Goal: Communication & Community: Answer question/provide support

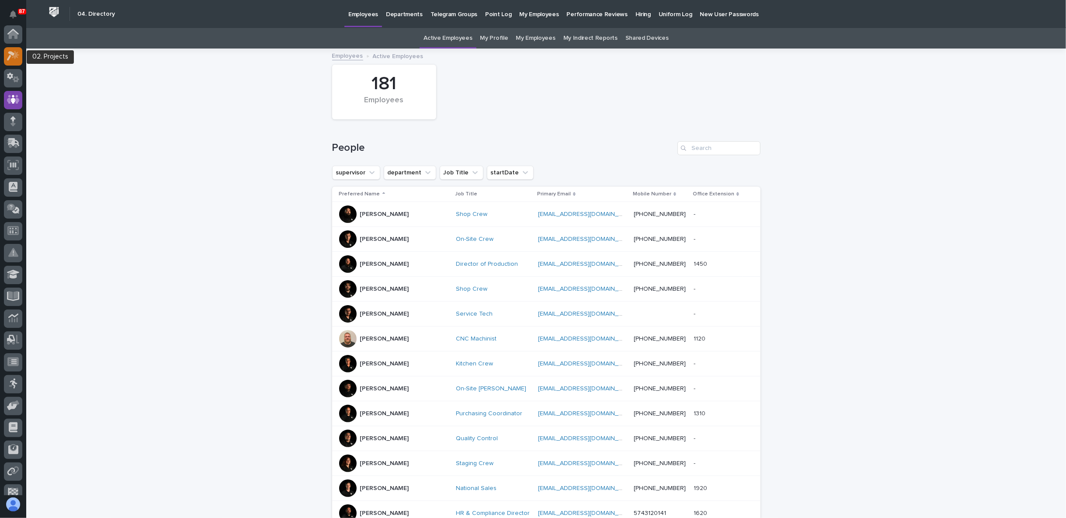
click at [11, 54] on icon at bounding box center [11, 57] width 8 height 10
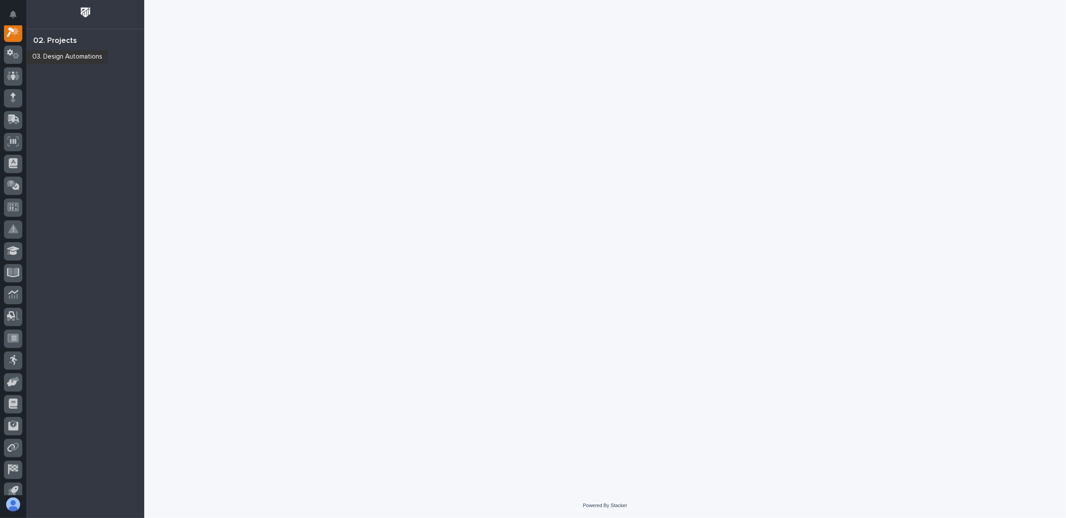
scroll to position [22, 0]
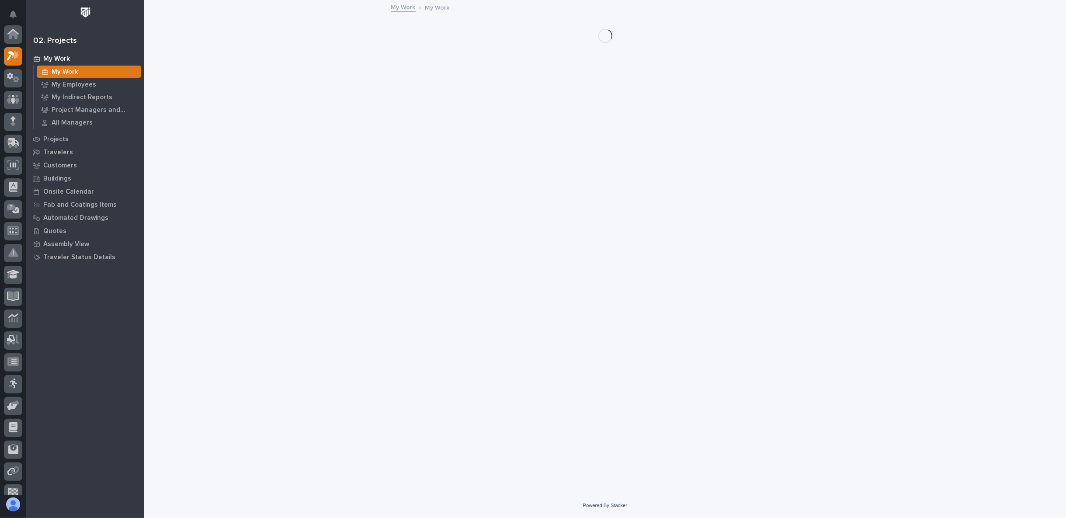
scroll to position [22, 0]
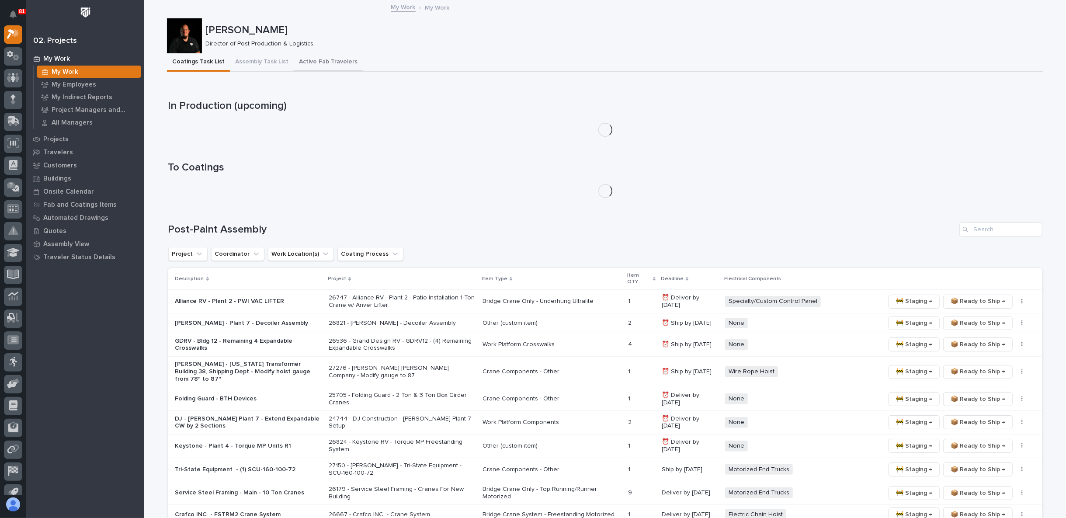
click at [316, 60] on button "Active Fab Travelers" at bounding box center [328, 62] width 69 height 18
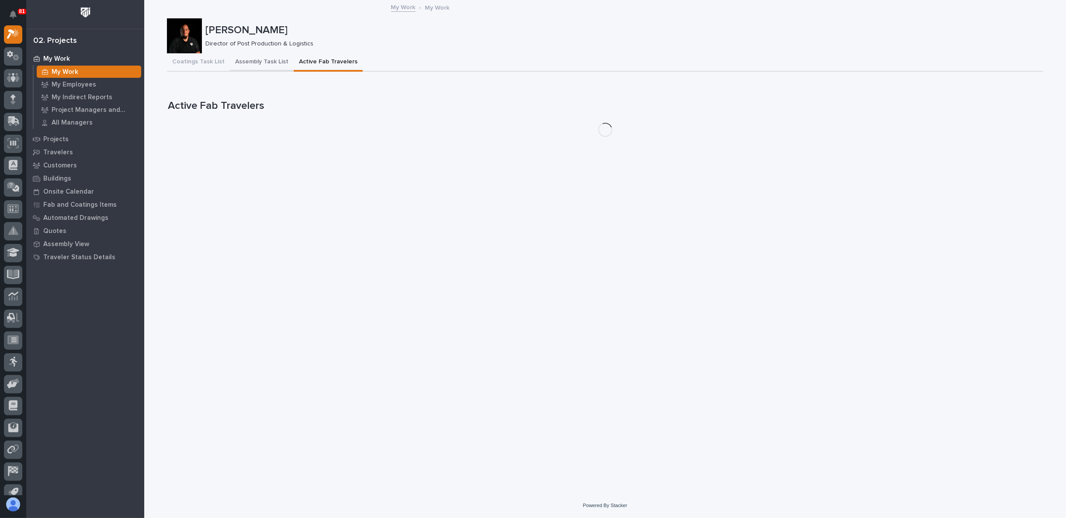
click at [262, 65] on button "Assembly Task List" at bounding box center [262, 62] width 64 height 18
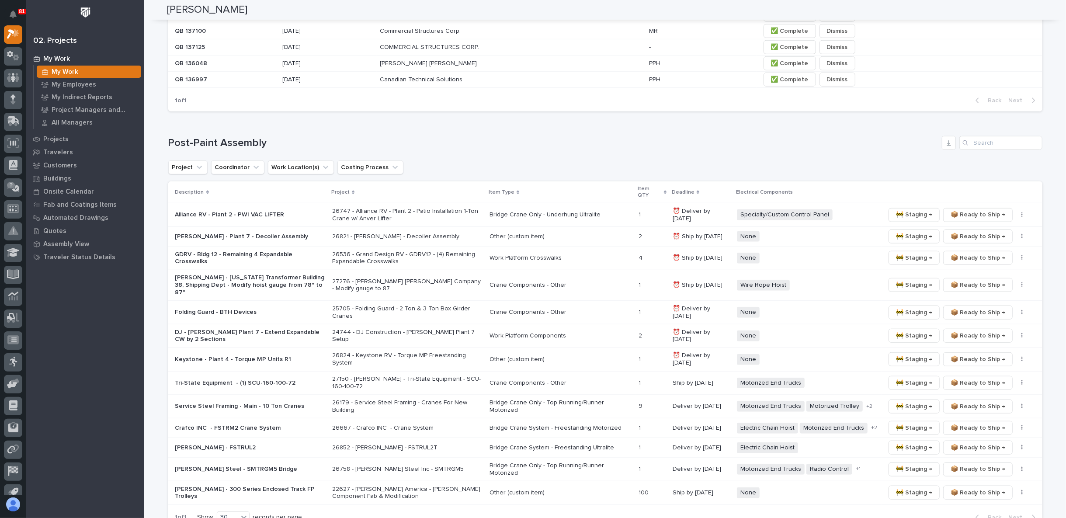
scroll to position [534, 0]
click at [261, 210] on p "Alliance RV - Plant 2 - PWI VAC LIFTER" at bounding box center [250, 213] width 150 height 7
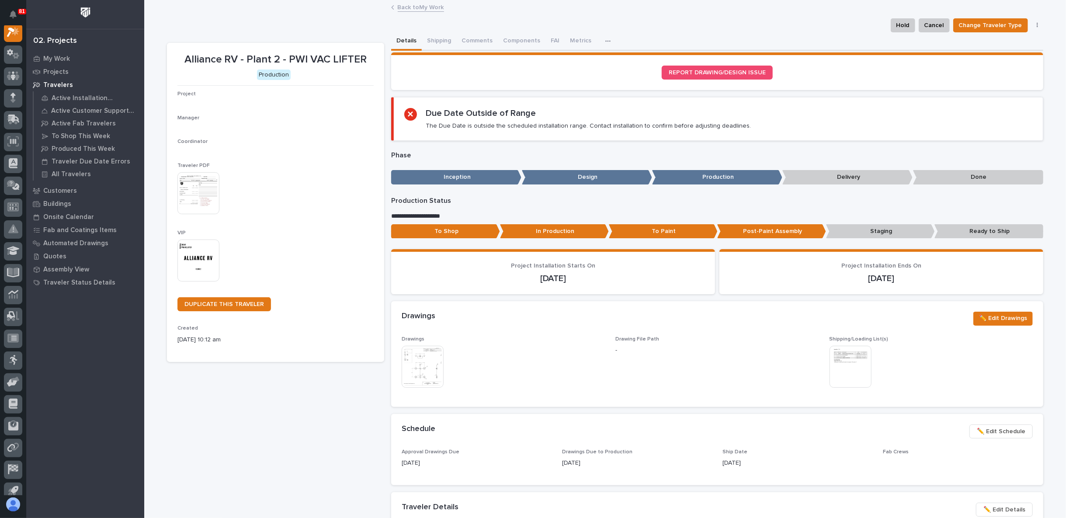
scroll to position [22, 0]
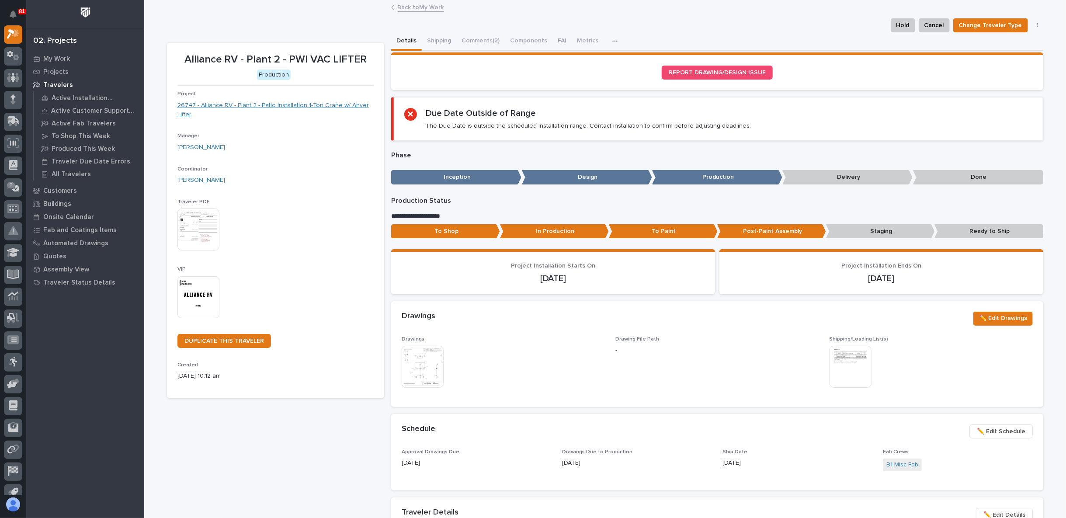
click at [257, 103] on link "26747 - Alliance RV - Plant 2 - Patio Installation 1-Ton Crane w/ Anver Lifter" at bounding box center [275, 110] width 196 height 18
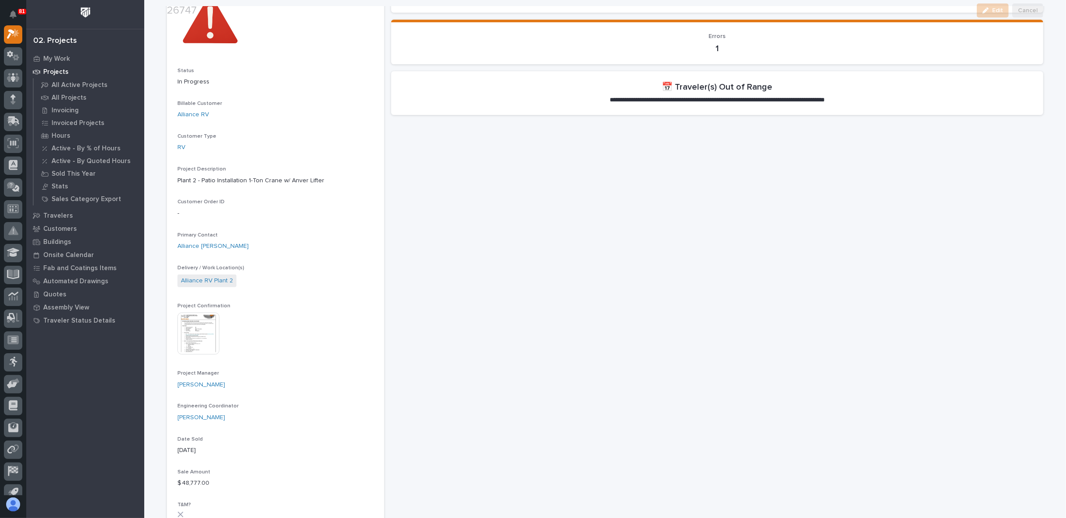
scroll to position [97, 0]
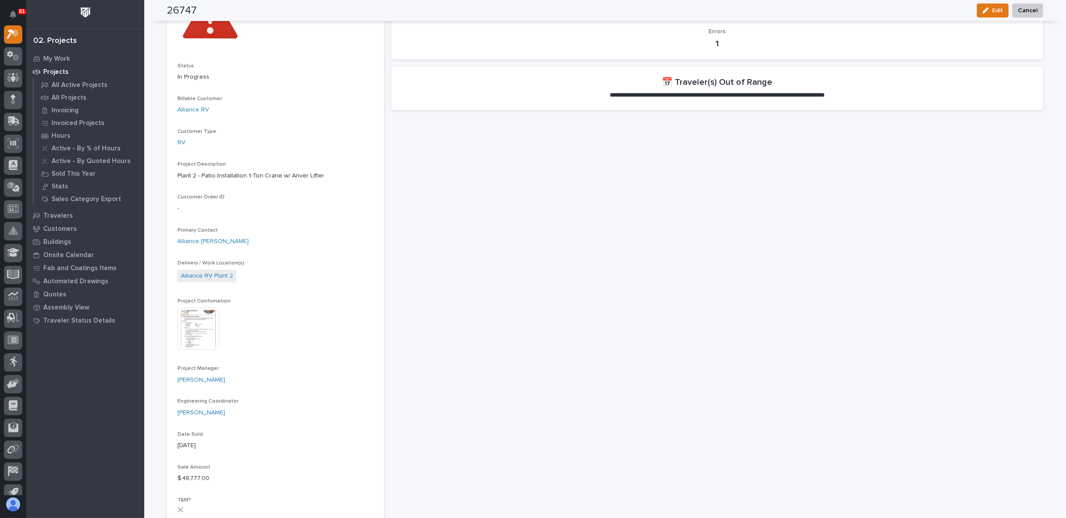
click at [196, 320] on img at bounding box center [198, 329] width 42 height 42
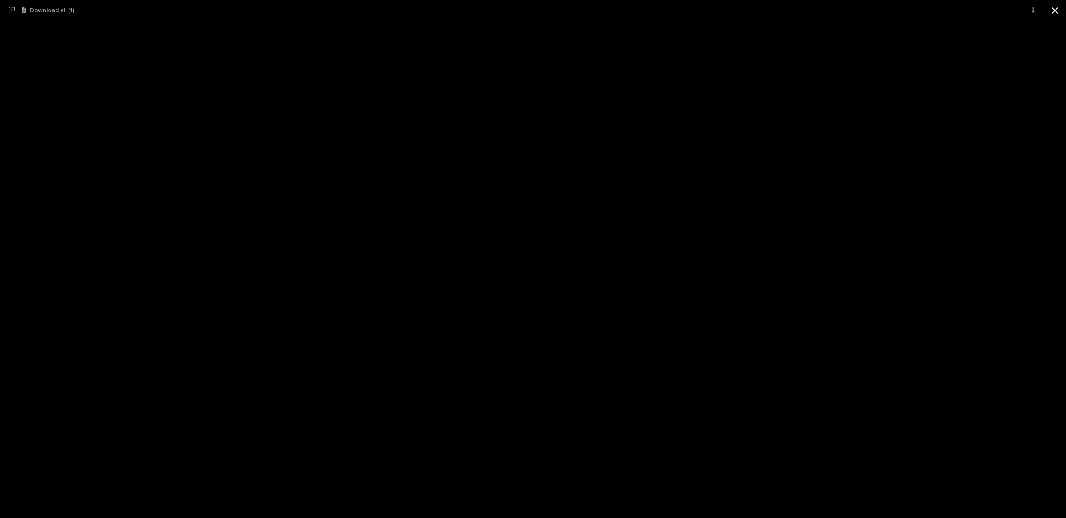
click at [1058, 9] on button "Close gallery" at bounding box center [1055, 10] width 22 height 21
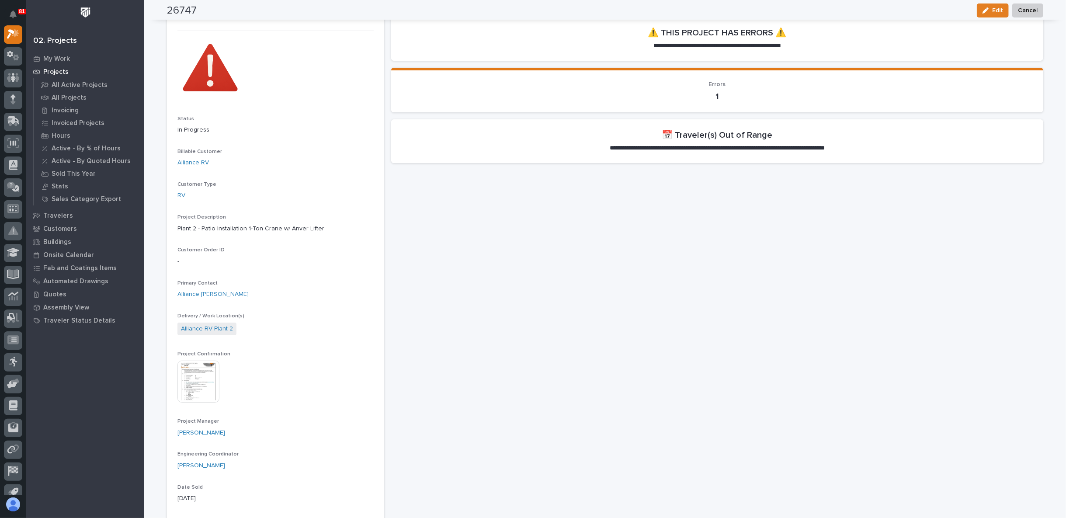
scroll to position [0, 0]
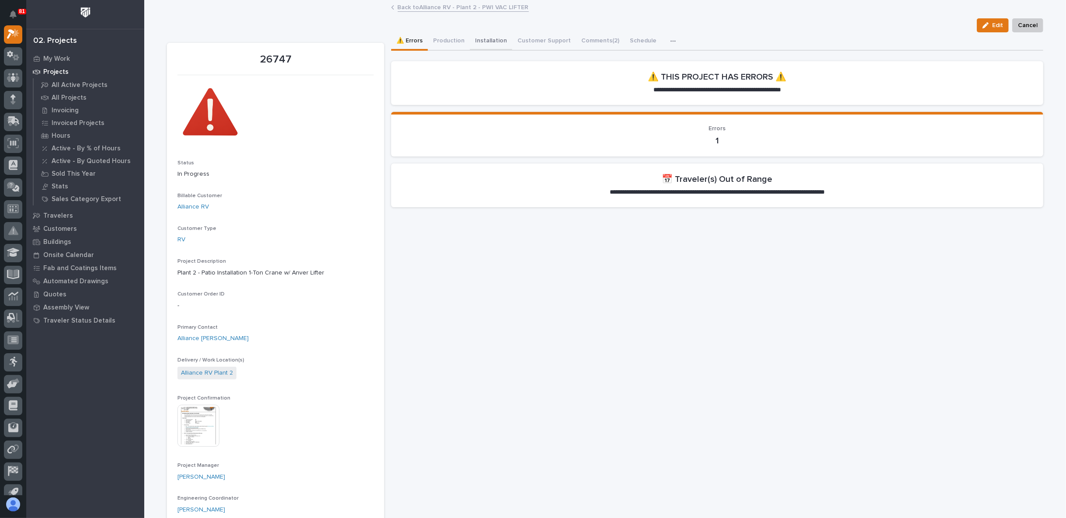
click at [492, 42] on button "Installation" at bounding box center [491, 41] width 42 height 18
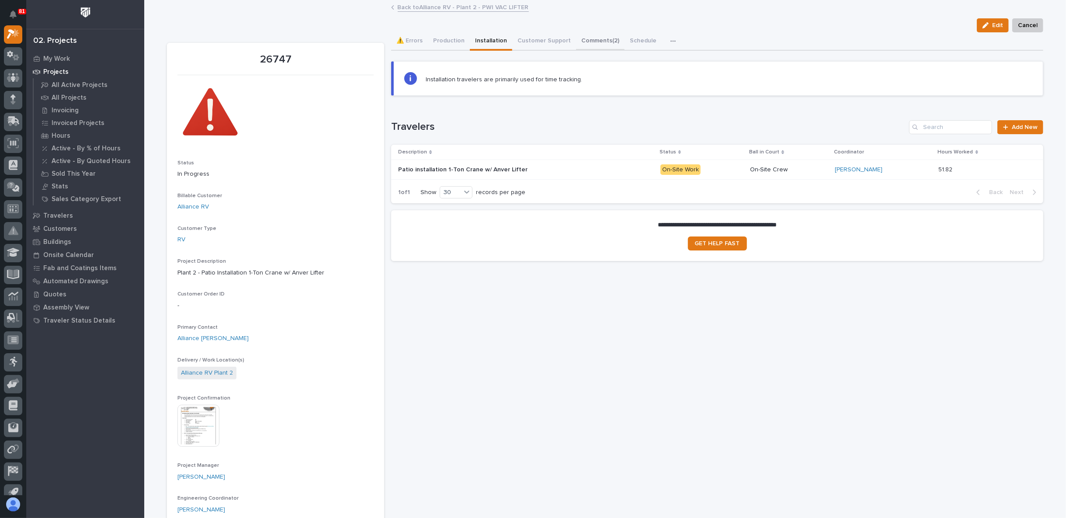
click at [576, 36] on button "Comments (2)" at bounding box center [600, 41] width 49 height 18
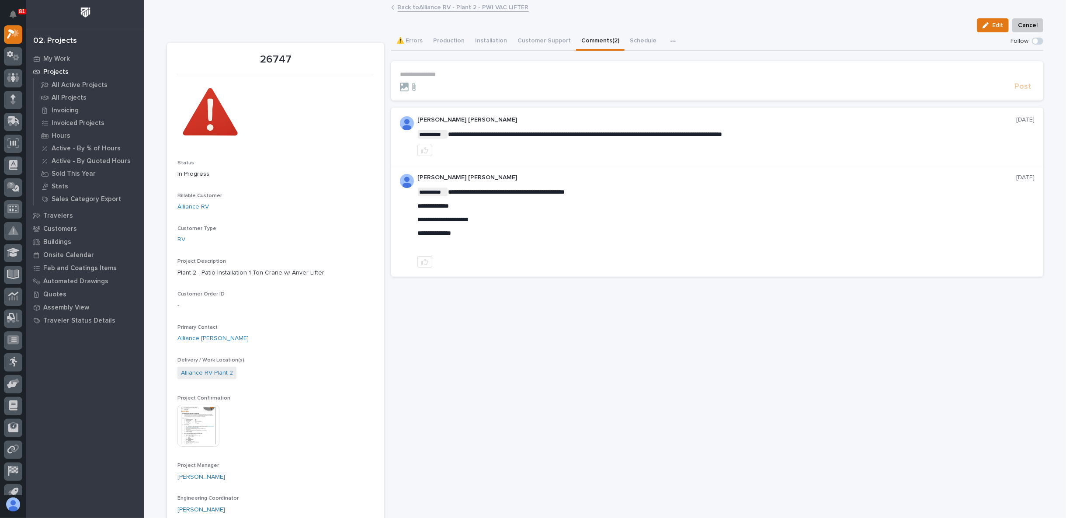
click at [441, 71] on p "**********" at bounding box center [717, 74] width 635 height 7
drag, startPoint x: 451, startPoint y: 41, endPoint x: 454, endPoint y: 49, distance: 9.0
click at [452, 41] on button "Production" at bounding box center [449, 41] width 42 height 18
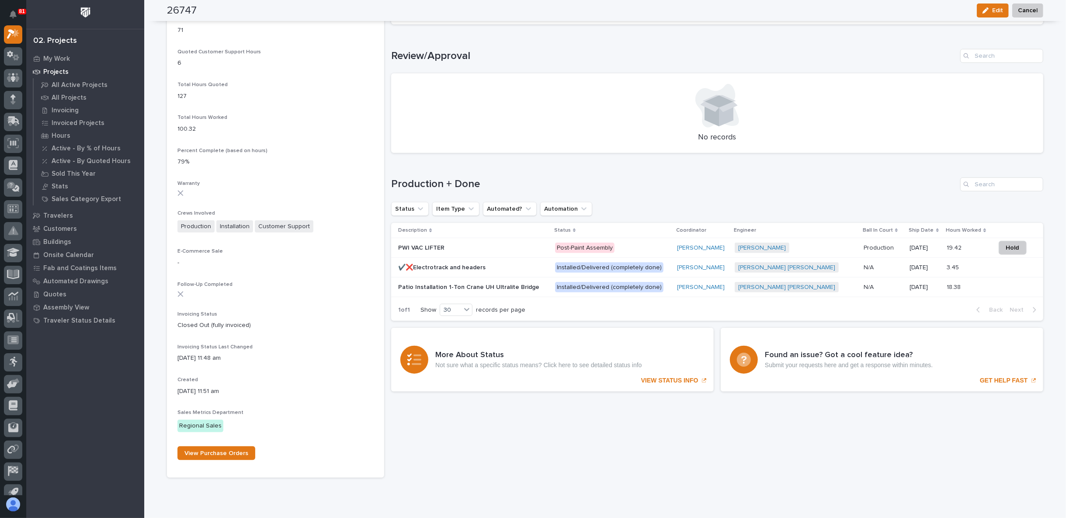
scroll to position [680, 0]
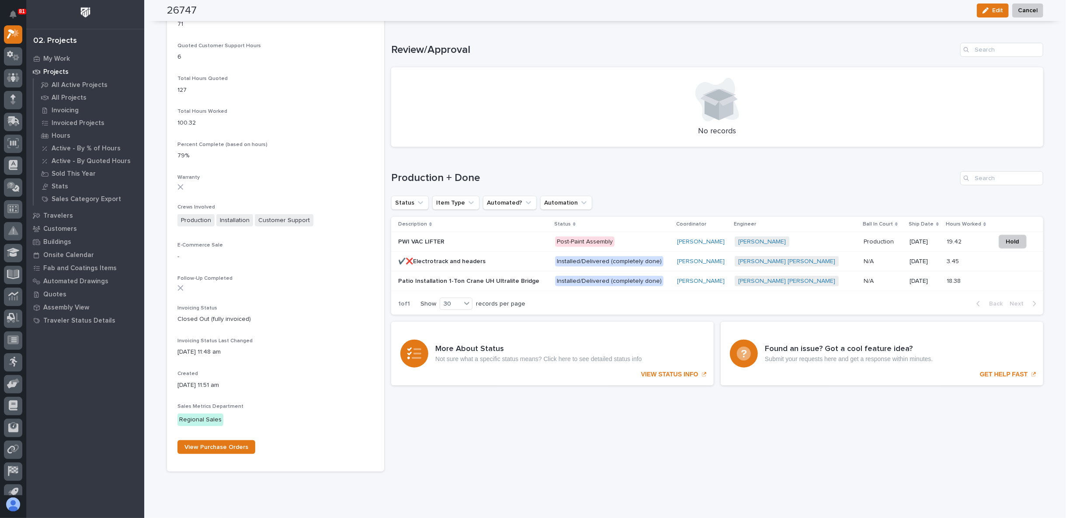
click at [459, 238] on p at bounding box center [473, 241] width 150 height 7
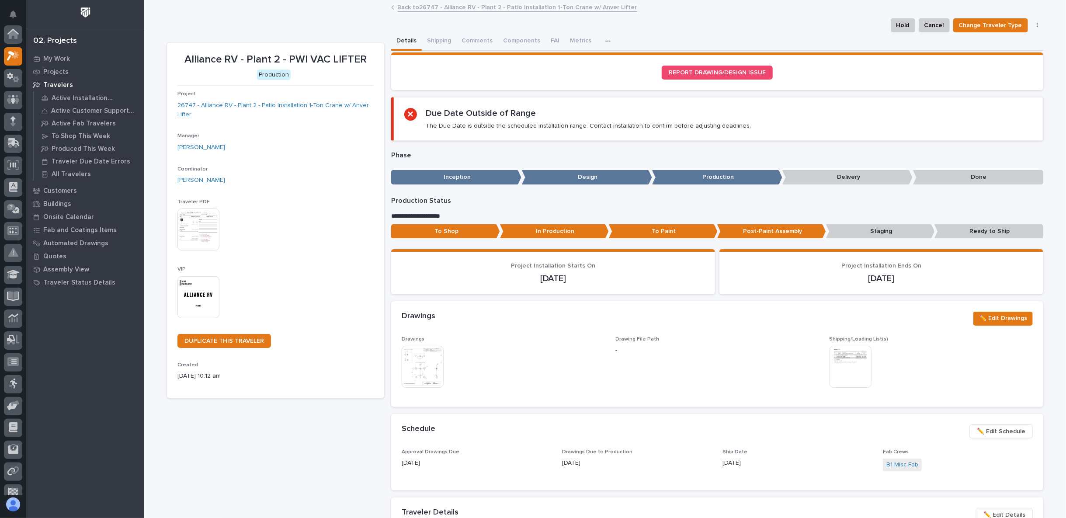
scroll to position [22, 0]
click at [479, 42] on button "Comments (2)" at bounding box center [480, 41] width 49 height 18
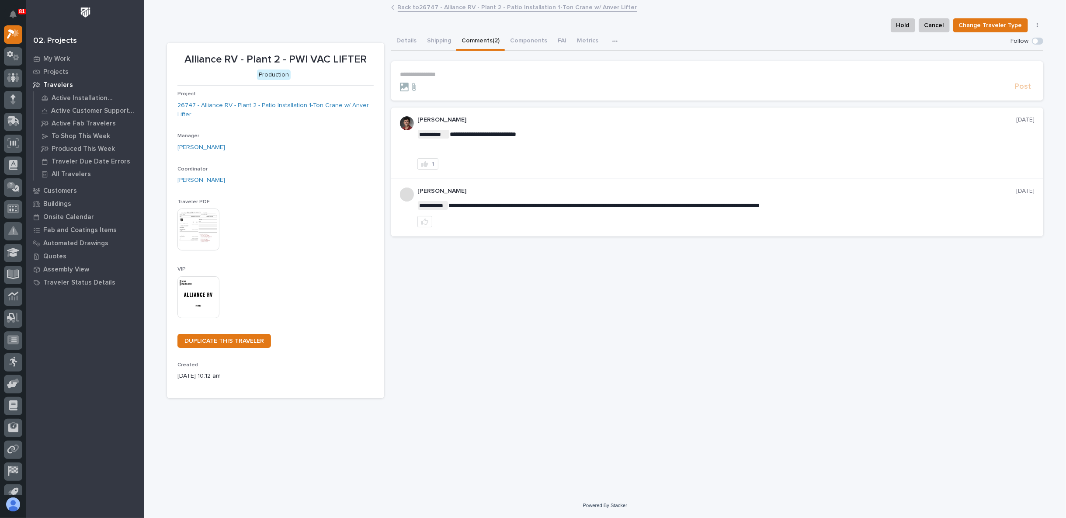
click at [417, 73] on p "**********" at bounding box center [717, 74] width 635 height 7
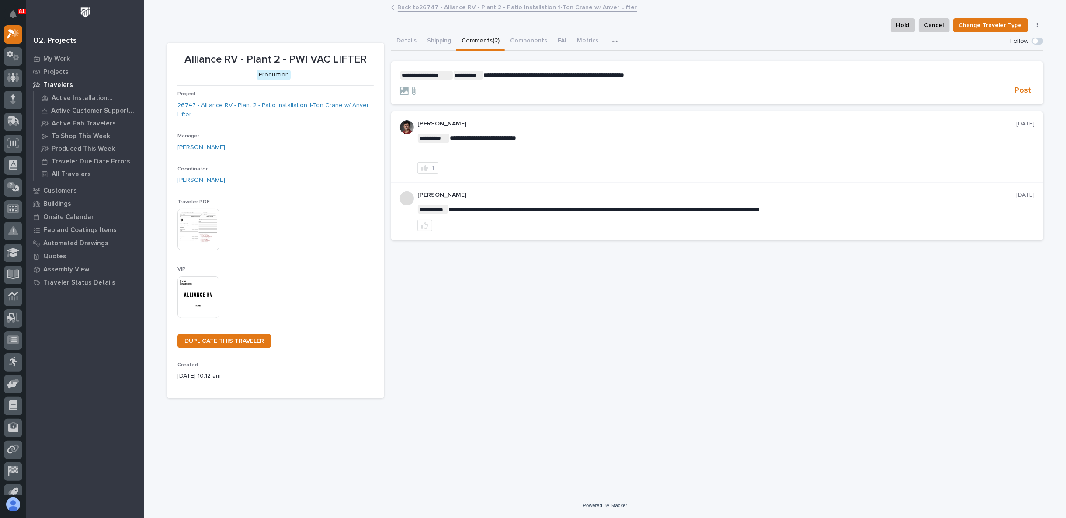
click at [403, 73] on span "**********" at bounding box center [426, 75] width 52 height 9
click at [400, 73] on p "**********" at bounding box center [717, 75] width 635 height 9
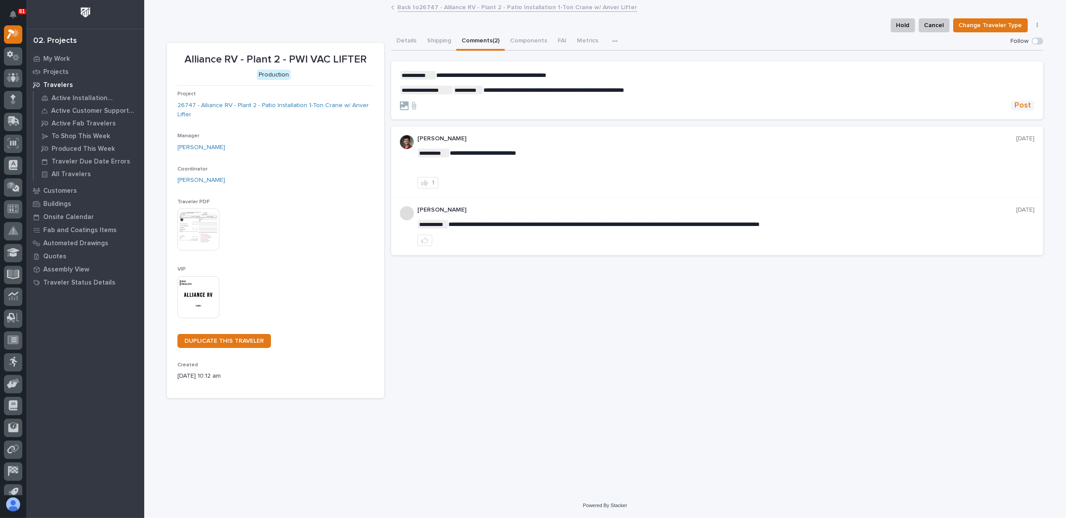
click at [1021, 105] on span "Post" at bounding box center [1022, 106] width 17 height 10
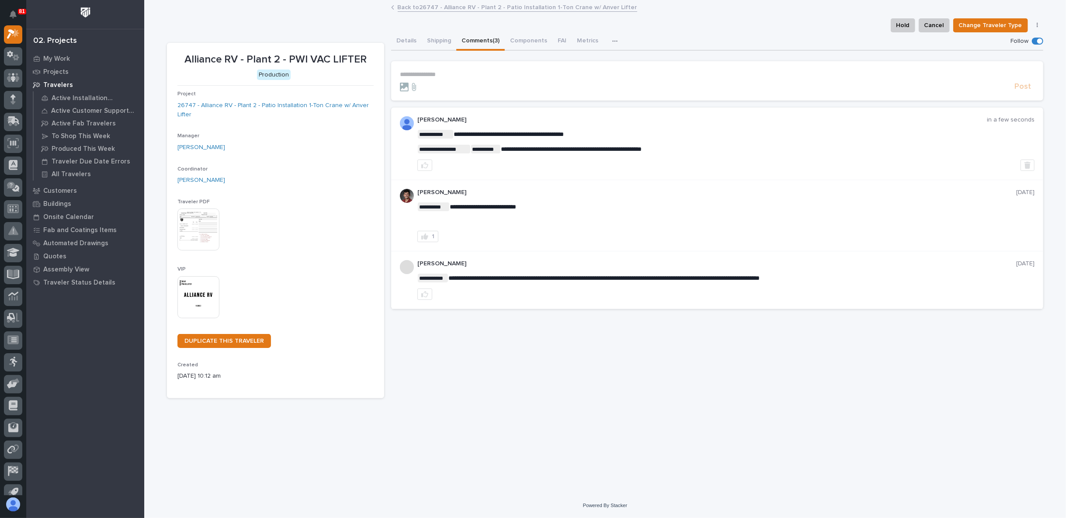
click at [441, 6] on link "Back to 26747 - Alliance RV - Plant 2 - Patio Installation 1-Ton Crane w/ Anver…" at bounding box center [518, 7] width 240 height 10
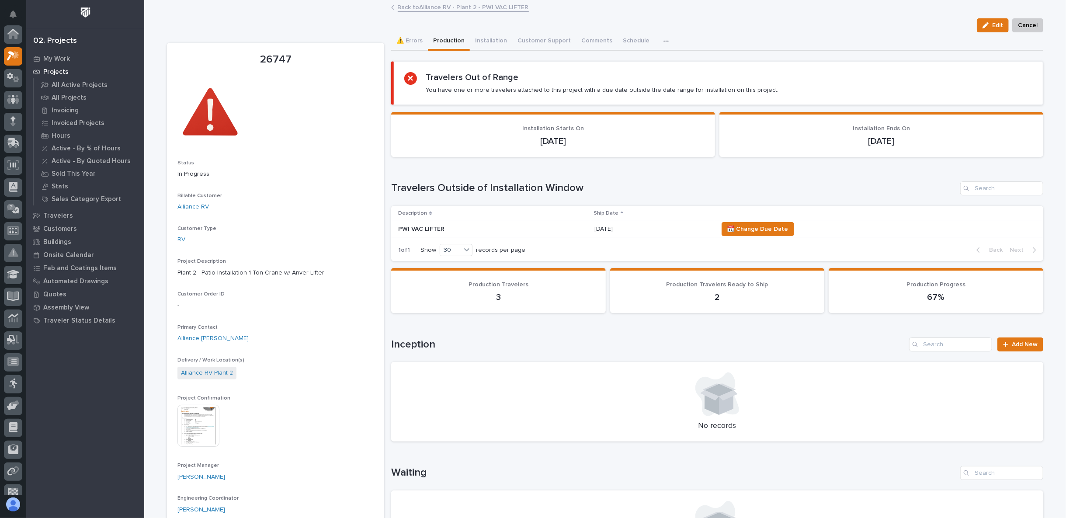
scroll to position [24, 0]
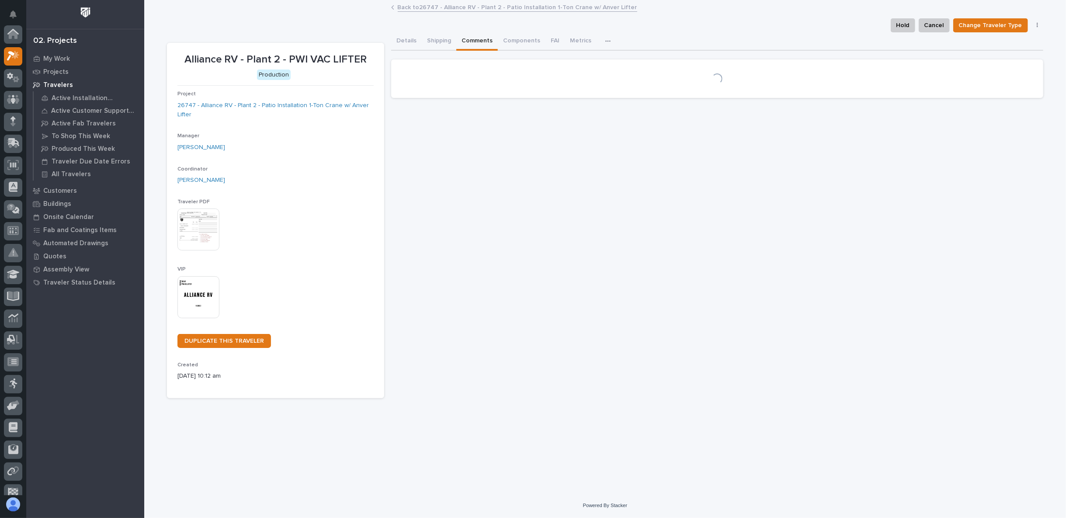
scroll to position [24, 0]
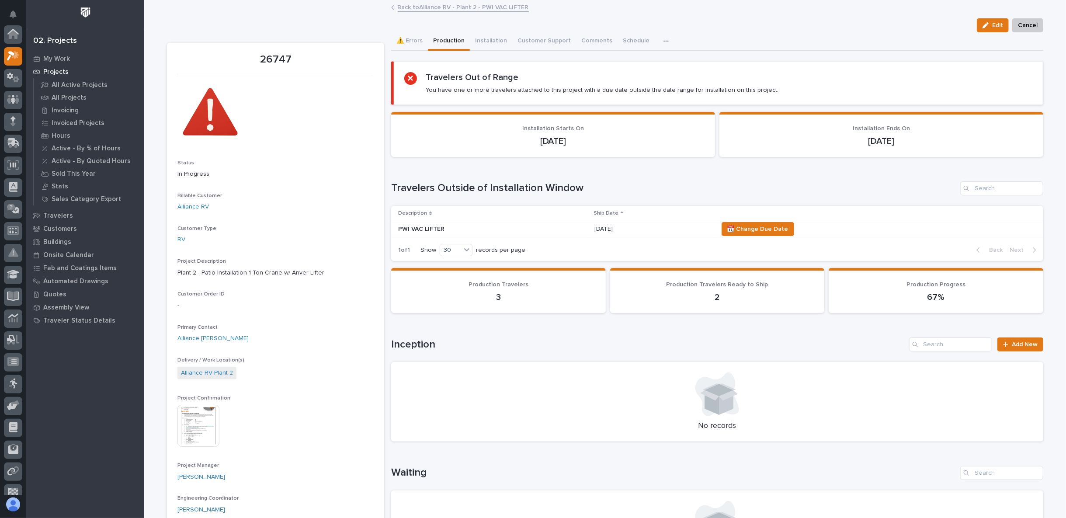
scroll to position [24, 0]
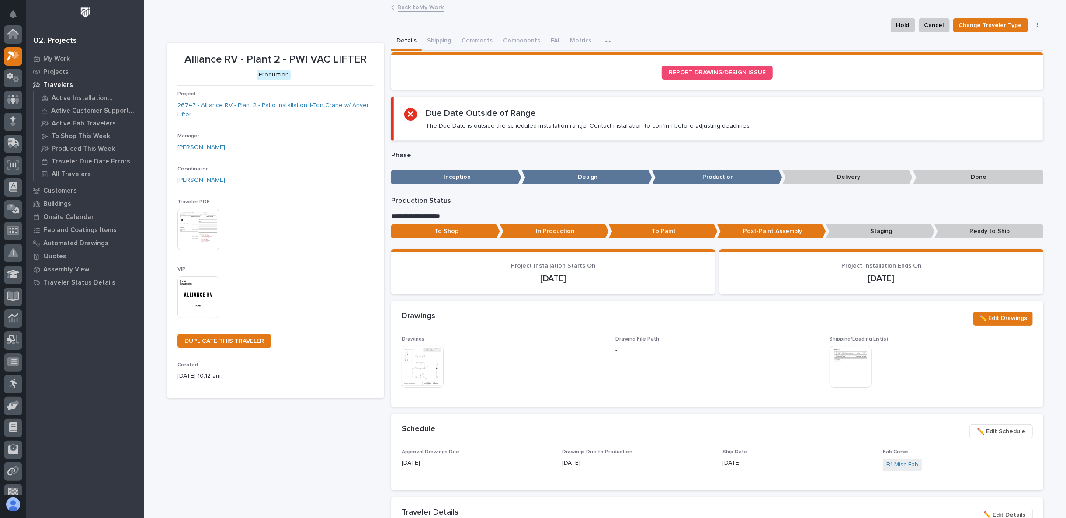
scroll to position [24, 0]
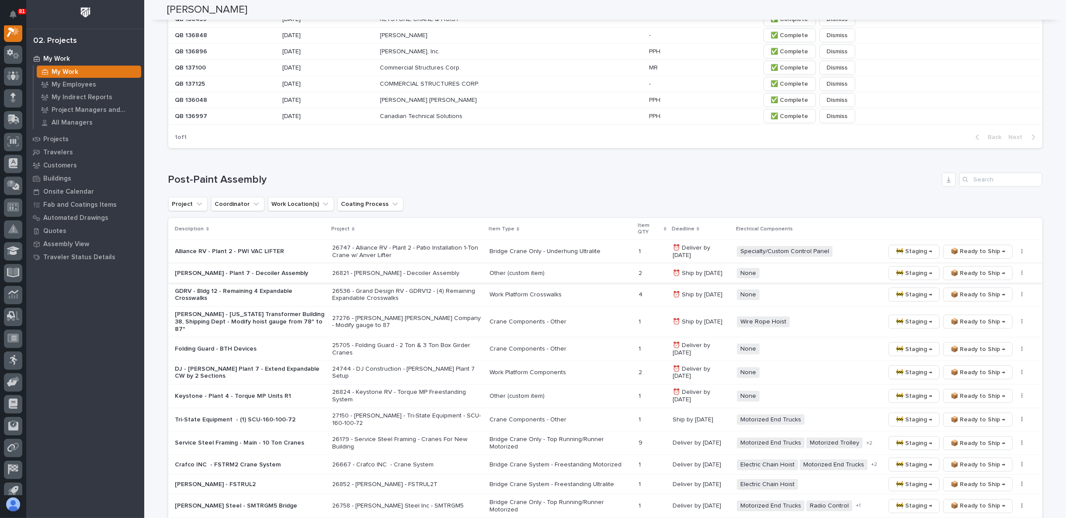
scroll to position [486, 0]
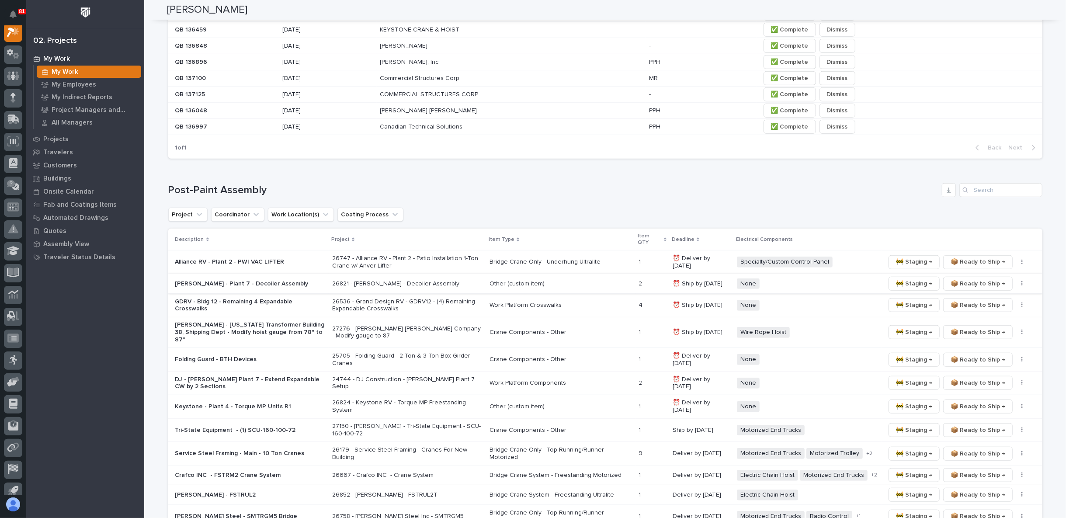
click at [247, 258] on p "Alliance RV - Plant 2 - PWI VAC LIFTER" at bounding box center [250, 261] width 150 height 7
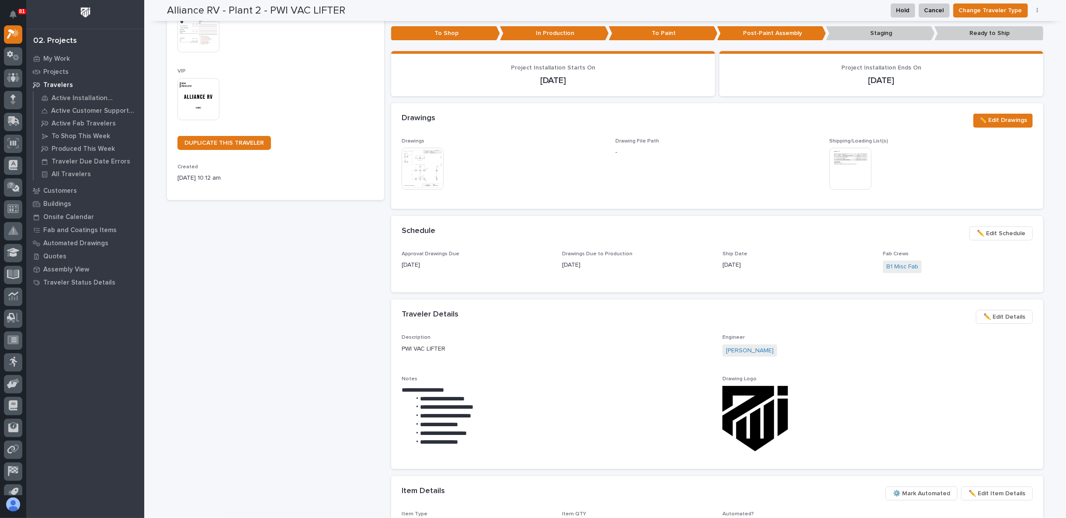
scroll to position [139, 0]
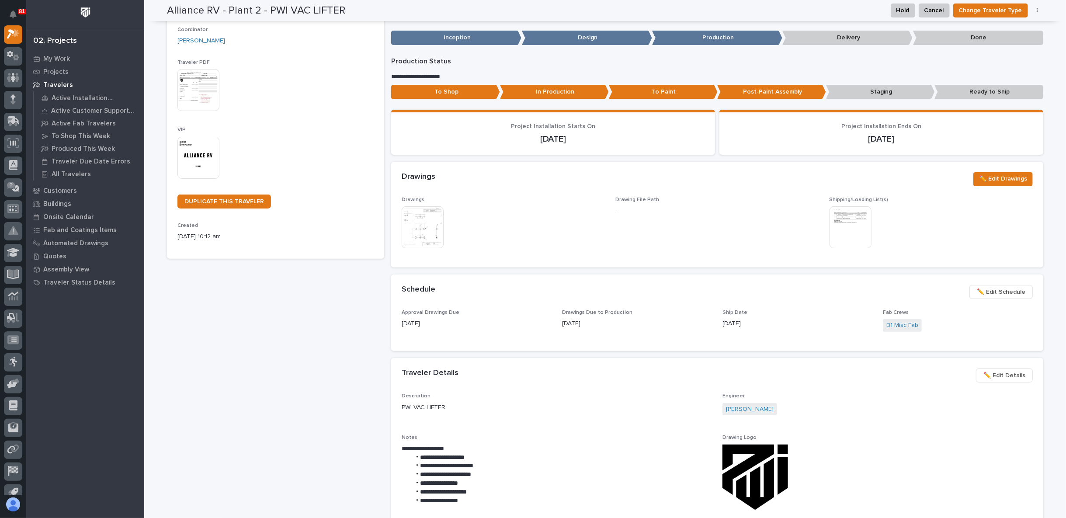
click at [434, 217] on img at bounding box center [423, 227] width 42 height 42
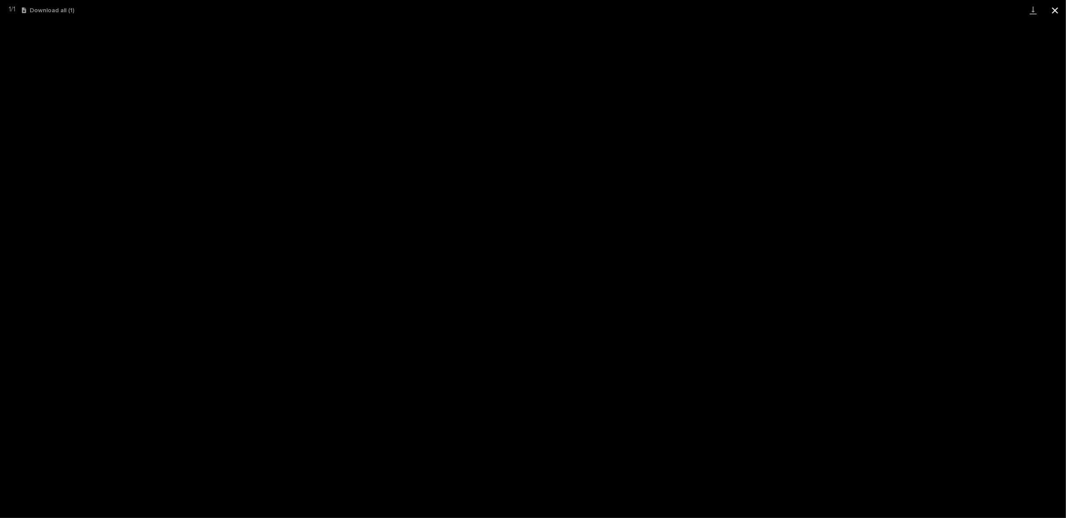
click at [1060, 12] on button "Close gallery" at bounding box center [1055, 10] width 22 height 21
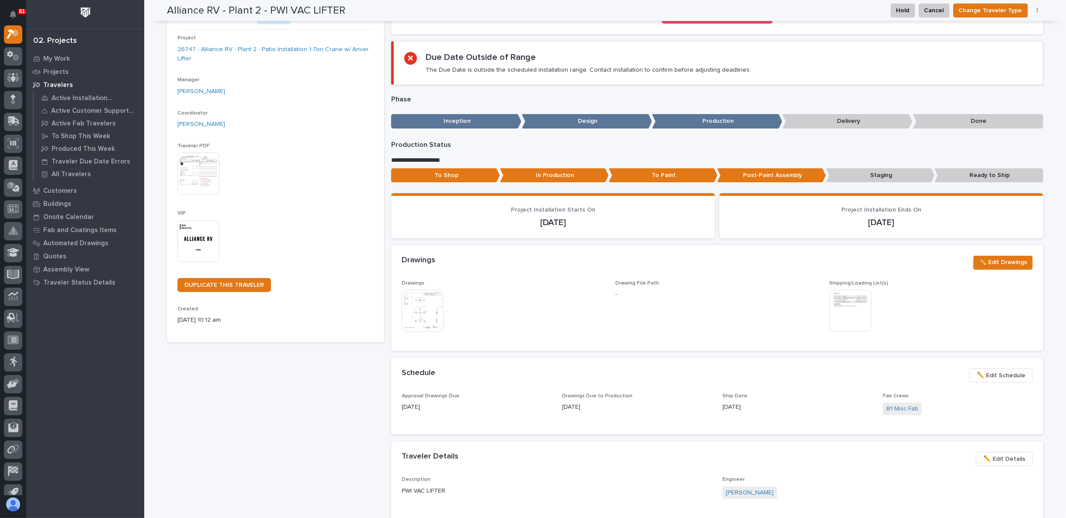
scroll to position [0, 0]
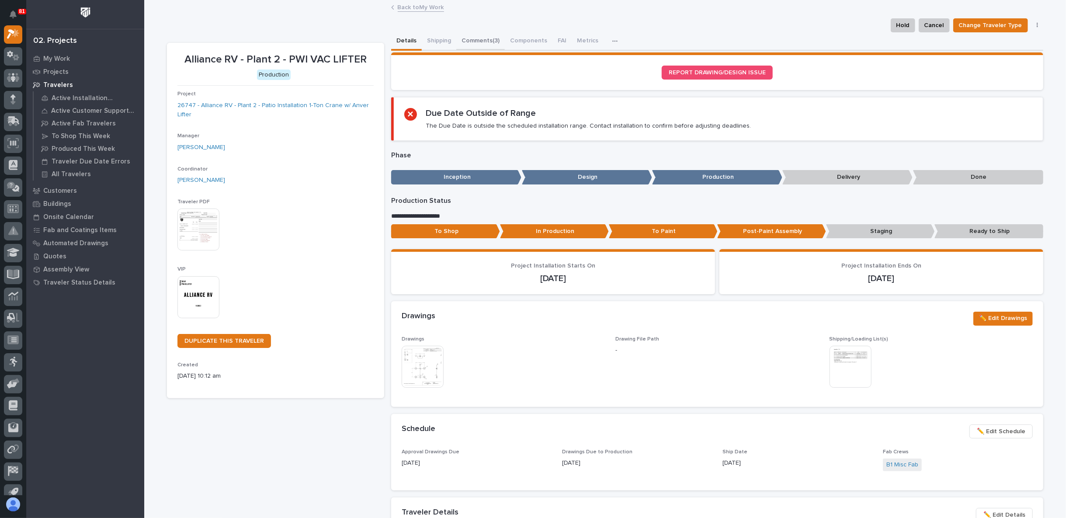
click at [483, 38] on button "Comments (3)" at bounding box center [480, 41] width 49 height 18
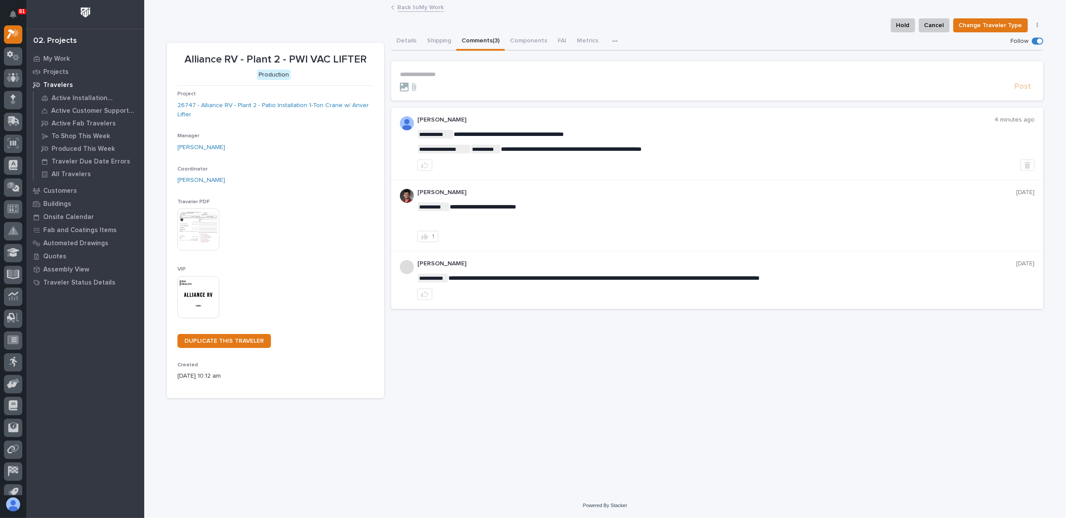
click at [413, 71] on p "**********" at bounding box center [717, 74] width 635 height 7
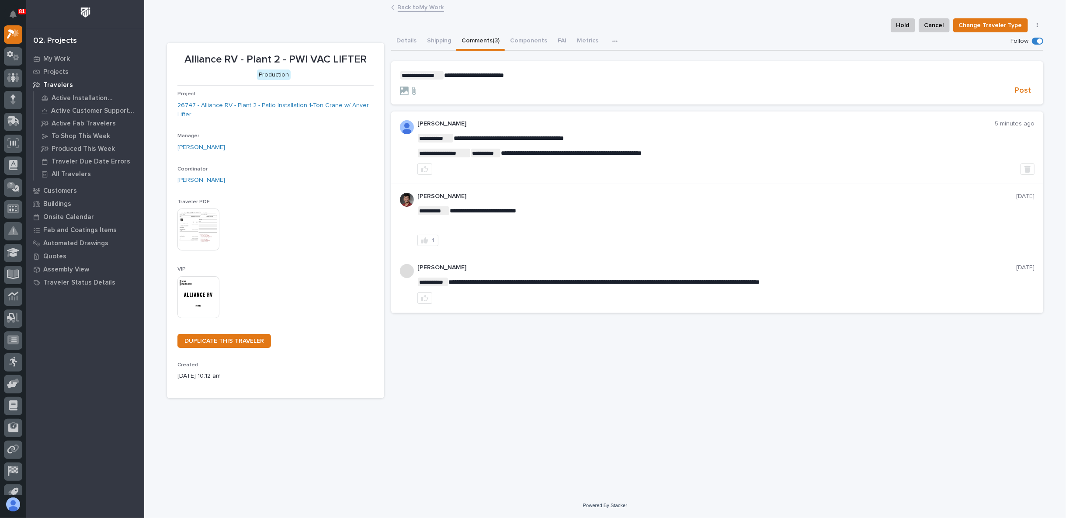
click at [538, 74] on p "**********" at bounding box center [717, 75] width 635 height 9
click at [551, 71] on p "**********" at bounding box center [717, 75] width 635 height 9
drag, startPoint x: 490, startPoint y: 87, endPoint x: 496, endPoint y: 86, distance: 5.4
click at [491, 87] on div at bounding box center [705, 91] width 611 height 9
click at [553, 74] on p "**********" at bounding box center [717, 75] width 635 height 9
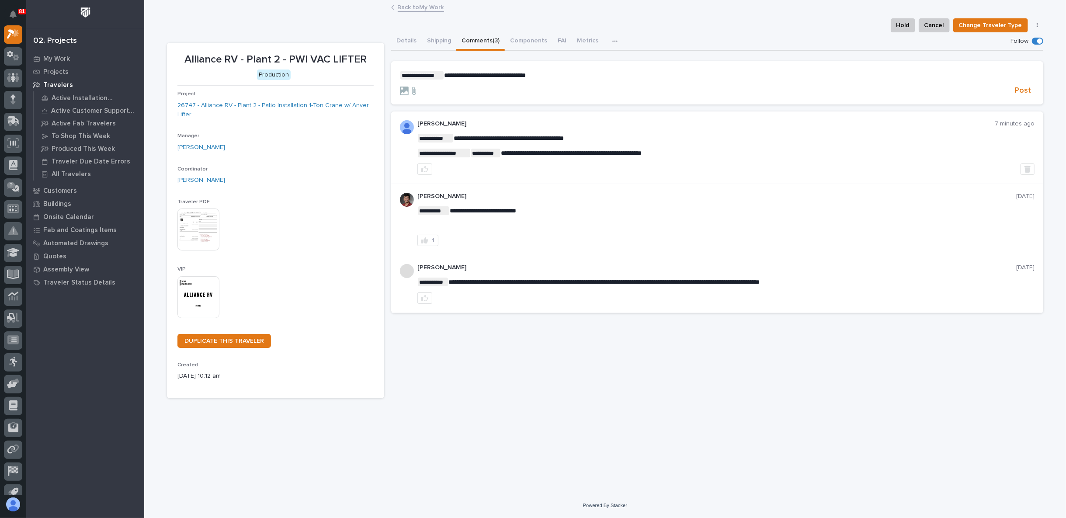
click at [484, 80] on form "**********" at bounding box center [717, 83] width 635 height 25
click at [547, 76] on p "**********" at bounding box center [717, 75] width 635 height 9
click at [1022, 88] on span "Post" at bounding box center [1022, 91] width 17 height 10
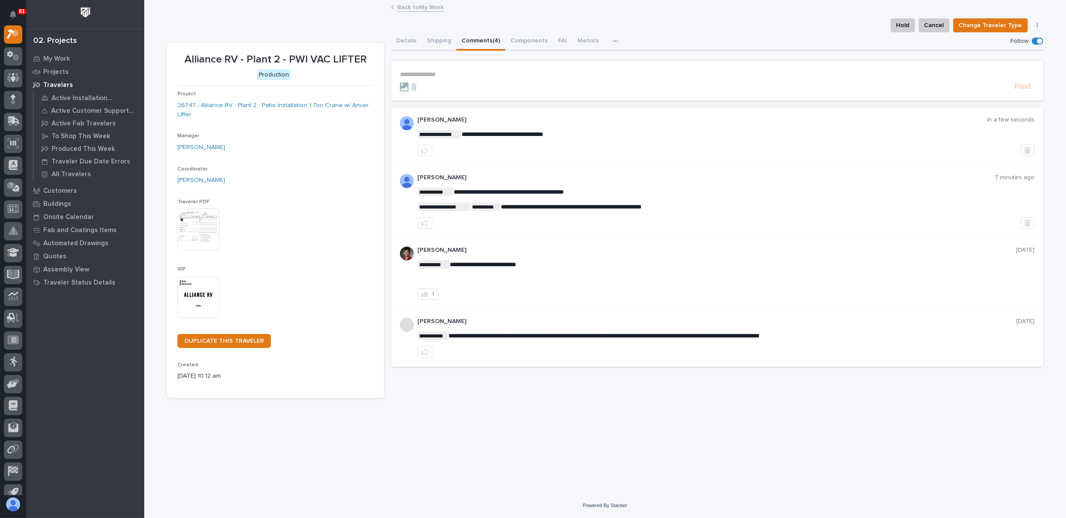
click at [390, 35] on div "**********" at bounding box center [605, 215] width 876 height 366
click at [399, 40] on button "Details" at bounding box center [406, 41] width 31 height 18
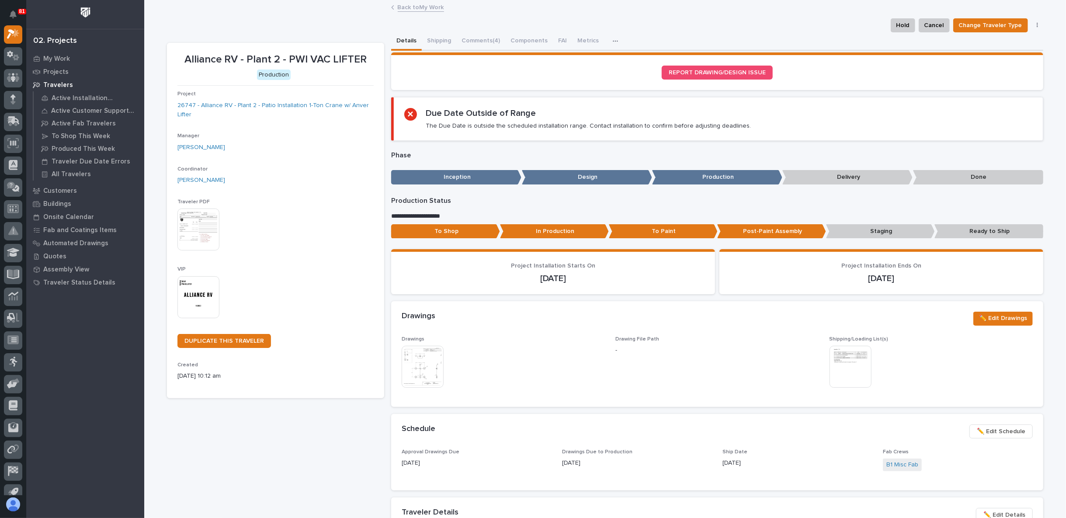
click at [426, 3] on link "Back to My Work" at bounding box center [421, 7] width 46 height 10
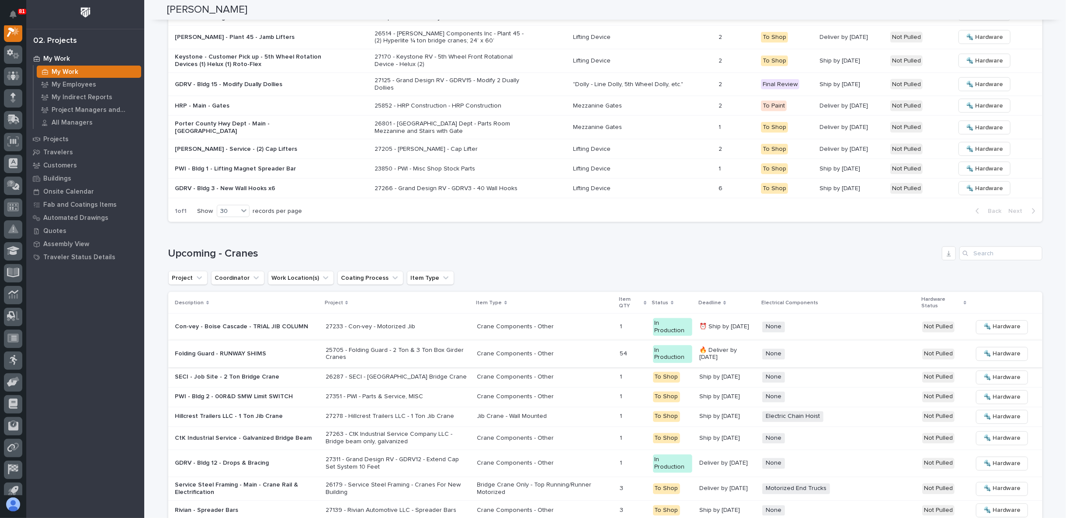
scroll to position [1125, 0]
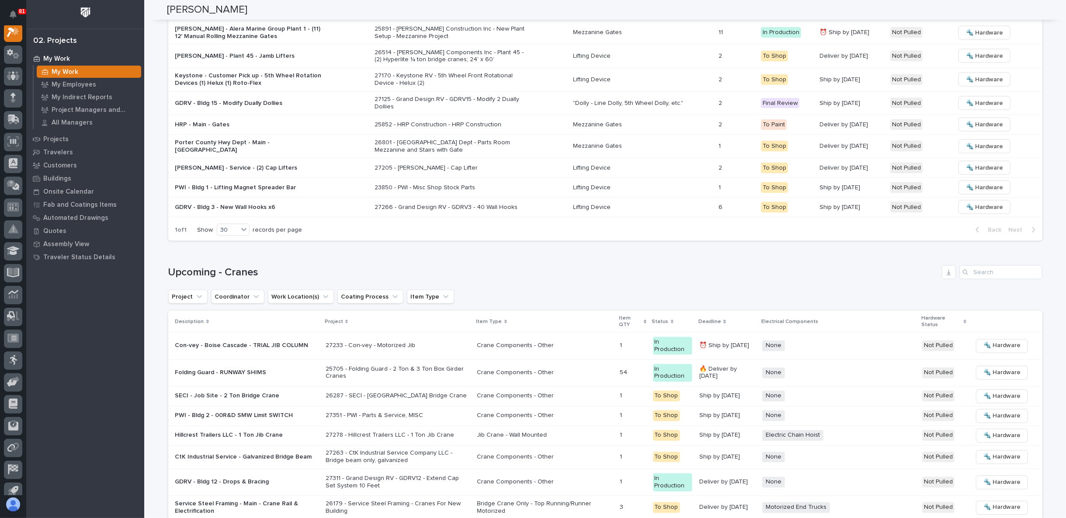
click at [301, 366] on div "Folding Guard - RUNWAY SHIMS" at bounding box center [246, 373] width 143 height 14
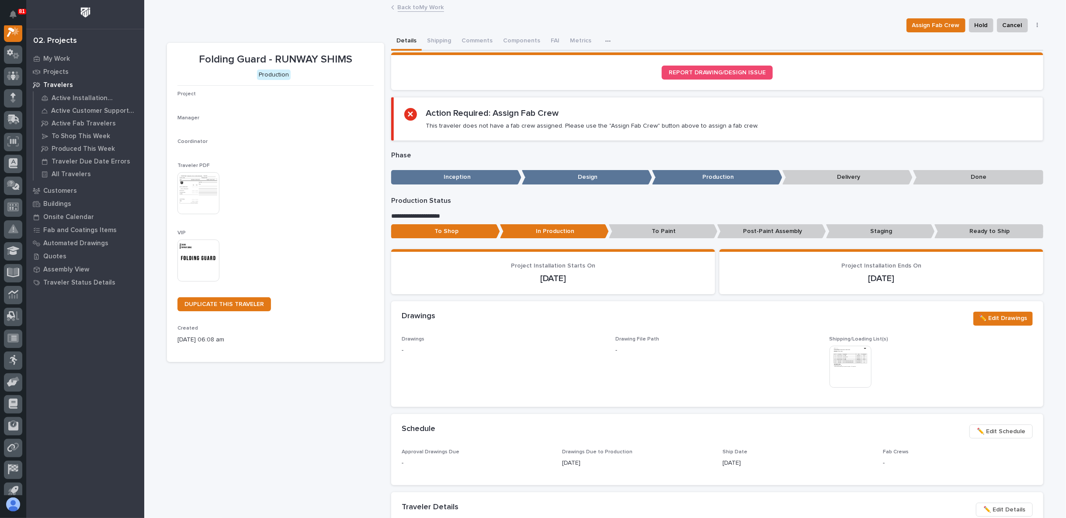
scroll to position [22, 0]
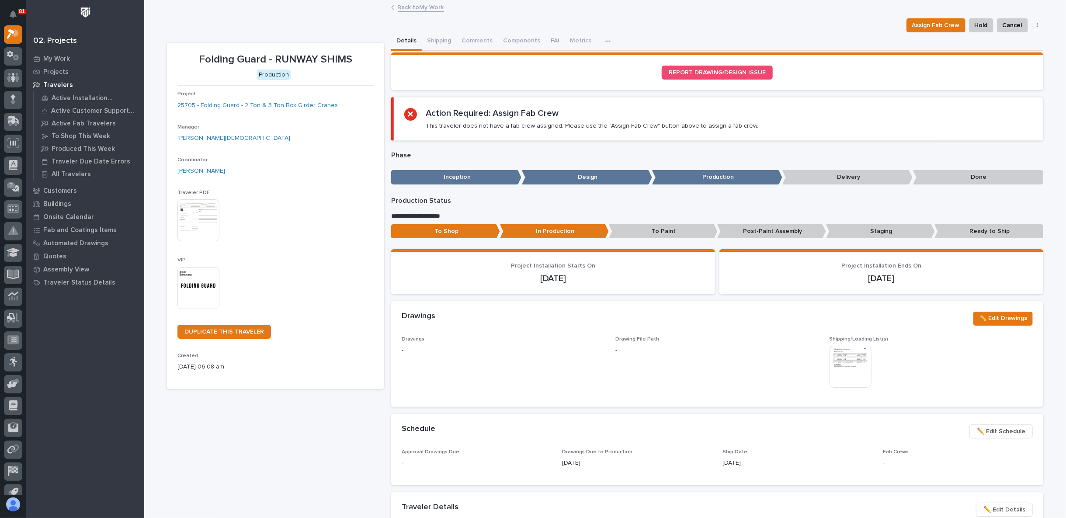
click at [408, 7] on link "Back to My Work" at bounding box center [421, 7] width 46 height 10
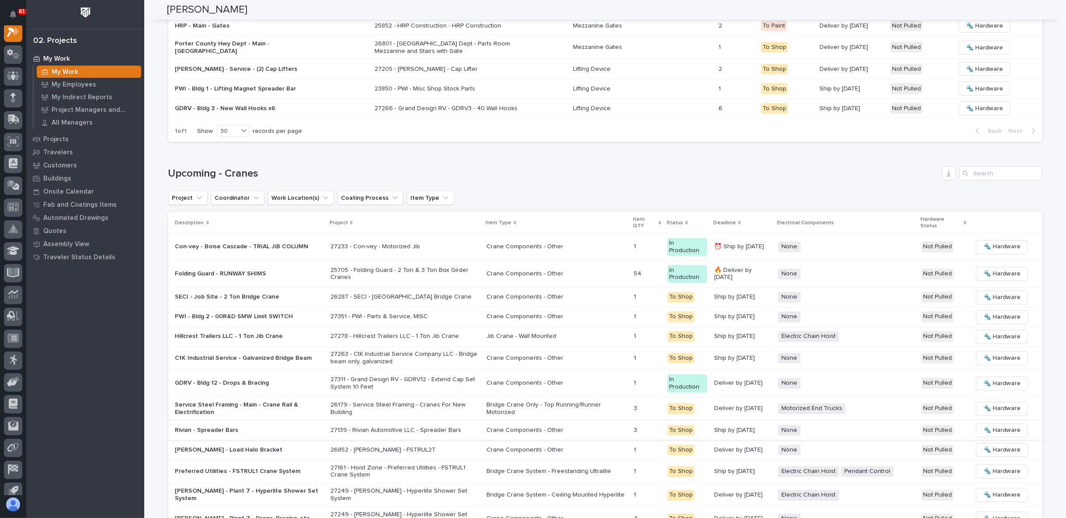
scroll to position [1168, 0]
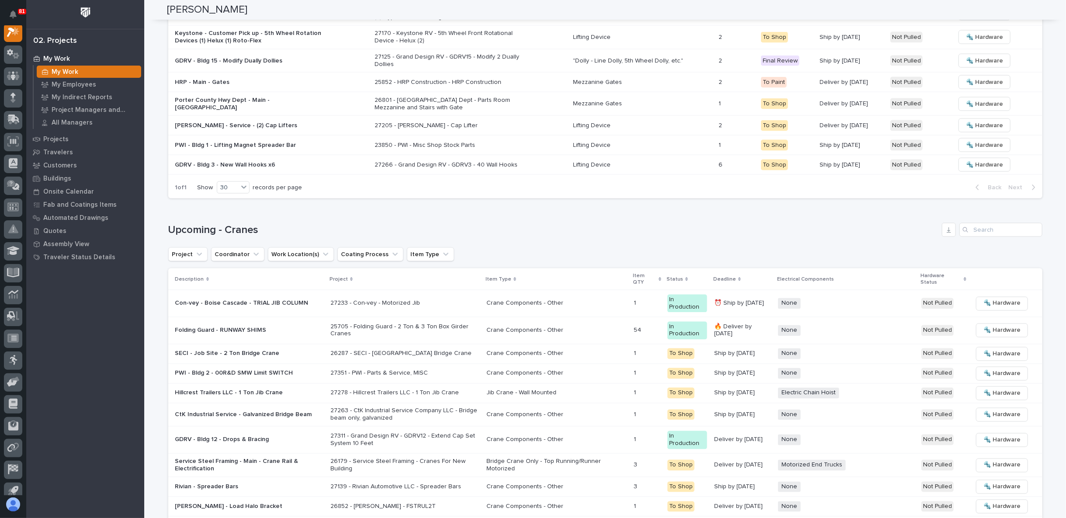
click at [132, 330] on div "My Work My Work My Employees My Indirect Reports Project Managers and Engineers…" at bounding box center [85, 285] width 118 height 466
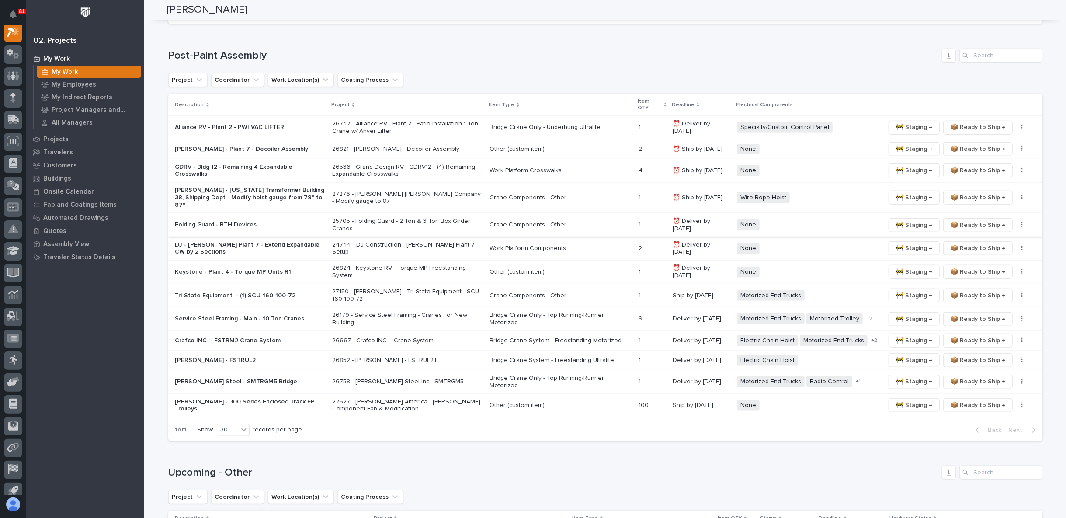
scroll to position [634, 0]
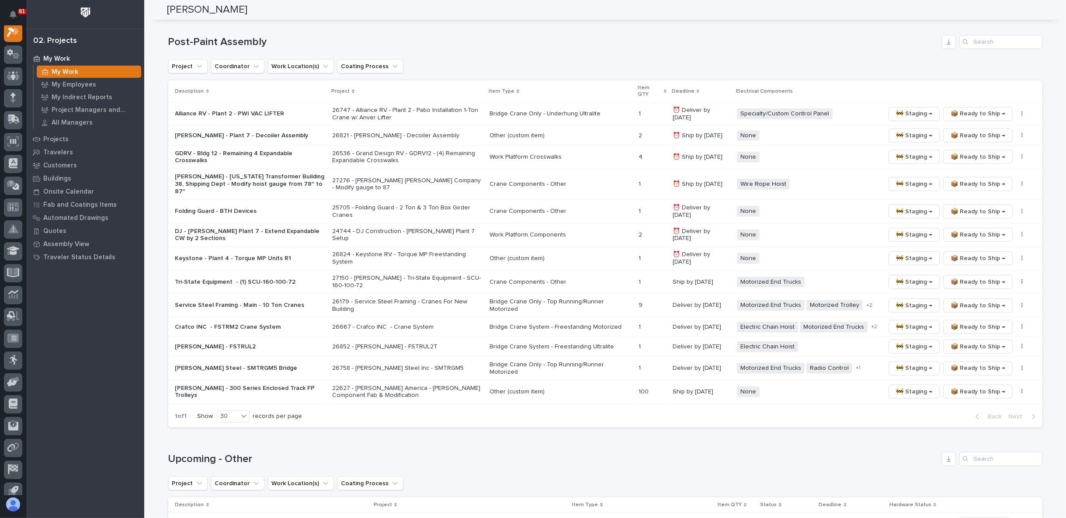
click at [246, 228] on p "DJ - [PERSON_NAME] Plant 7 - Extend Expandable CW by 2 Sections" at bounding box center [250, 235] width 150 height 15
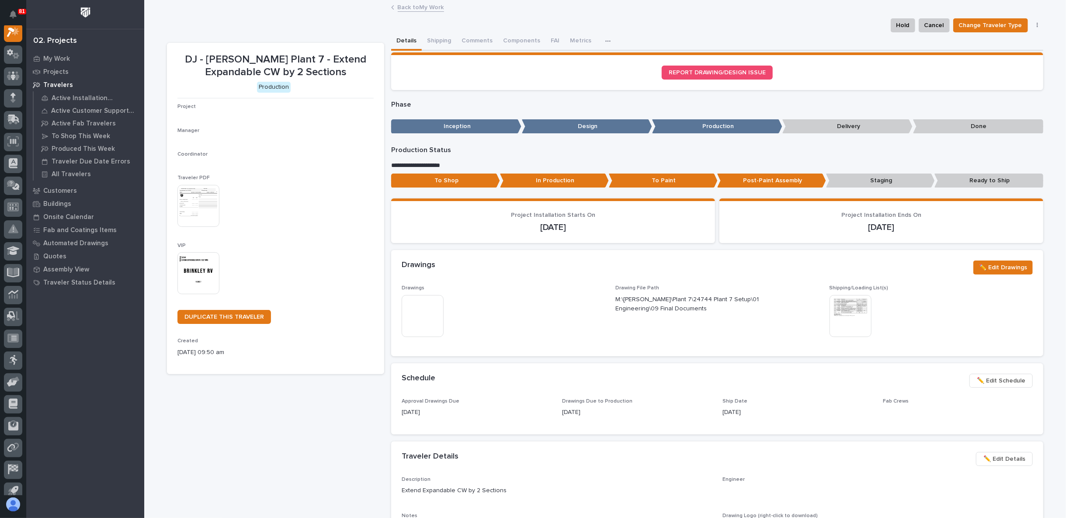
scroll to position [22, 0]
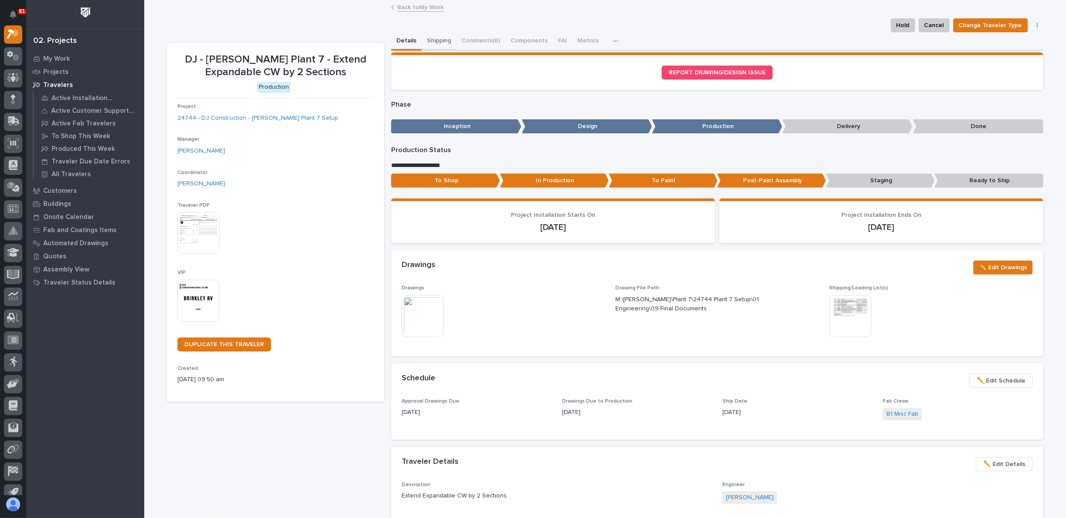
click at [429, 39] on button "Shipping" at bounding box center [439, 41] width 35 height 18
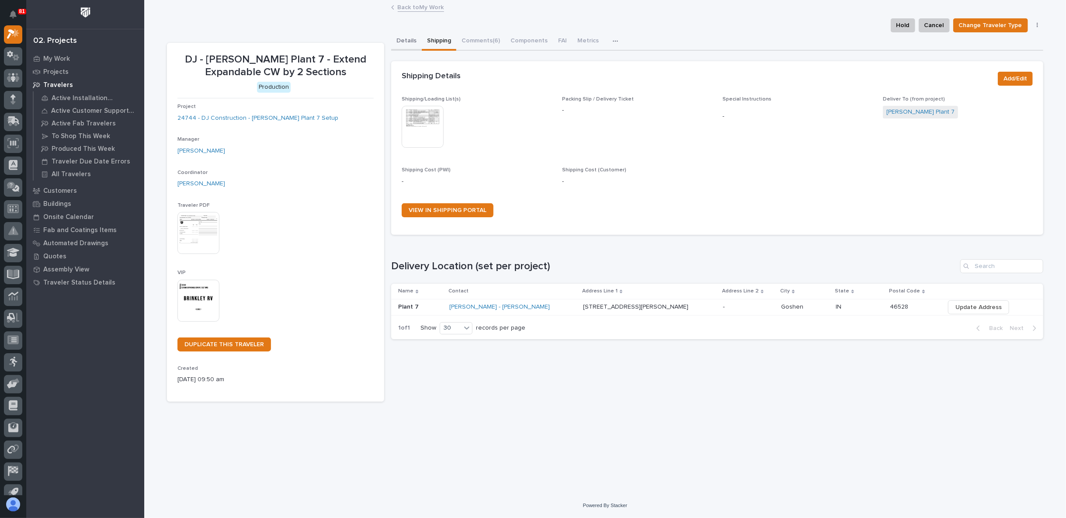
click at [406, 39] on button "Details" at bounding box center [406, 41] width 31 height 18
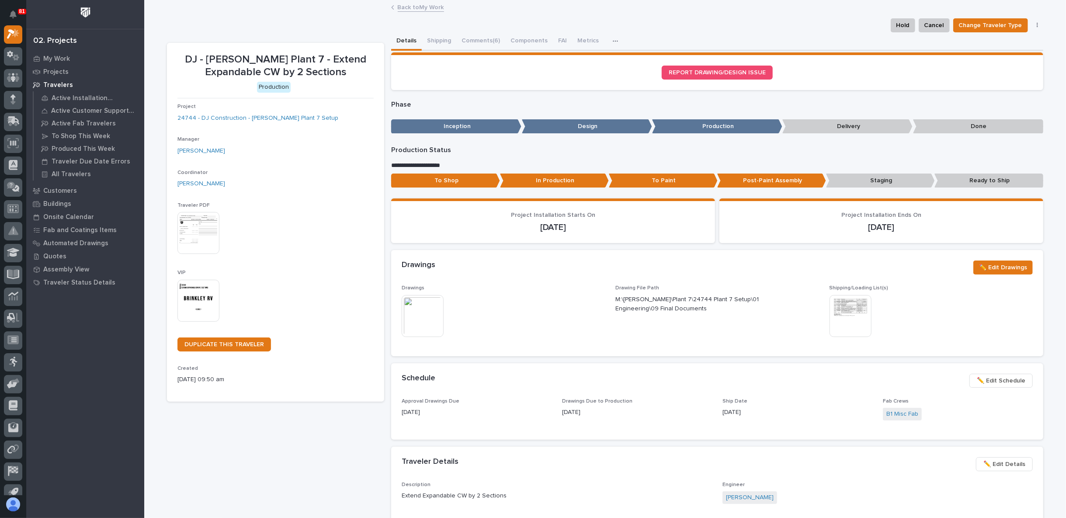
click at [985, 179] on p "Ready to Ship" at bounding box center [988, 181] width 109 height 14
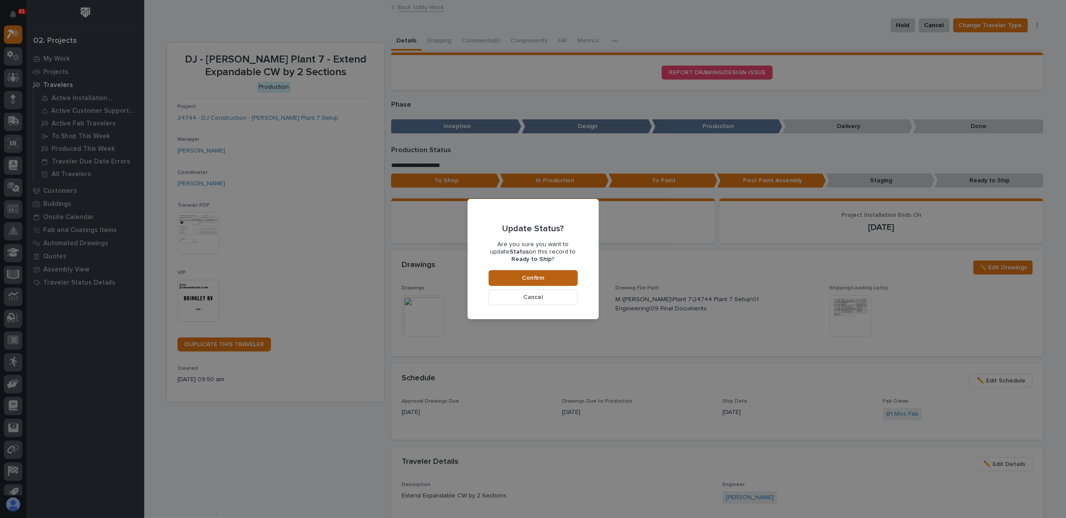
click at [546, 279] on button "Confirm" at bounding box center [533, 278] width 89 height 16
click at [539, 274] on span "Confirm" at bounding box center [537, 278] width 22 height 8
click at [555, 299] on button "Cancel" at bounding box center [533, 297] width 89 height 16
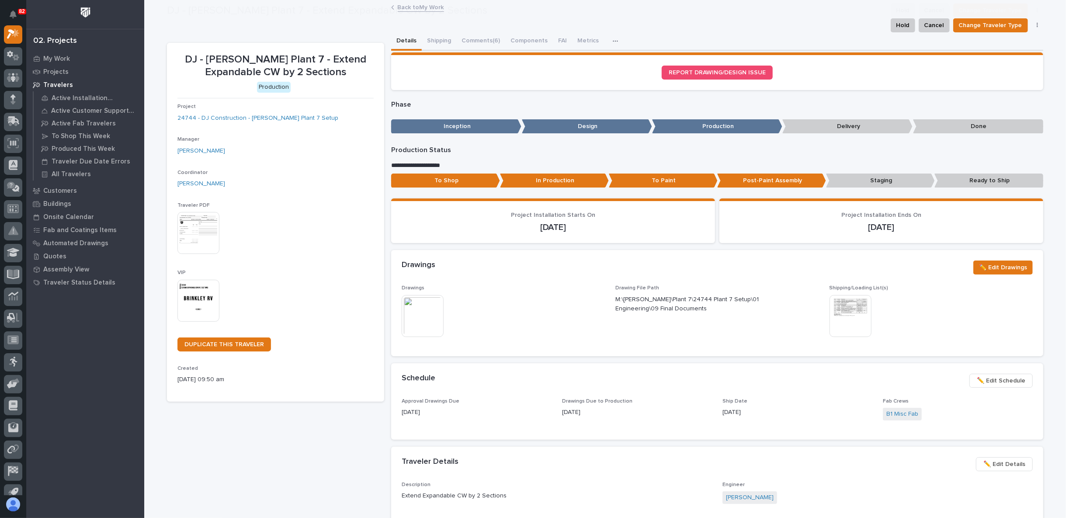
scroll to position [52, 0]
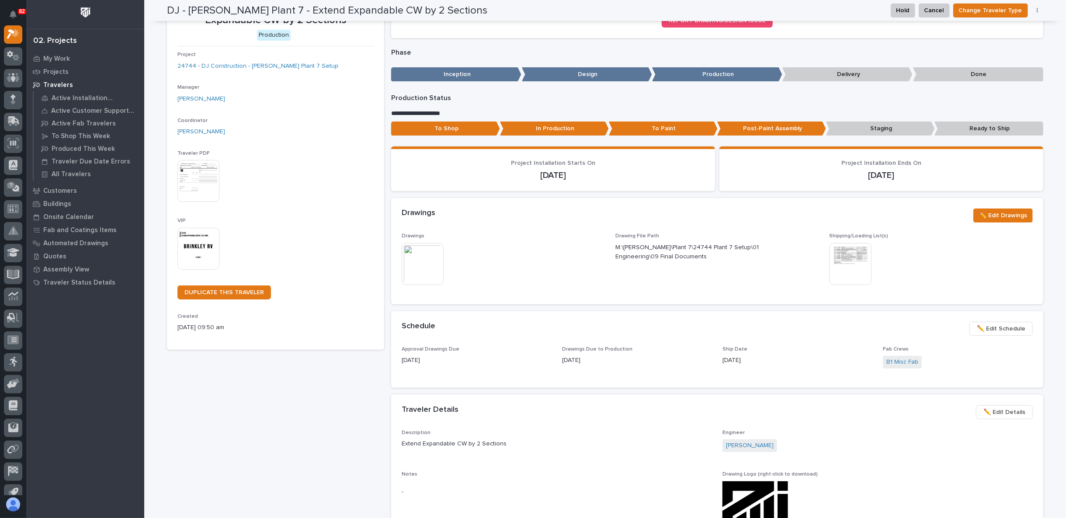
drag, startPoint x: 976, startPoint y: 125, endPoint x: 981, endPoint y: 127, distance: 4.6
click at [981, 127] on p "Ready to Ship" at bounding box center [988, 129] width 109 height 14
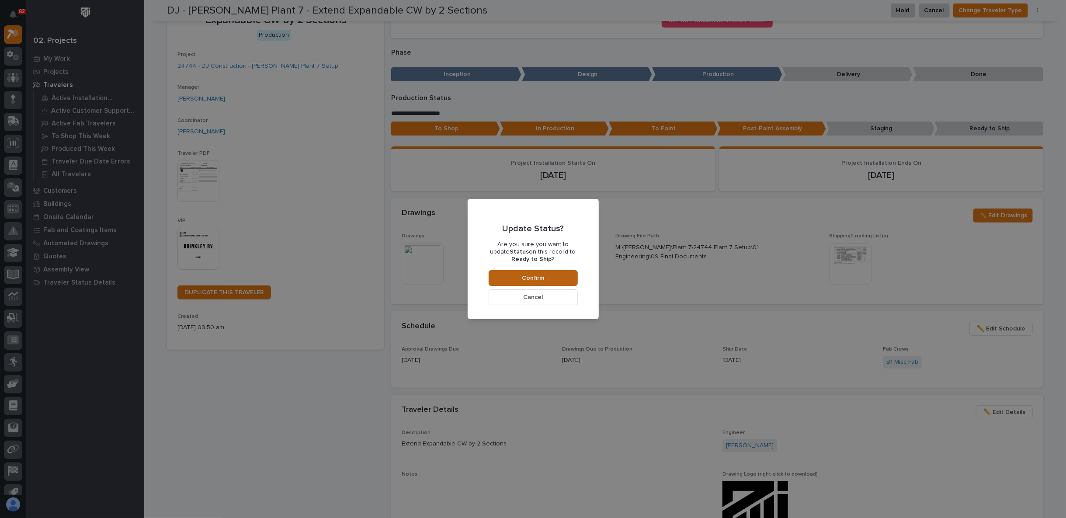
click at [542, 275] on span "Confirm" at bounding box center [533, 278] width 22 height 8
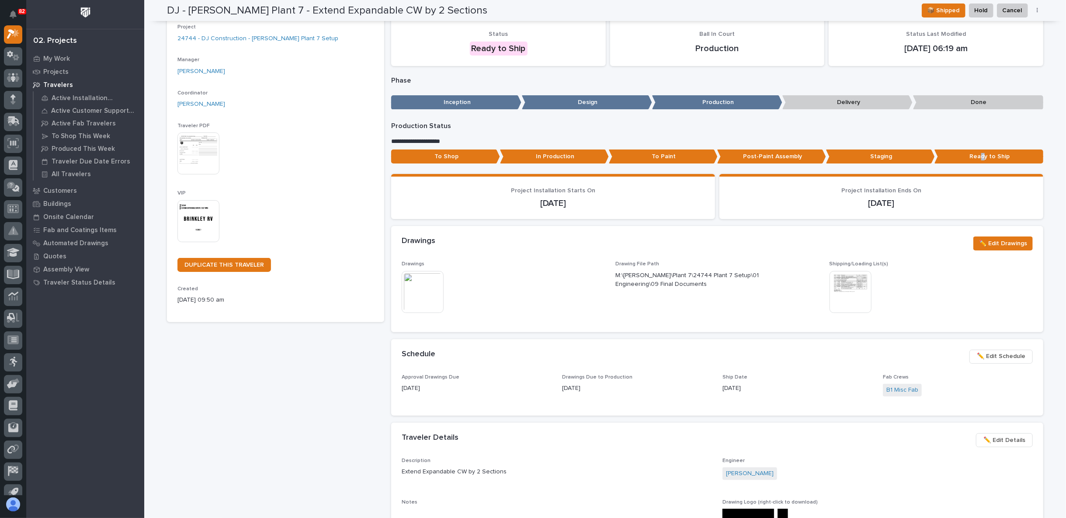
scroll to position [0, 0]
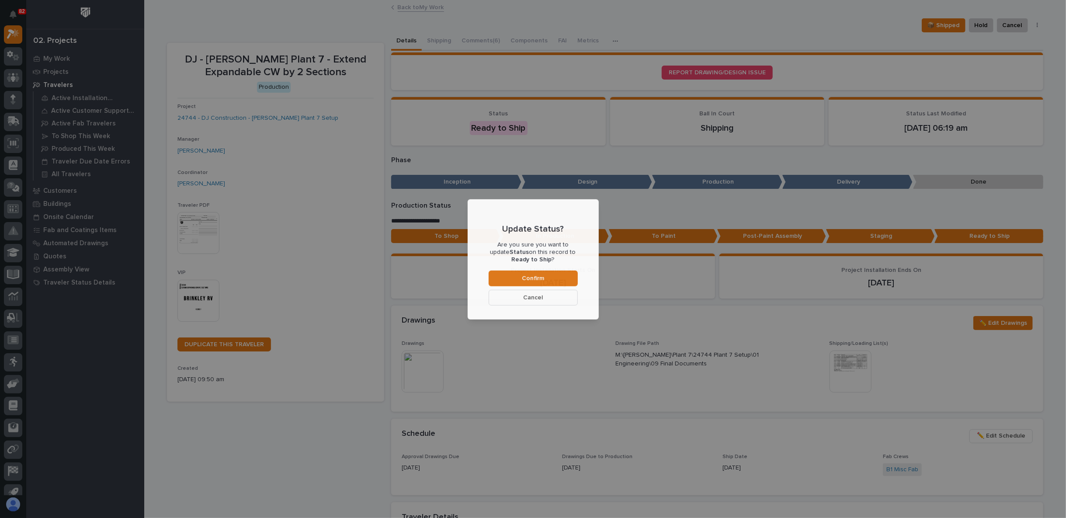
click at [461, 33] on div "Update Status? Are you sure you want to update Status on this record to Ready t…" at bounding box center [533, 259] width 1066 height 518
click at [537, 304] on button "Cancel" at bounding box center [533, 297] width 89 height 16
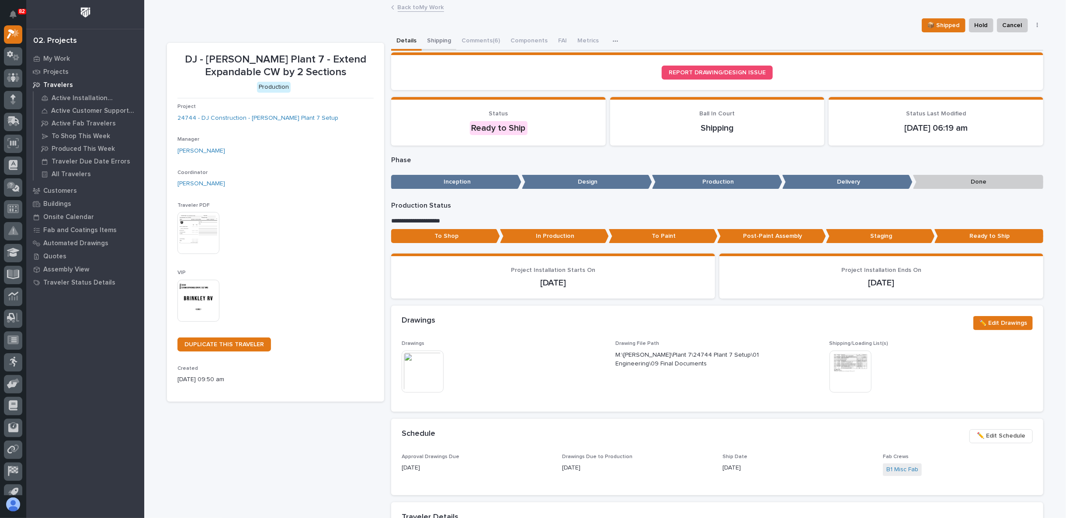
click at [441, 42] on button "Shipping" at bounding box center [439, 41] width 35 height 18
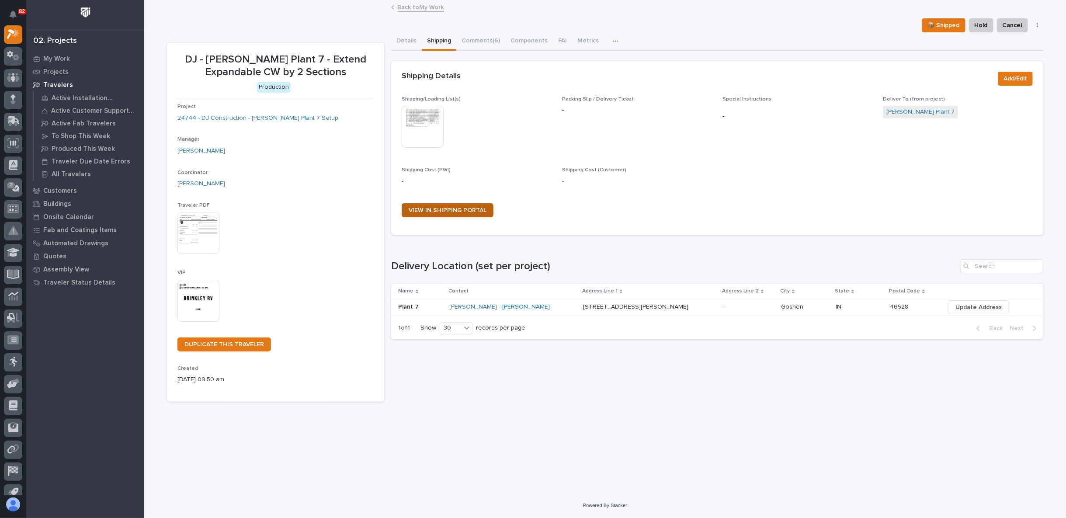
click at [448, 210] on span "VIEW IN SHIPPING PORTAL" at bounding box center [448, 210] width 78 height 6
click at [425, 8] on link "Back to My Work" at bounding box center [421, 7] width 46 height 10
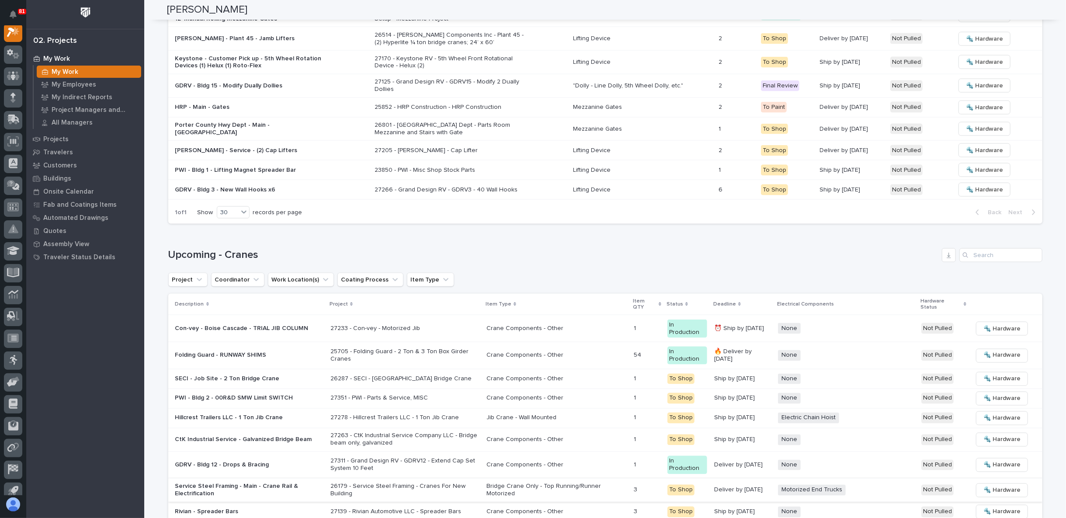
scroll to position [1114, 0]
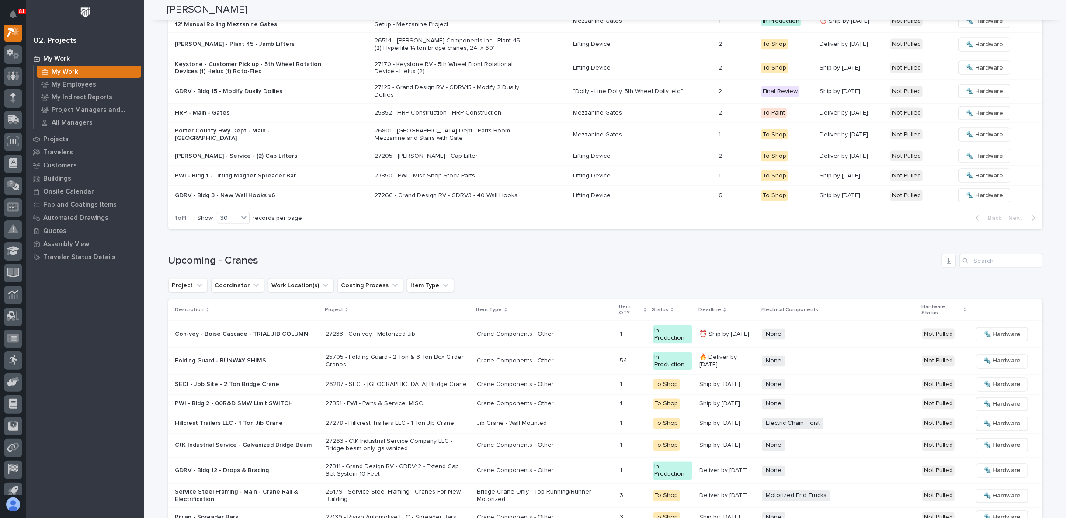
click at [302, 381] on p "SECI - Job Site - 2 Ton Bridge Crane" at bounding box center [246, 384] width 143 height 7
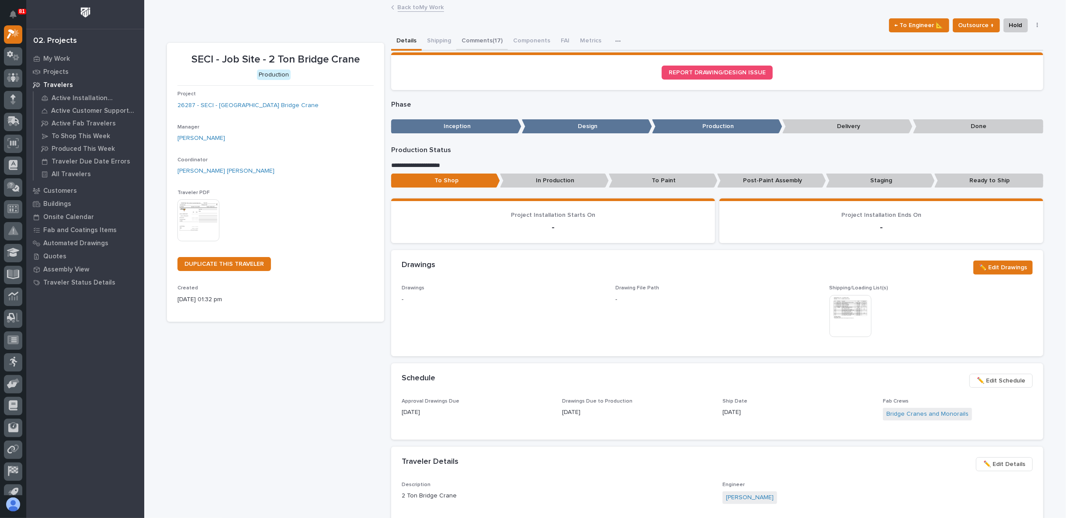
click at [478, 39] on button "Comments (17)" at bounding box center [482, 41] width 52 height 18
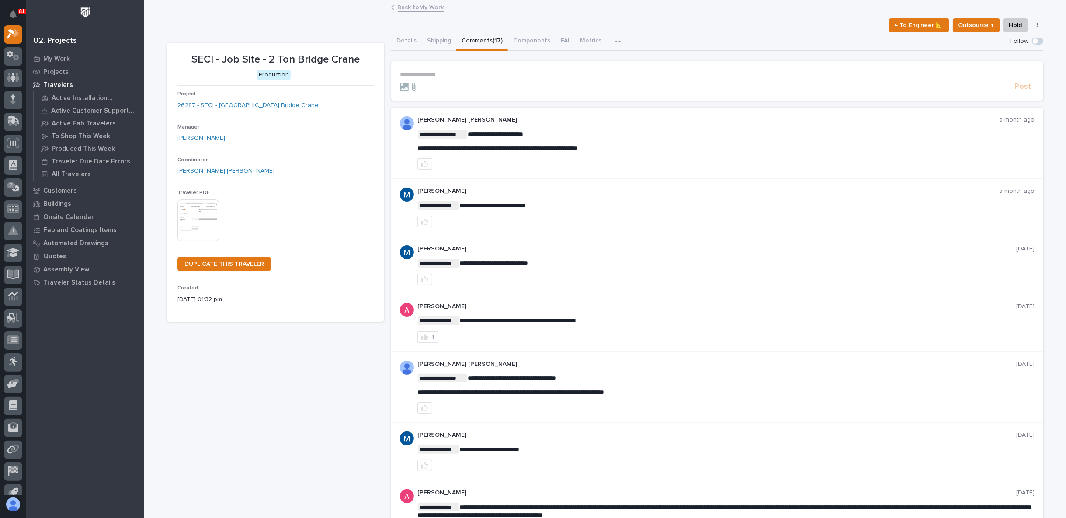
click at [253, 109] on link "26287 - SECI - [GEOGRAPHIC_DATA] Bridge Crane" at bounding box center [247, 105] width 141 height 9
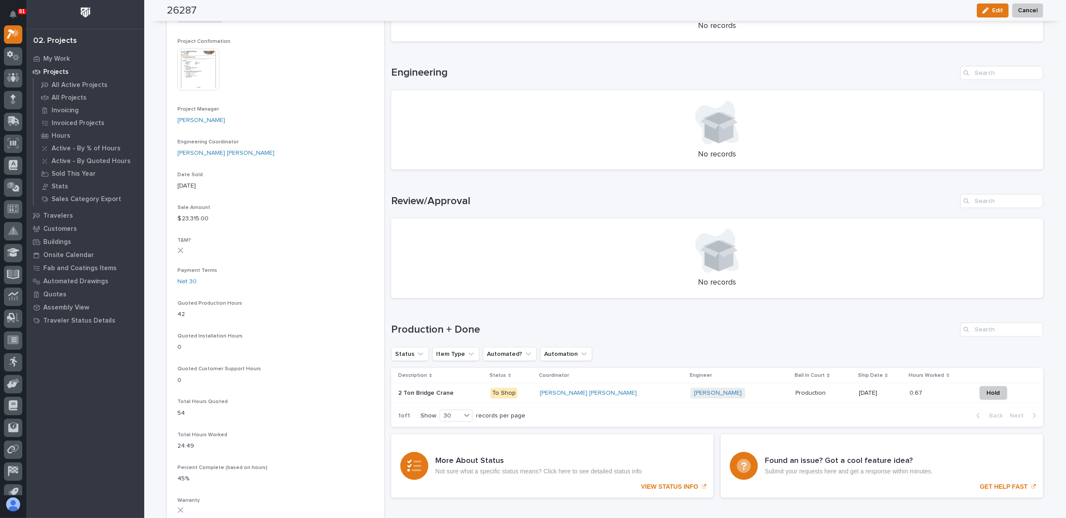
scroll to position [388, 0]
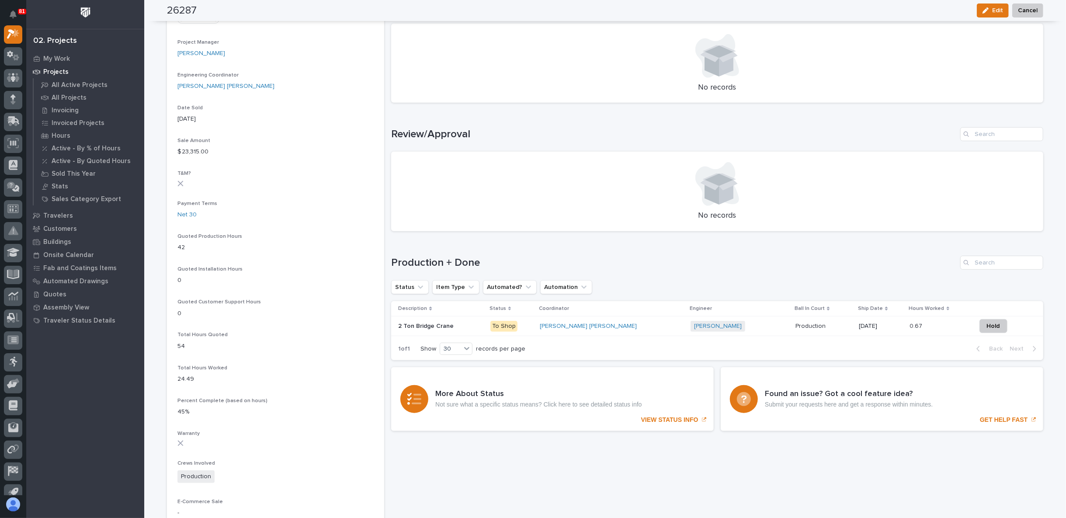
click at [434, 325] on p "2 Ton Bridge Crane" at bounding box center [426, 325] width 57 height 9
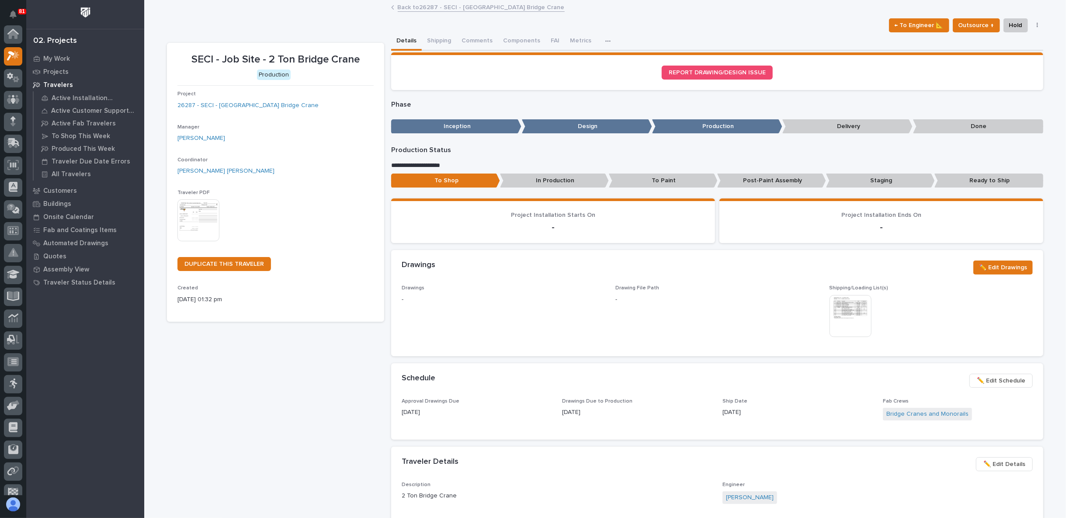
scroll to position [22, 0]
click at [262, 105] on link "26287 - SECI - [GEOGRAPHIC_DATA] Bridge Crane" at bounding box center [247, 105] width 141 height 9
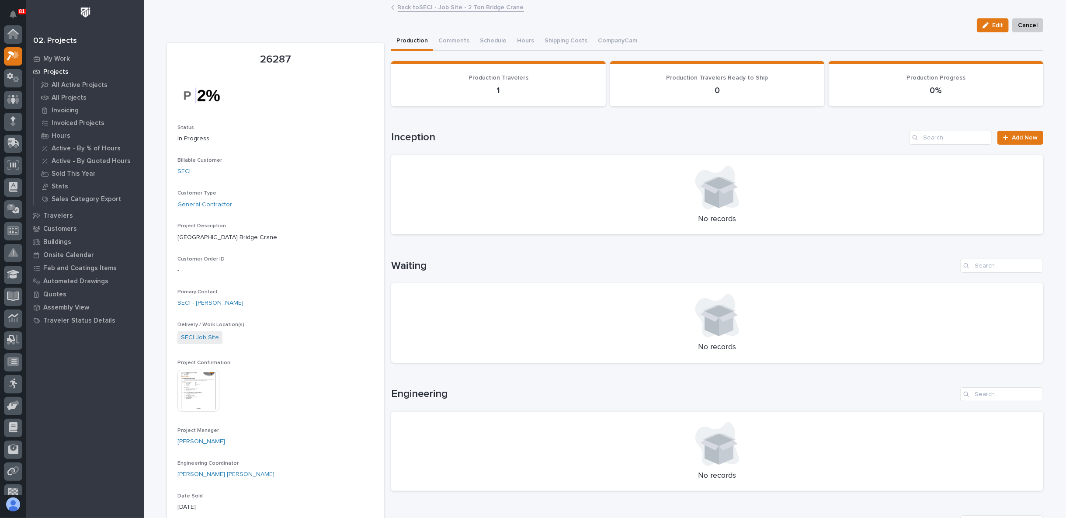
scroll to position [22, 0]
click at [198, 404] on img at bounding box center [198, 391] width 42 height 42
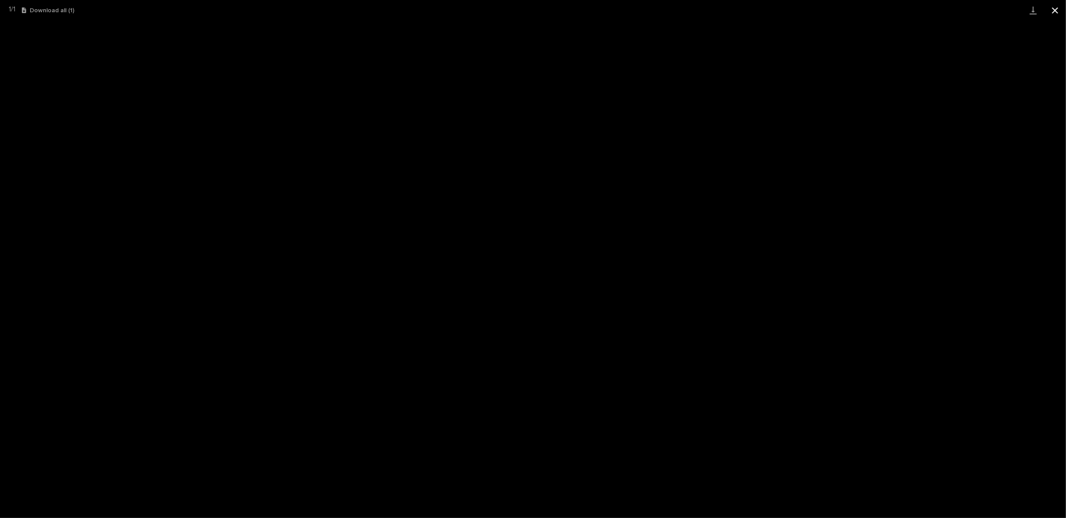
click at [1053, 11] on button "Close gallery" at bounding box center [1055, 10] width 22 height 21
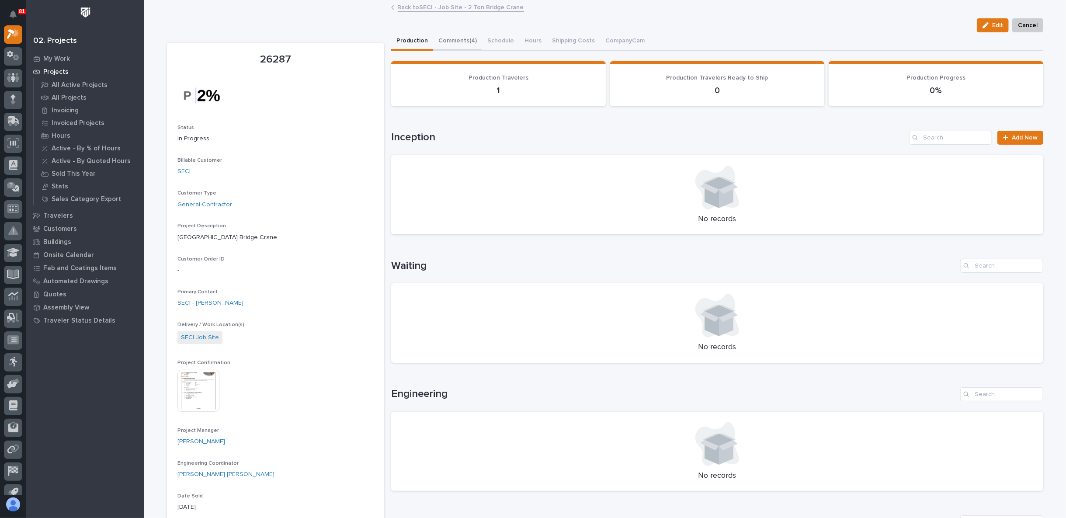
click at [459, 38] on button "Comments (4)" at bounding box center [457, 41] width 49 height 18
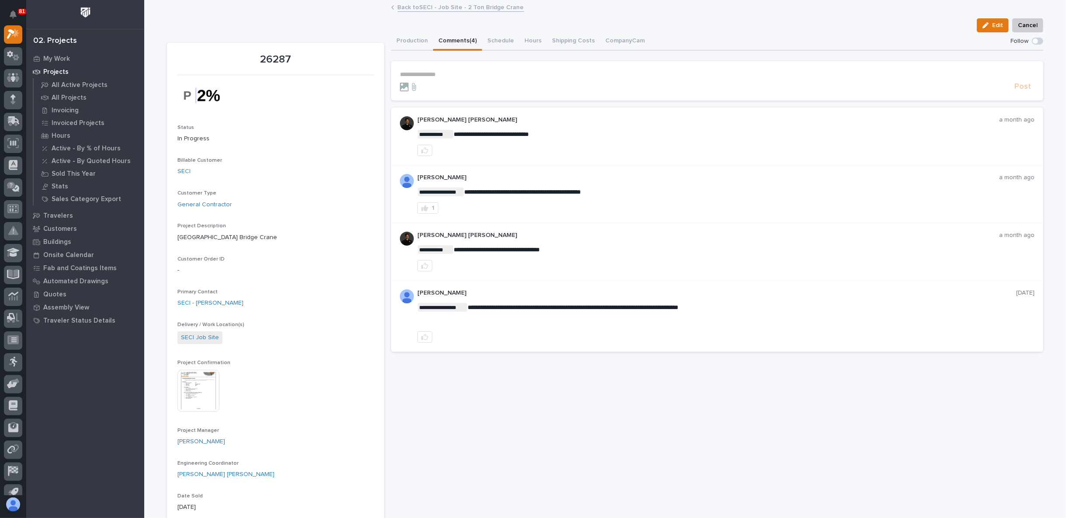
click at [433, 76] on p "**********" at bounding box center [717, 74] width 635 height 7
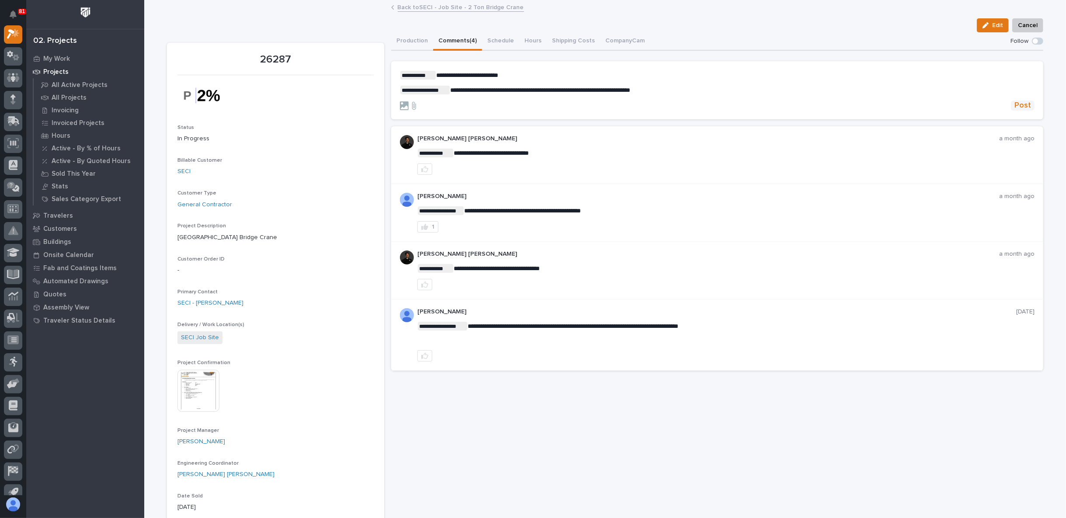
click at [1021, 104] on span "Post" at bounding box center [1022, 106] width 17 height 10
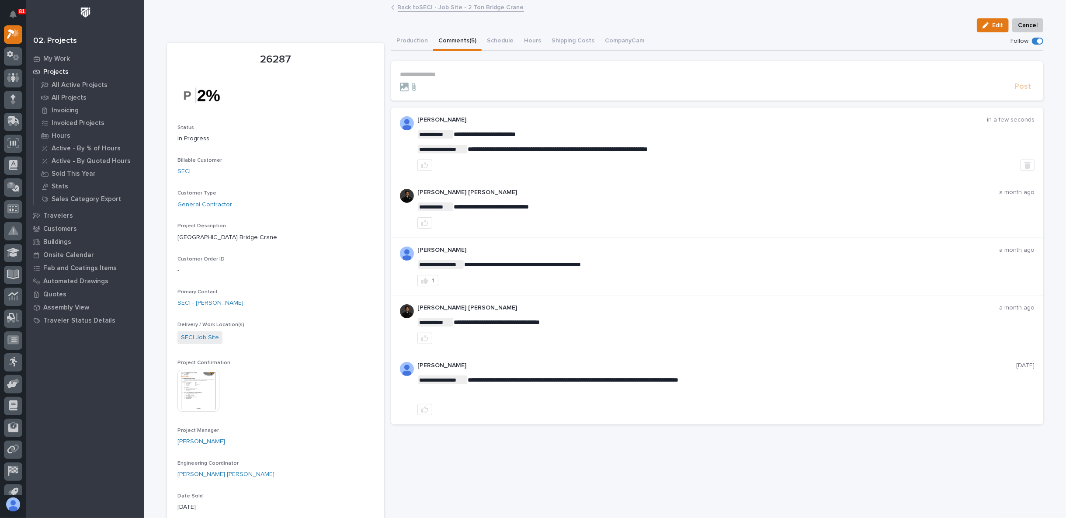
click at [409, 7] on link "Back to SECI - Job Site - 2 Ton Bridge Crane" at bounding box center [461, 7] width 126 height 10
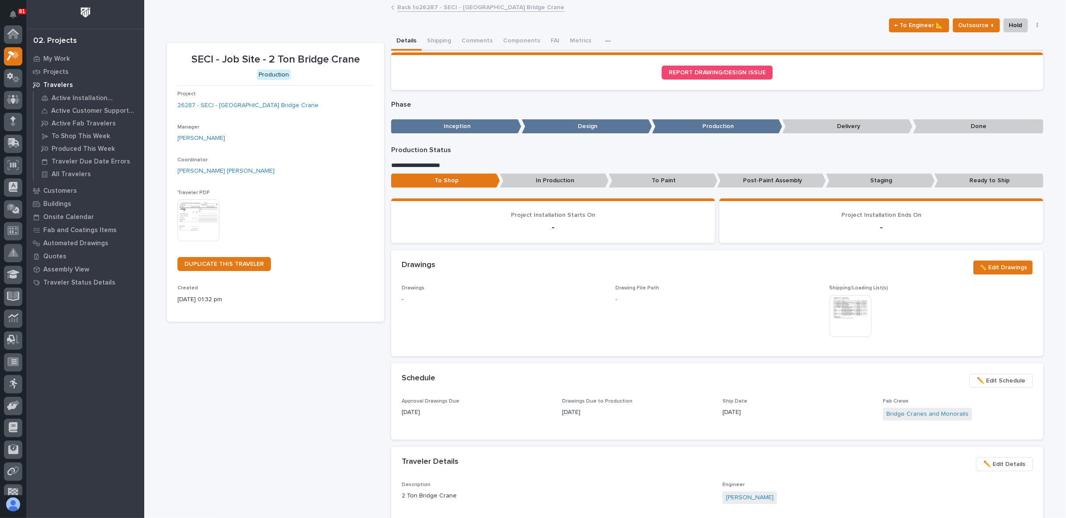
scroll to position [24, 0]
click at [430, 6] on link "Back to 26287 - SECI - [GEOGRAPHIC_DATA] Bridge Crane" at bounding box center [481, 7] width 167 height 10
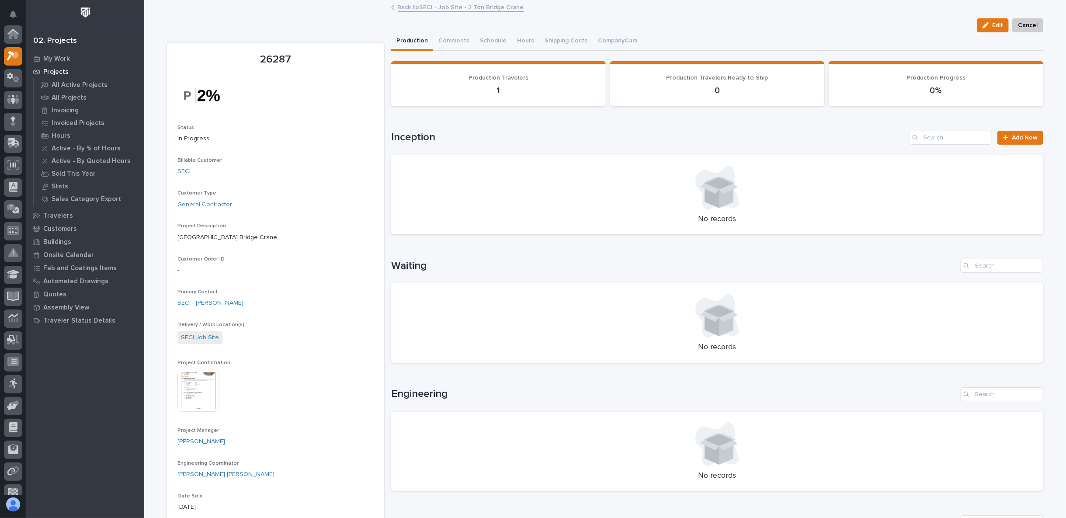
scroll to position [24, 0]
click at [431, 7] on link "Back to SECI - Job Site - 2 Ton Bridge Crane" at bounding box center [461, 7] width 126 height 10
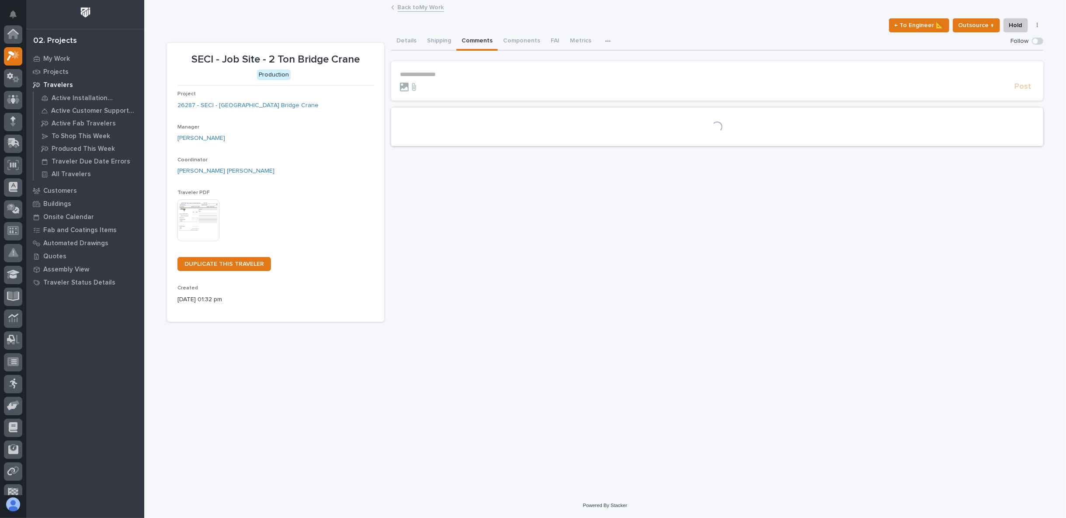
scroll to position [24, 0]
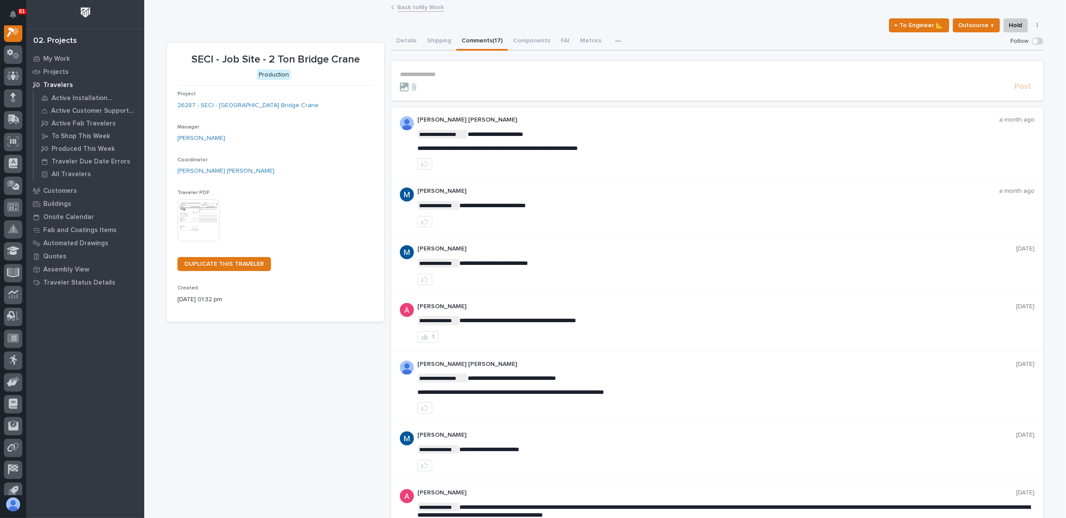
click at [431, 7] on link "Back to My Work" at bounding box center [421, 7] width 46 height 10
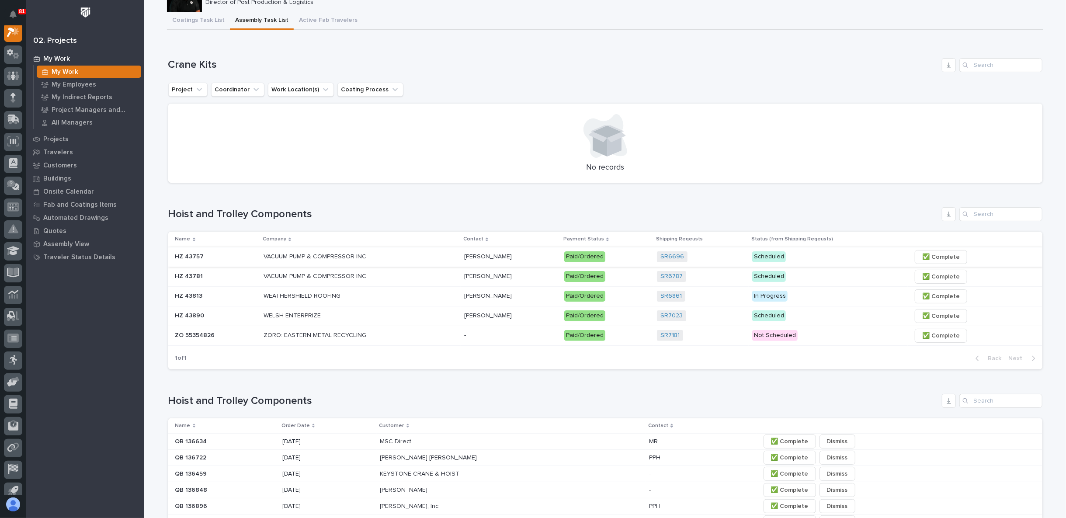
scroll to position [49, 0]
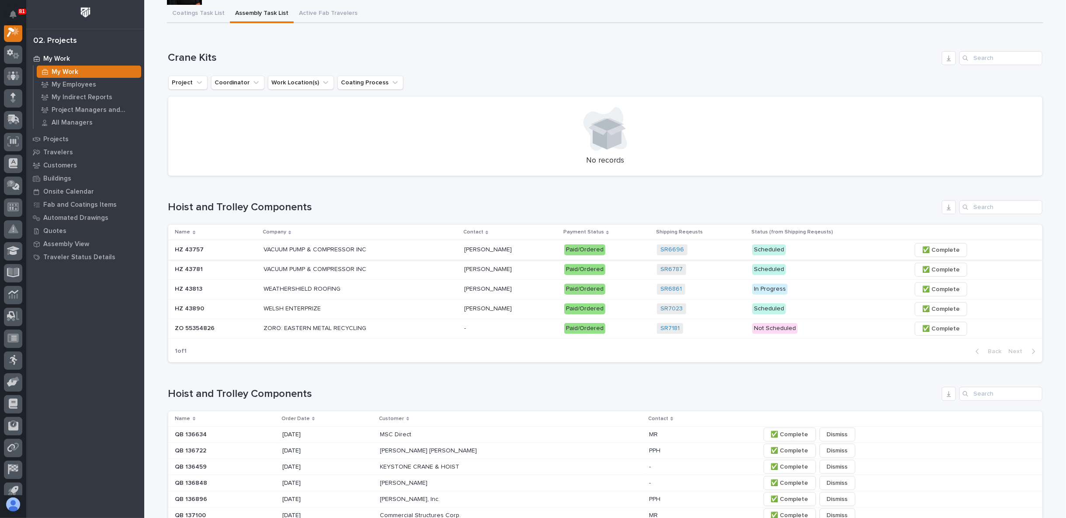
click at [934, 252] on span "✅ Complete" at bounding box center [941, 250] width 38 height 10
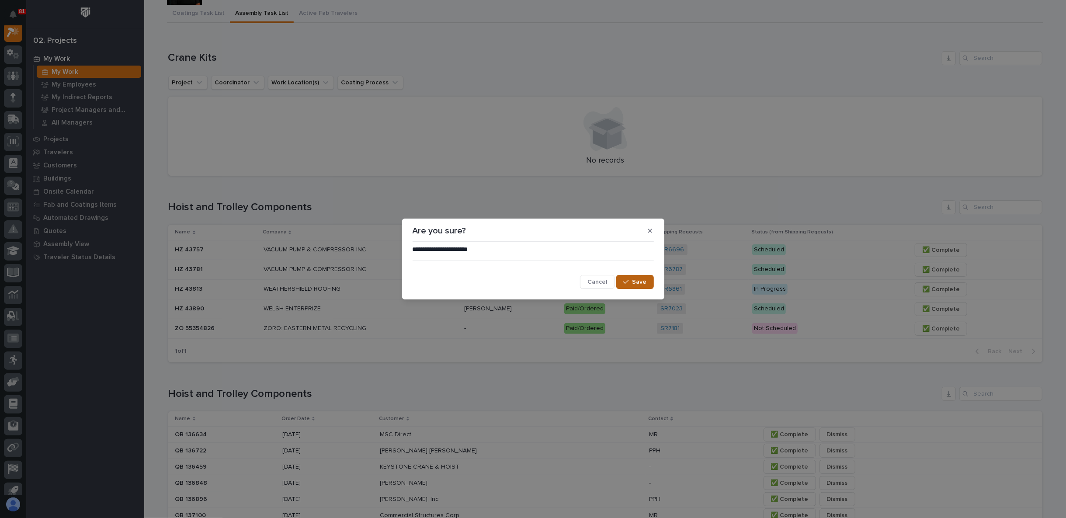
click at [633, 282] on button "Save" at bounding box center [634, 282] width 37 height 14
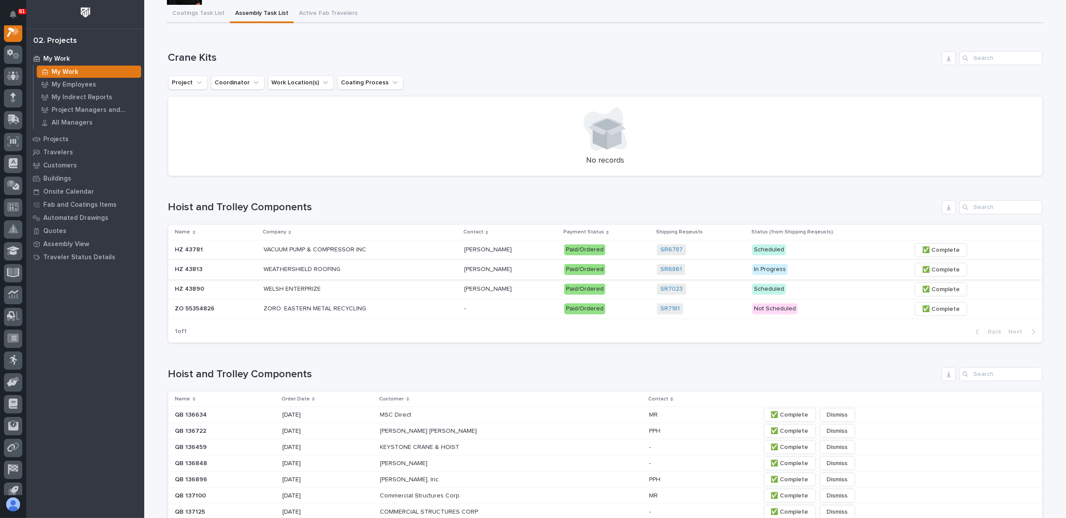
click at [935, 265] on span "✅ Complete" at bounding box center [941, 269] width 38 height 10
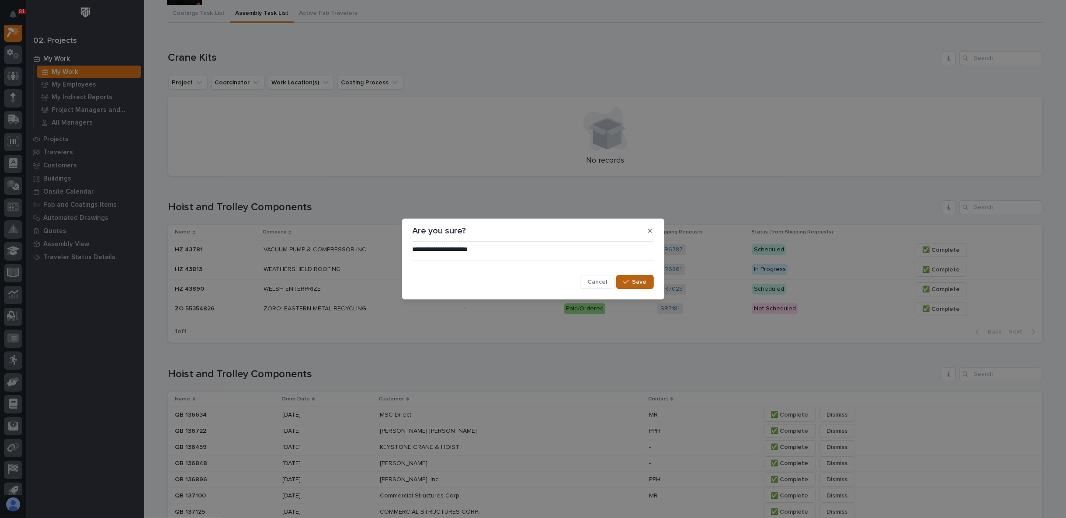
click at [640, 280] on span "Save" at bounding box center [639, 282] width 14 height 8
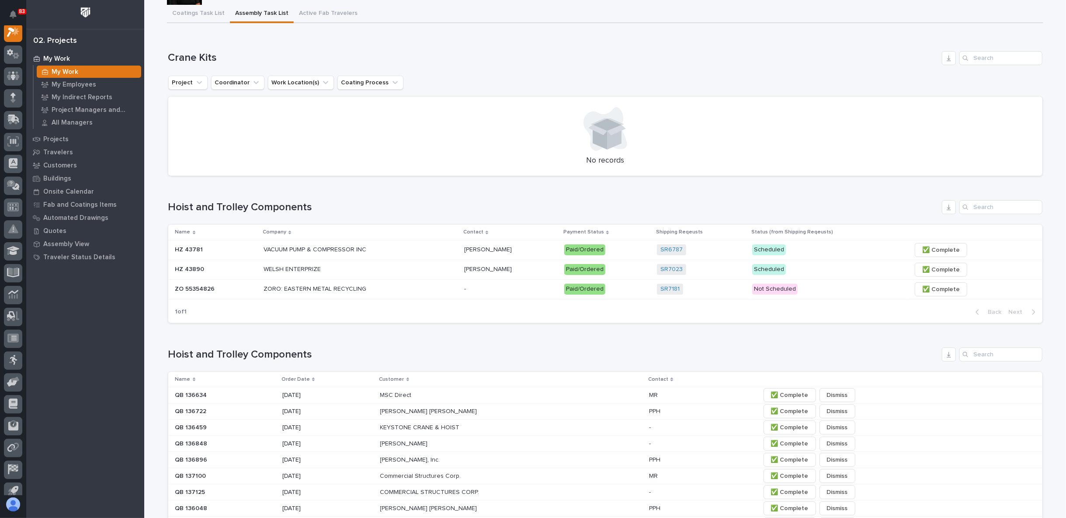
drag, startPoint x: 1045, startPoint y: 397, endPoint x: 1054, endPoint y: 392, distance: 9.8
click at [935, 247] on span "✅ Complete" at bounding box center [941, 250] width 38 height 10
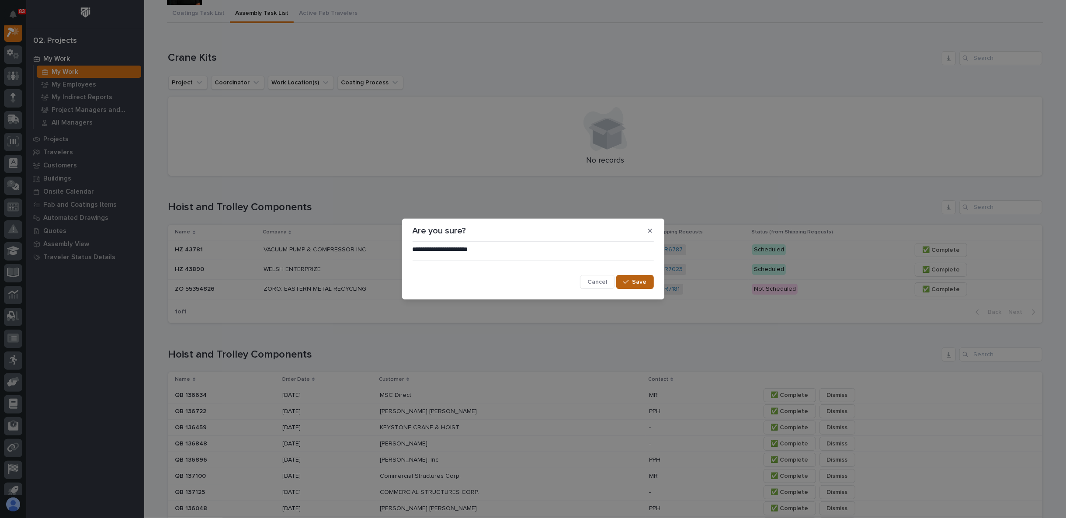
click at [635, 281] on span "Save" at bounding box center [639, 282] width 14 height 8
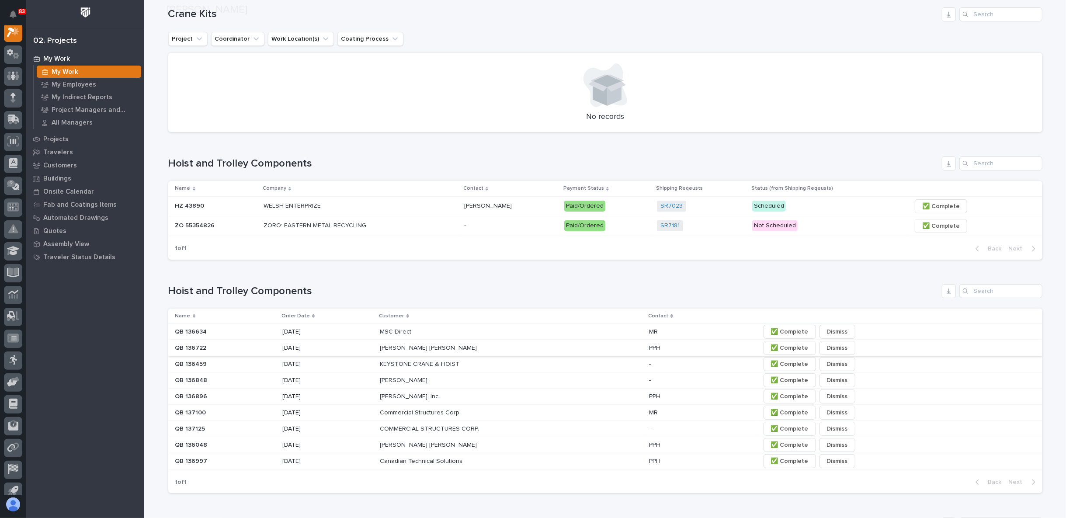
scroll to position [146, 0]
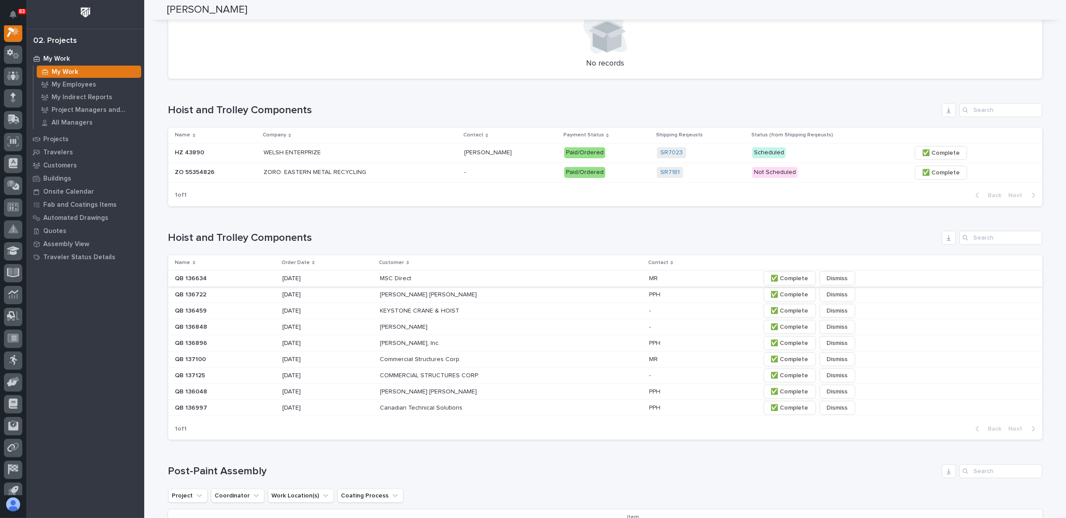
click at [789, 277] on span "✅ Complete" at bounding box center [790, 278] width 38 height 10
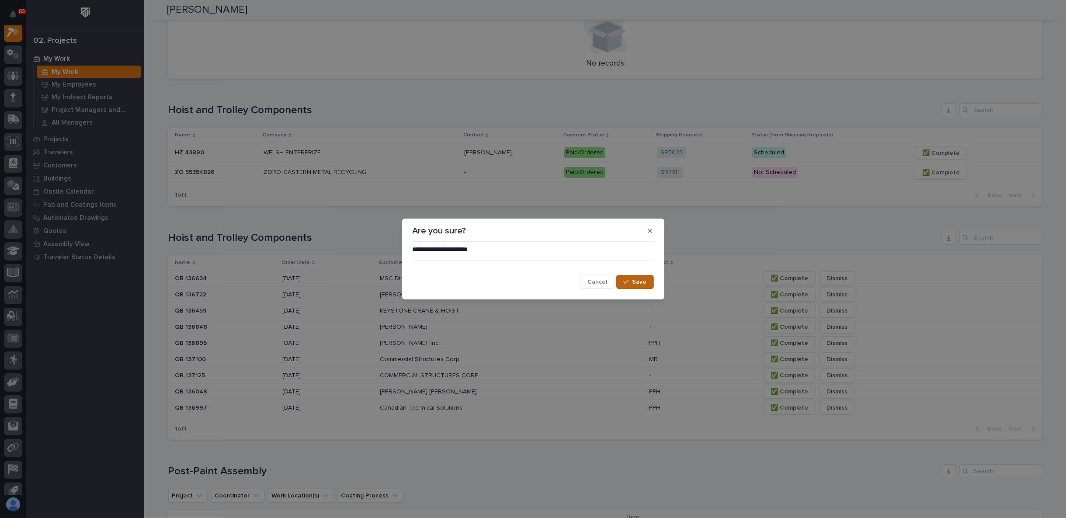
click at [637, 280] on span "Save" at bounding box center [639, 282] width 14 height 8
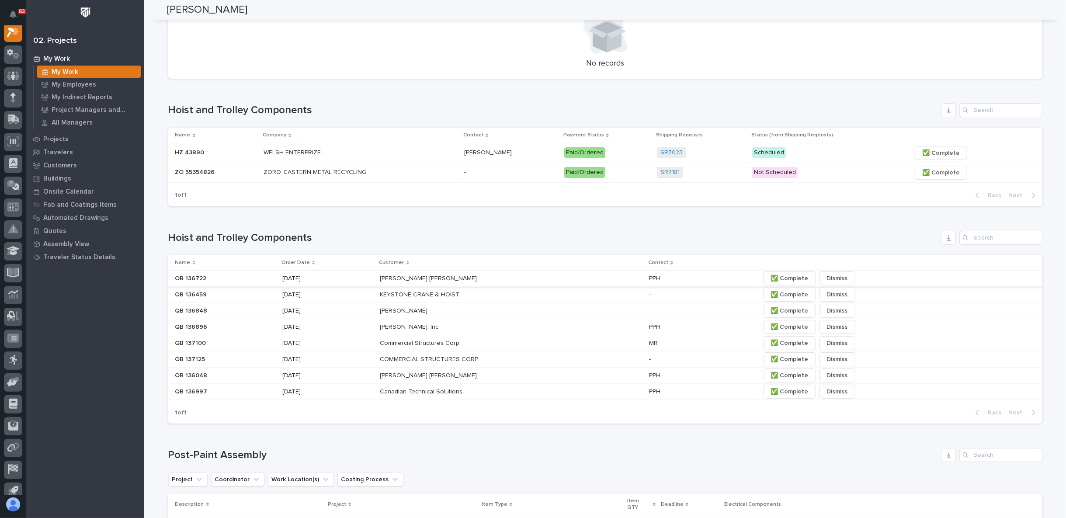
click at [788, 278] on span "✅ Complete" at bounding box center [790, 278] width 38 height 10
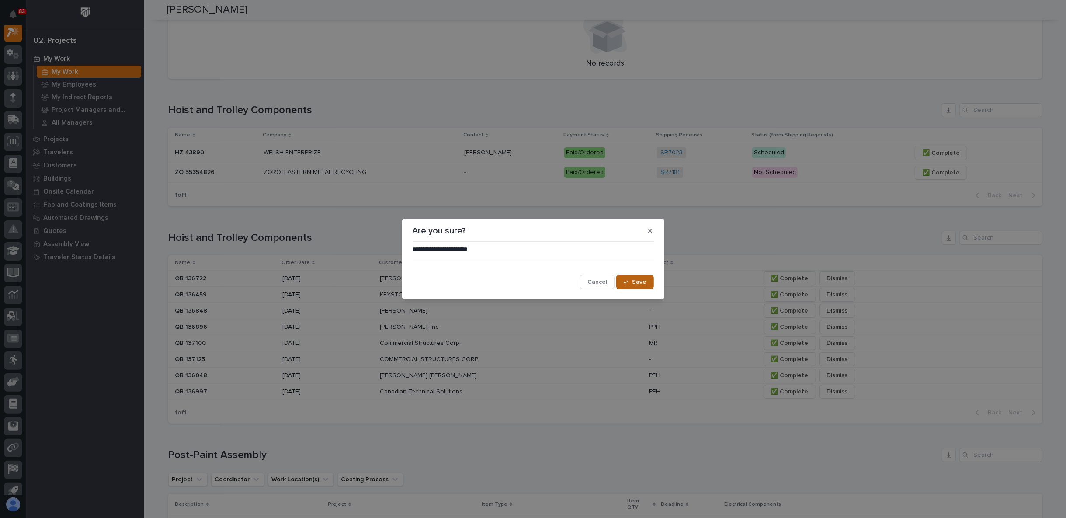
click at [641, 278] on span "Save" at bounding box center [639, 282] width 14 height 8
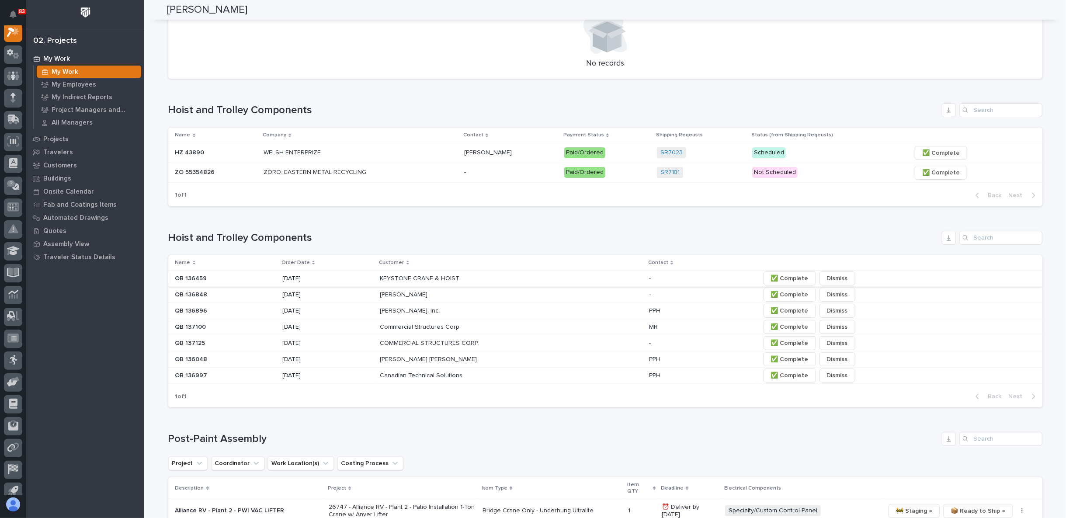
click at [807, 275] on button "✅ Complete" at bounding box center [790, 278] width 52 height 14
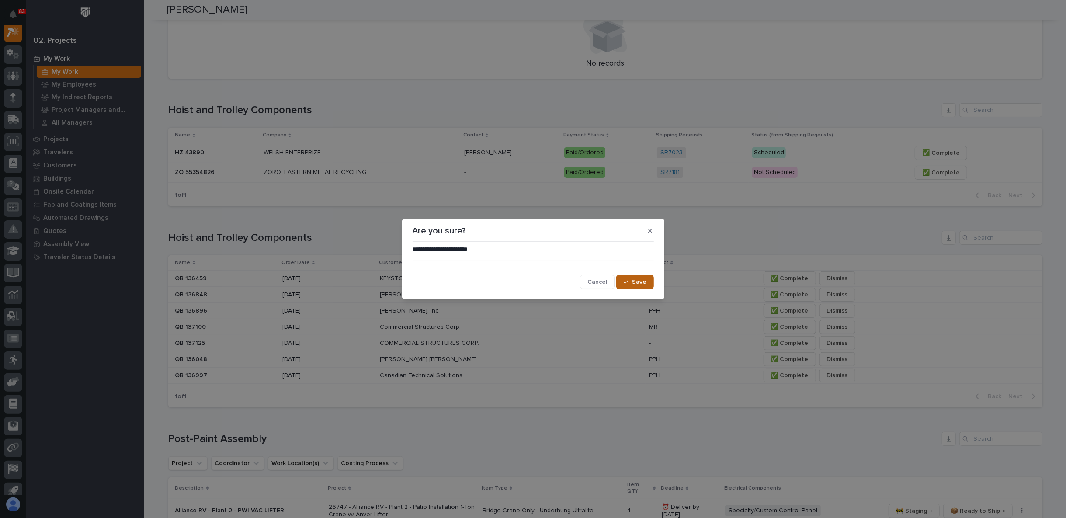
click at [638, 284] on span "Save" at bounding box center [639, 282] width 14 height 8
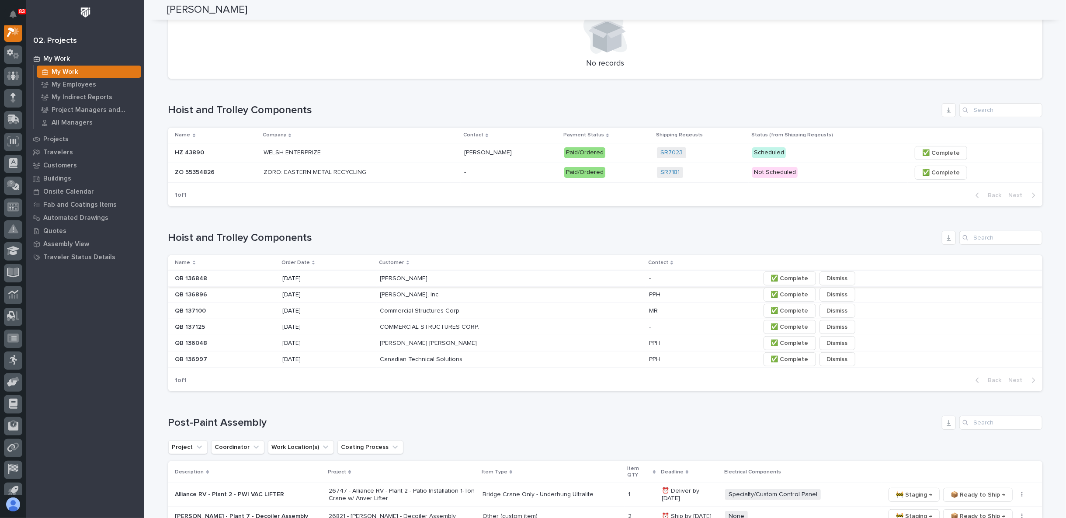
click at [787, 280] on span "✅ Complete" at bounding box center [790, 278] width 38 height 10
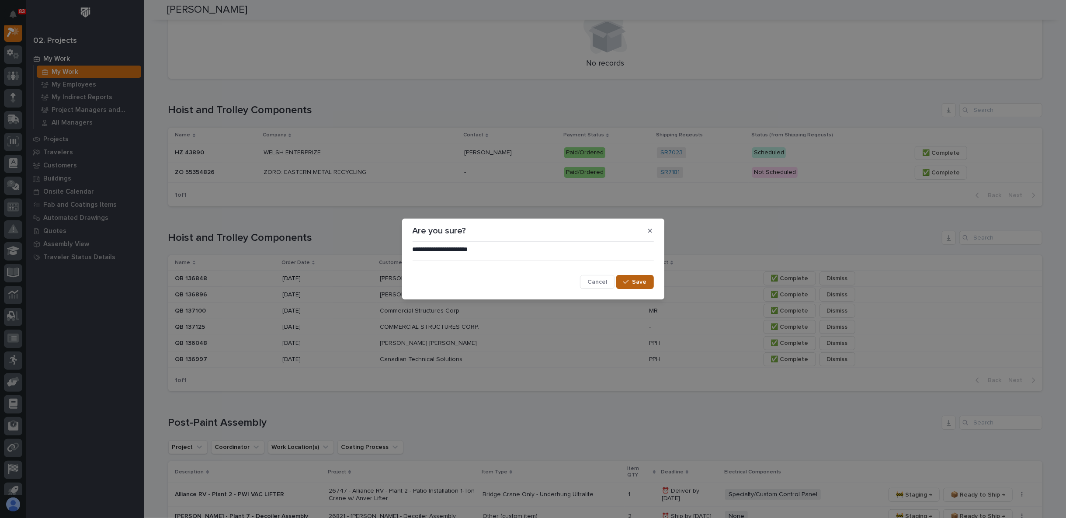
click at [644, 281] on span "Save" at bounding box center [639, 282] width 14 height 8
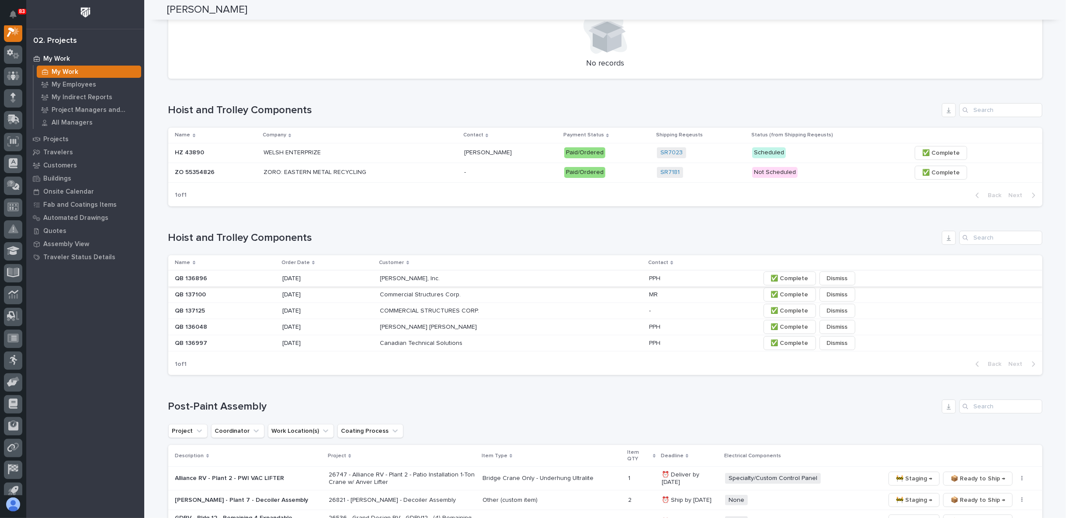
click at [785, 276] on span "✅ Complete" at bounding box center [790, 278] width 38 height 10
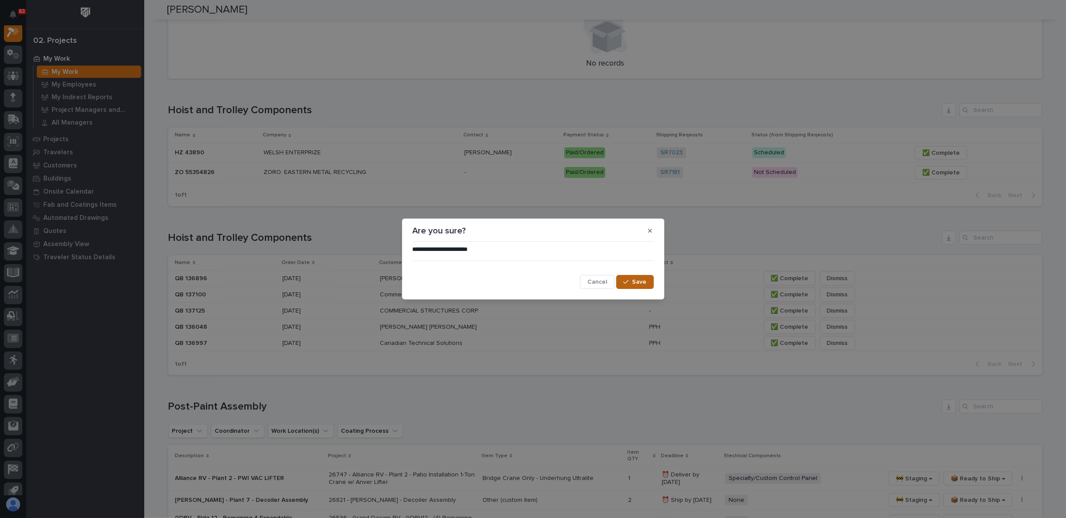
click at [644, 282] on span "Save" at bounding box center [639, 282] width 14 height 8
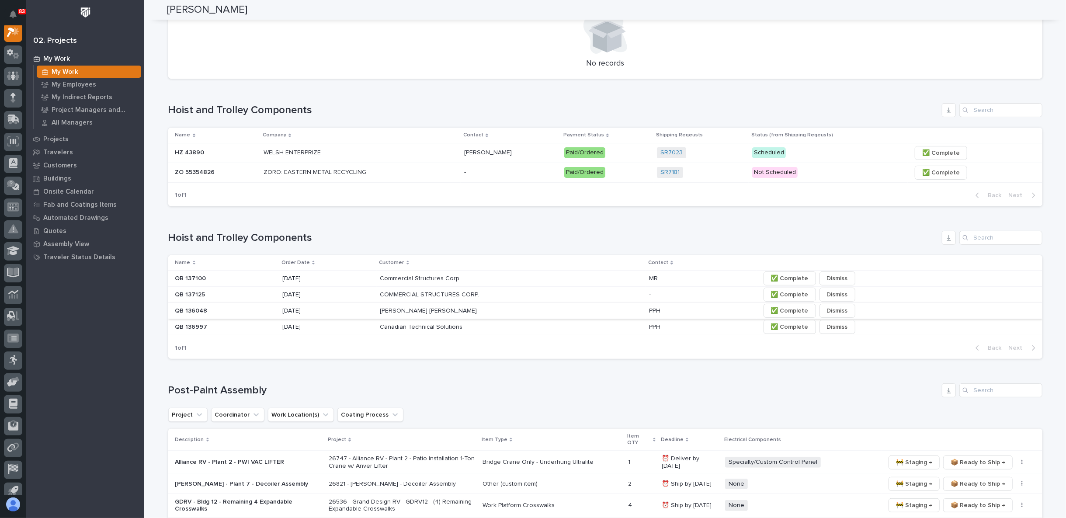
click at [782, 311] on span "✅ Complete" at bounding box center [790, 311] width 38 height 10
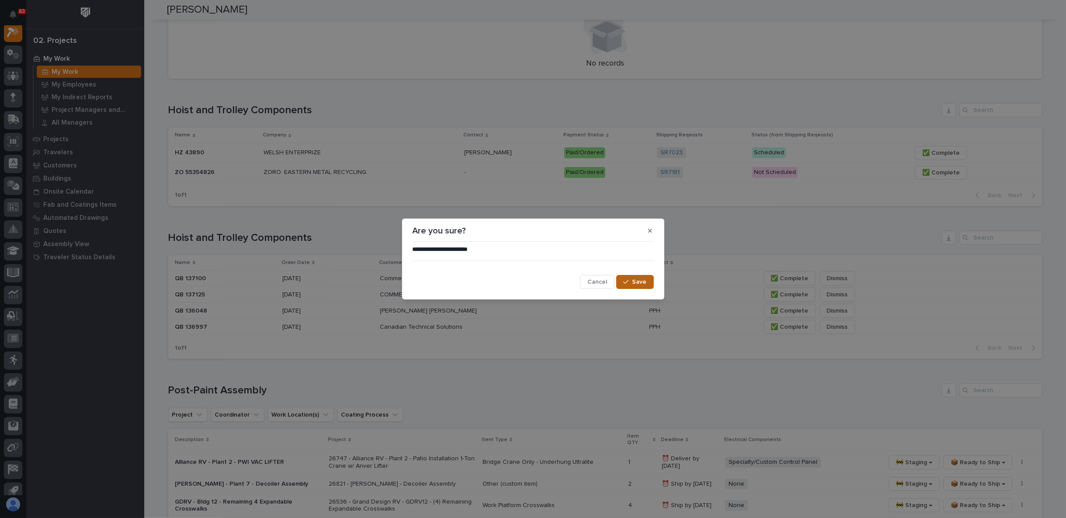
click at [638, 280] on span "Save" at bounding box center [639, 282] width 14 height 8
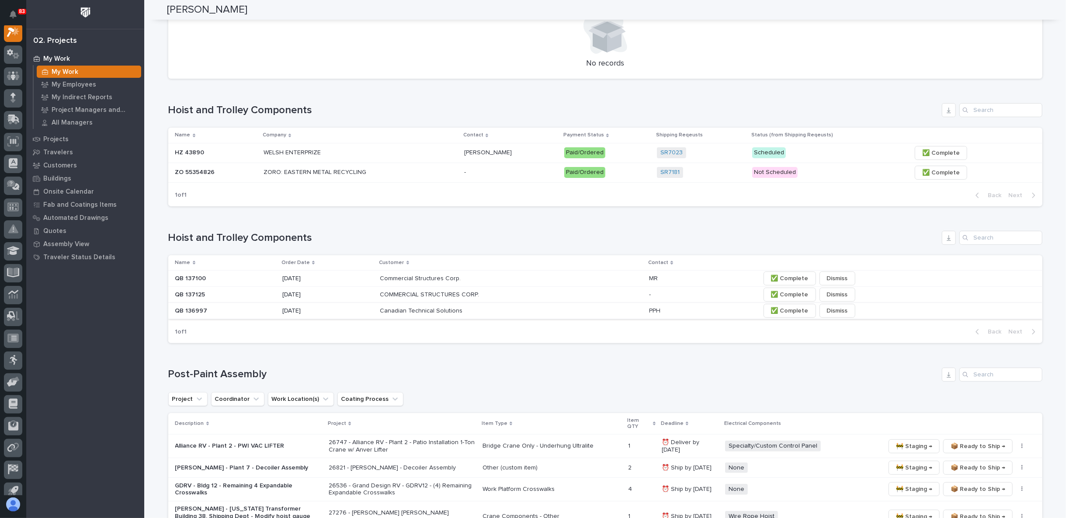
click at [786, 309] on span "✅ Complete" at bounding box center [790, 311] width 38 height 10
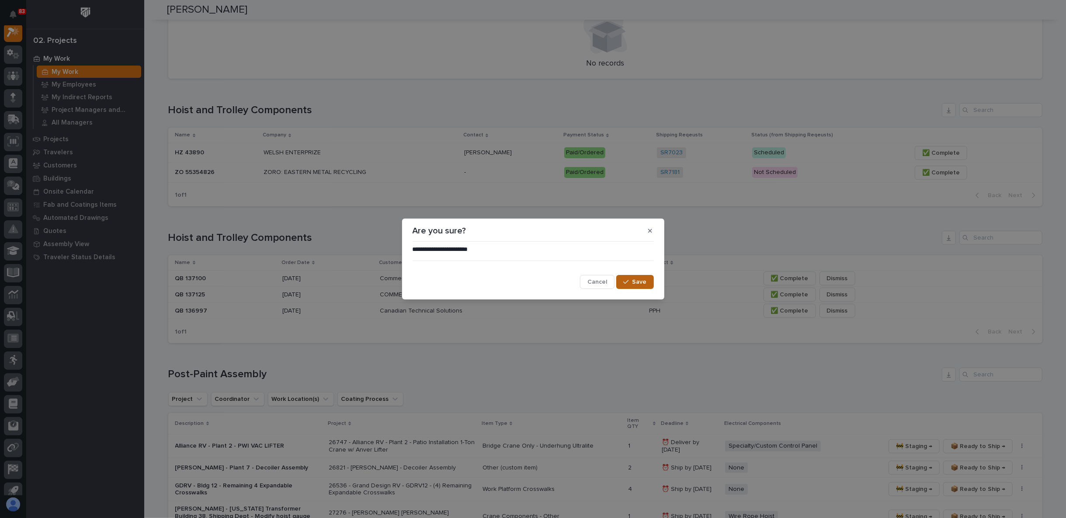
click at [626, 281] on icon "button" at bounding box center [625, 282] width 5 height 6
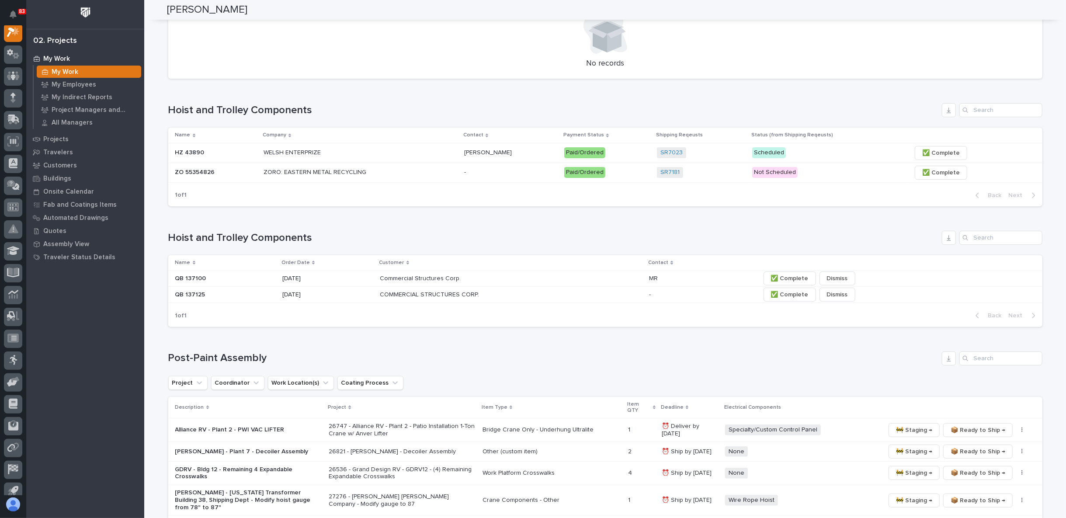
click at [238, 291] on p at bounding box center [225, 294] width 100 height 7
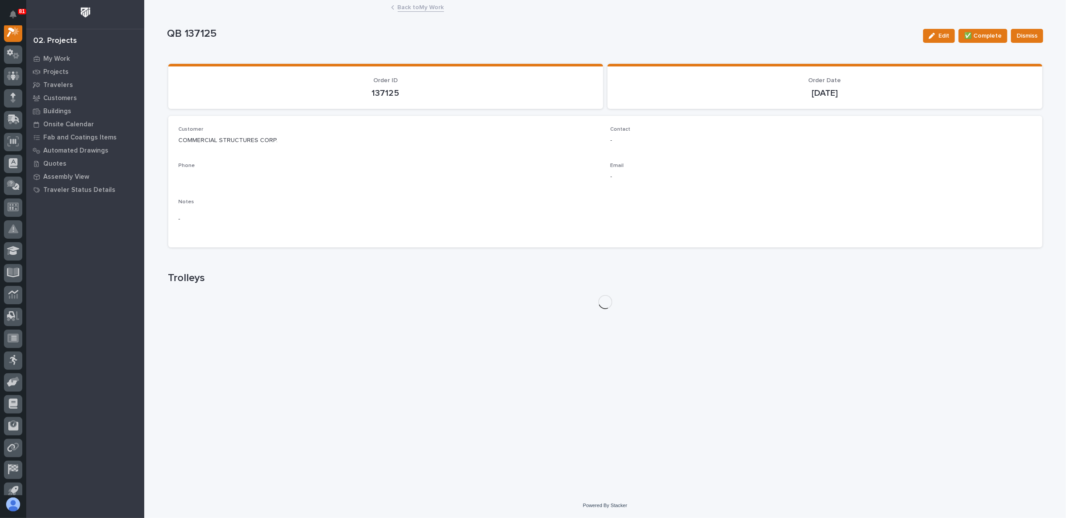
scroll to position [22, 0]
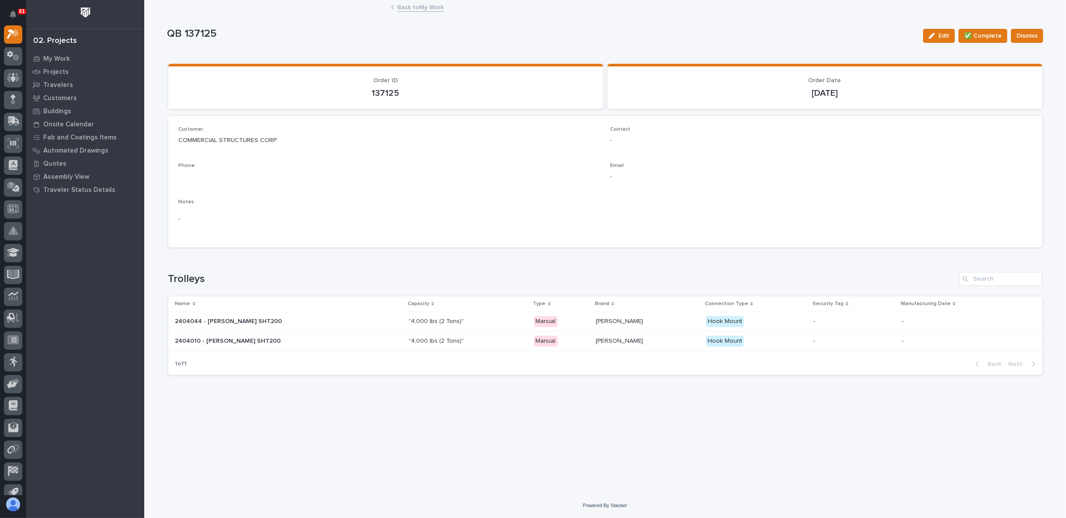
click at [413, 6] on link "Back to My Work" at bounding box center [421, 7] width 46 height 10
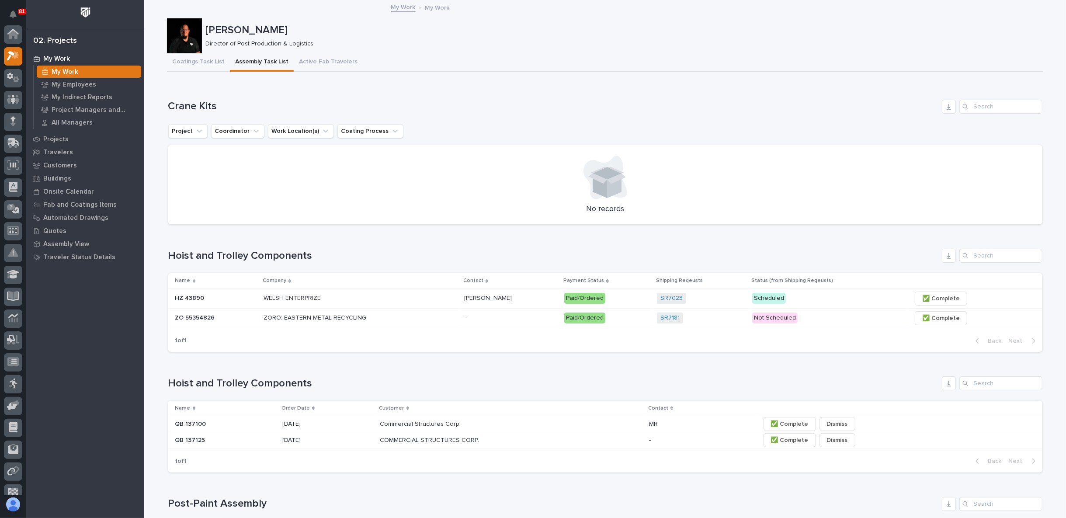
scroll to position [24, 0]
click at [242, 423] on p at bounding box center [225, 423] width 100 height 7
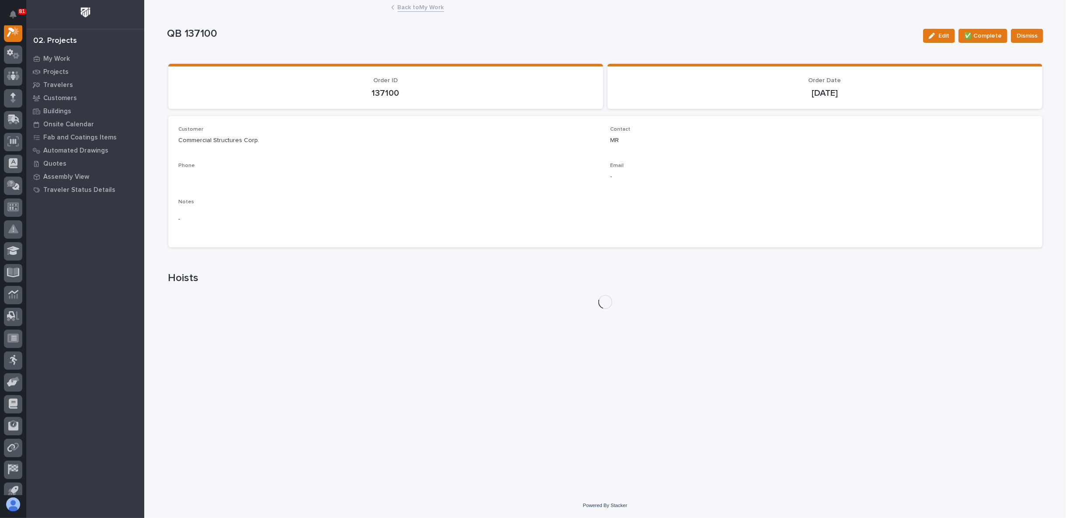
scroll to position [22, 0]
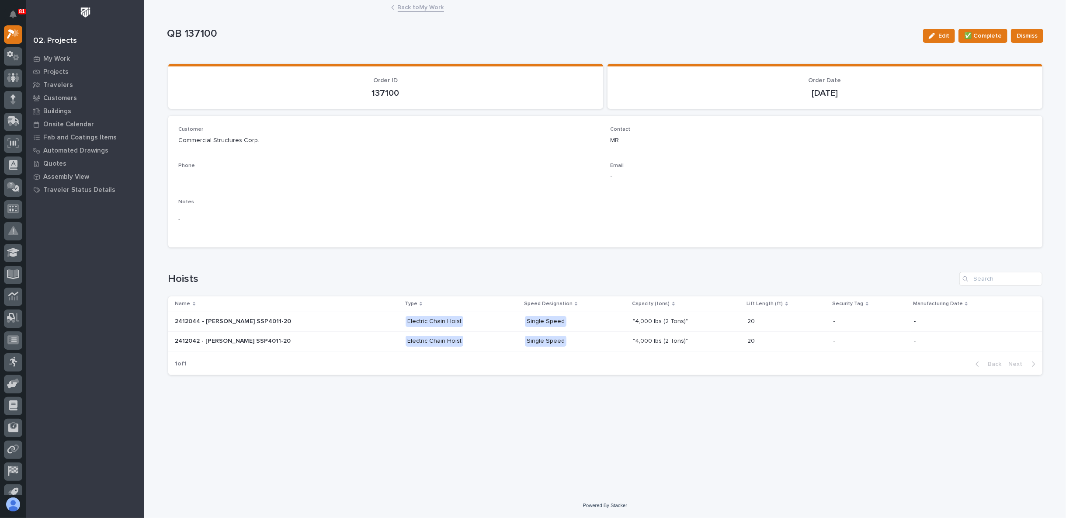
click at [432, 4] on link "Back to My Work" at bounding box center [421, 7] width 46 height 10
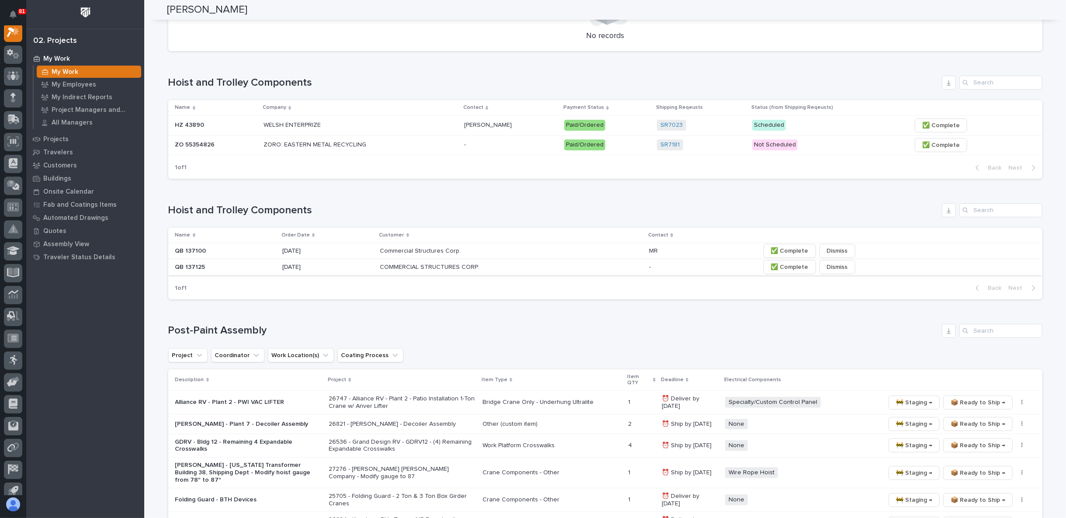
scroll to position [194, 0]
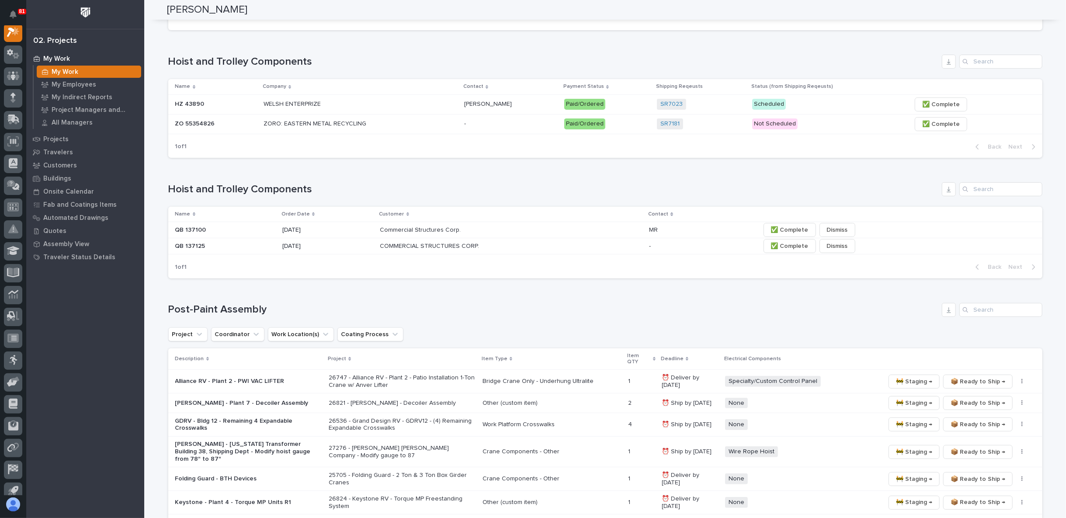
click at [327, 228] on p "[DATE]" at bounding box center [327, 229] width 91 height 7
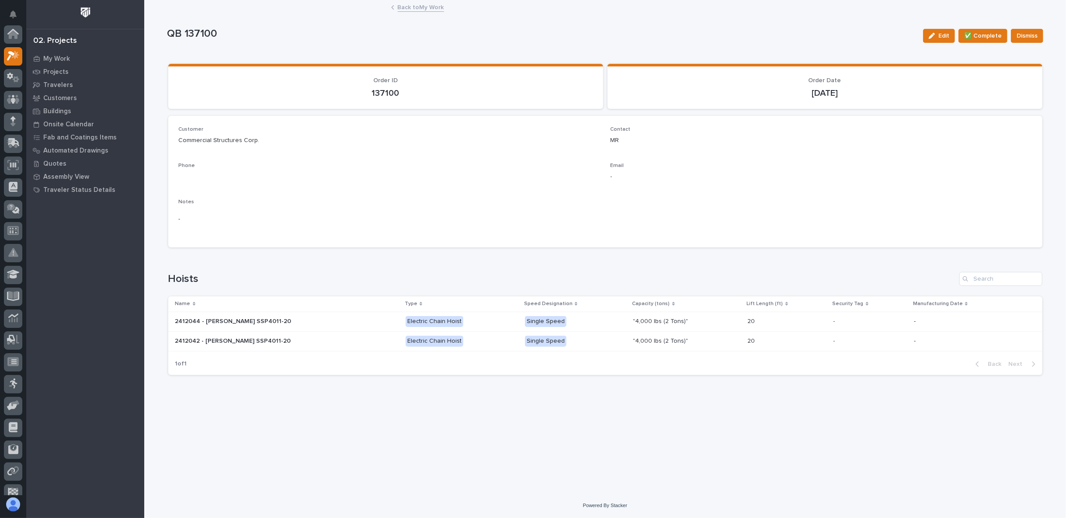
scroll to position [22, 0]
click at [412, 8] on link "Back to My Work" at bounding box center [421, 7] width 46 height 10
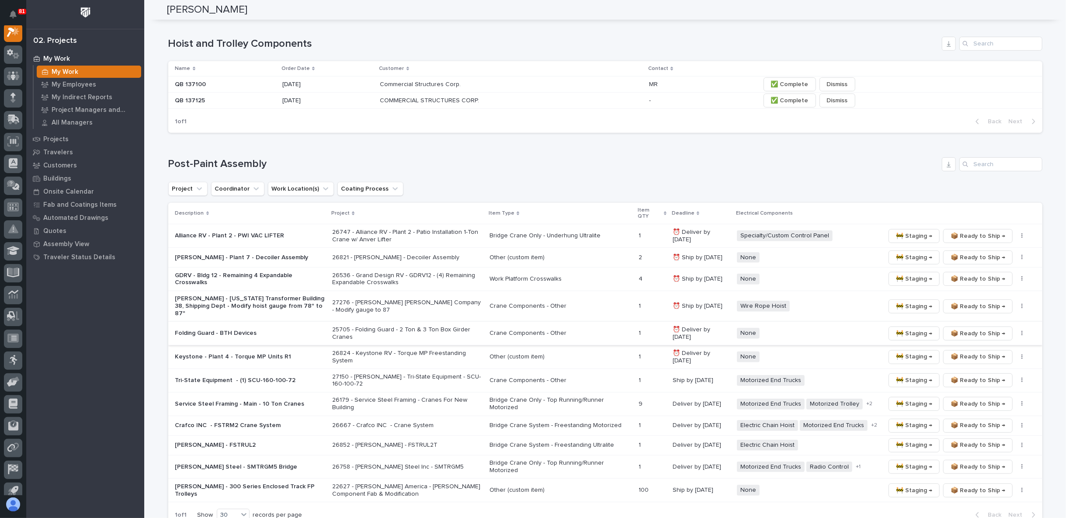
scroll to position [388, 0]
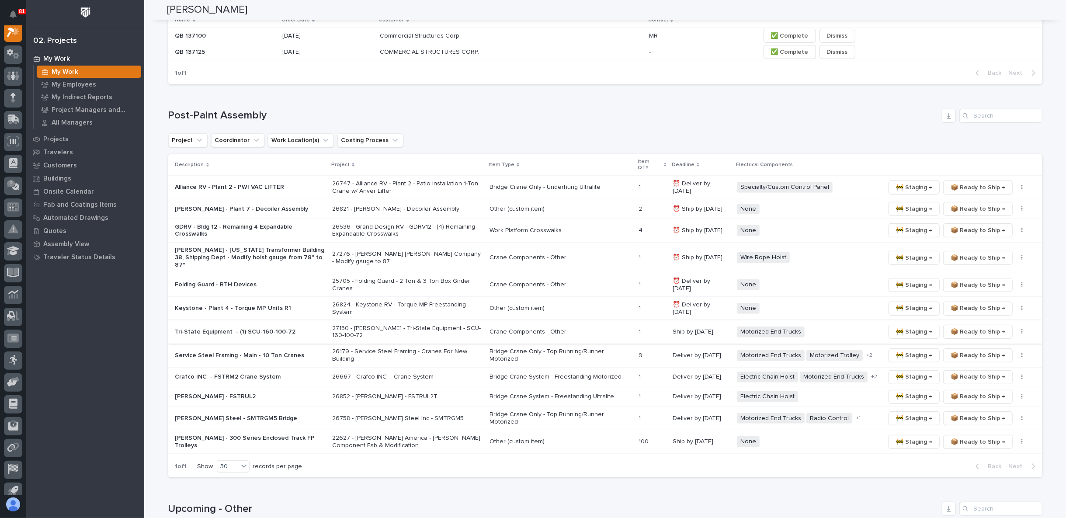
click at [923, 326] on span "🚧 Staging →" at bounding box center [914, 331] width 36 height 10
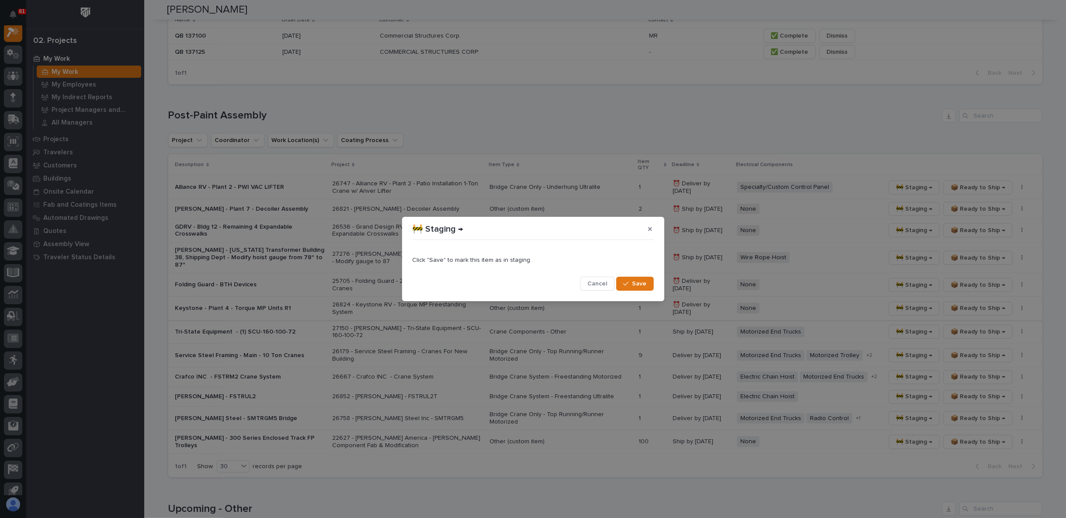
click at [602, 284] on span "Cancel" at bounding box center [597, 284] width 20 height 8
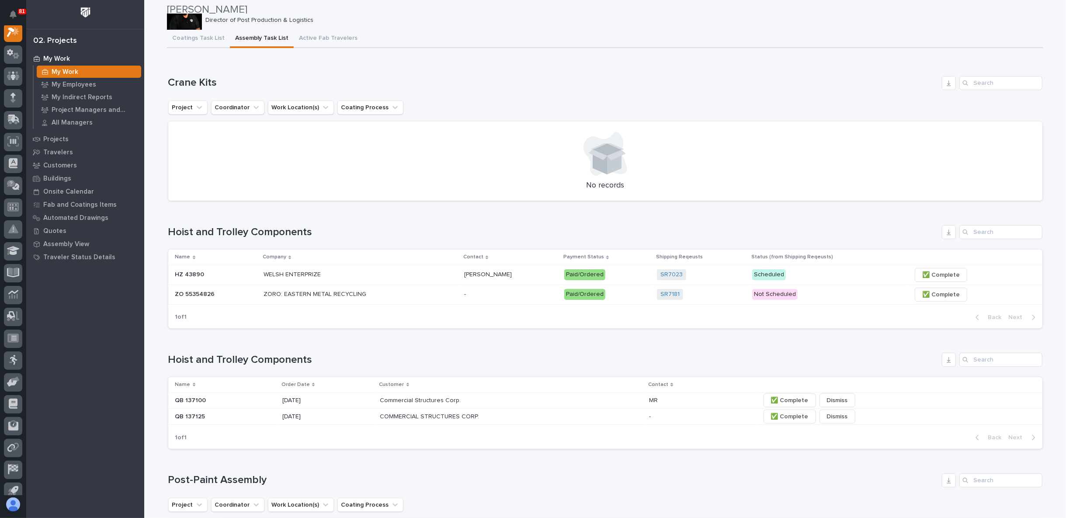
scroll to position [0, 0]
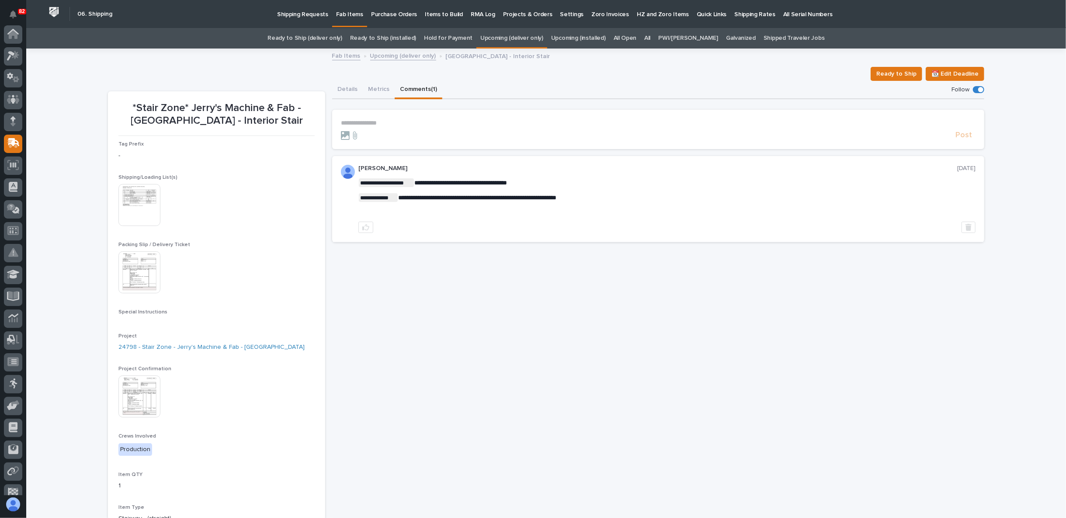
scroll to position [76, 0]
click at [299, 17] on p "Shipping Requests" at bounding box center [302, 9] width 51 height 18
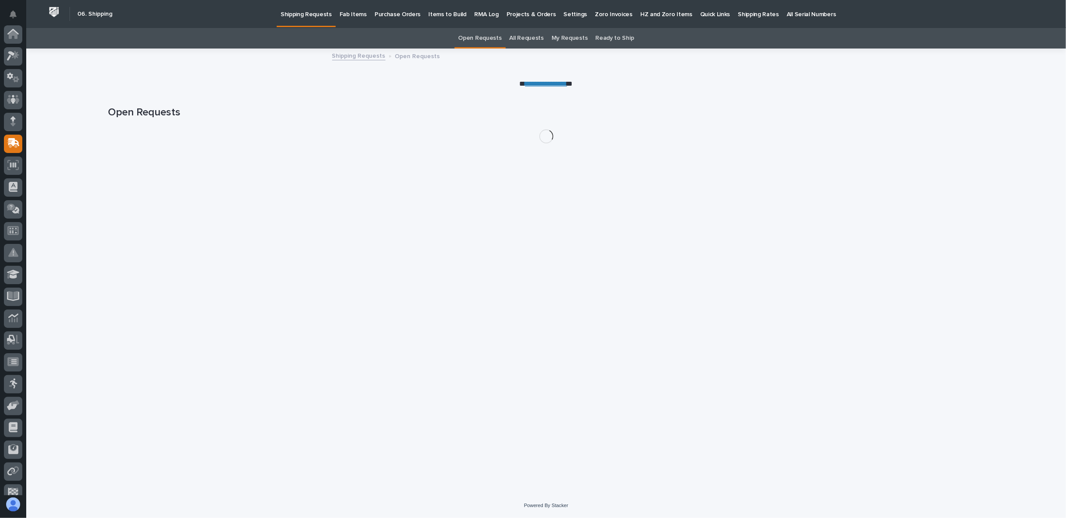
scroll to position [76, 0]
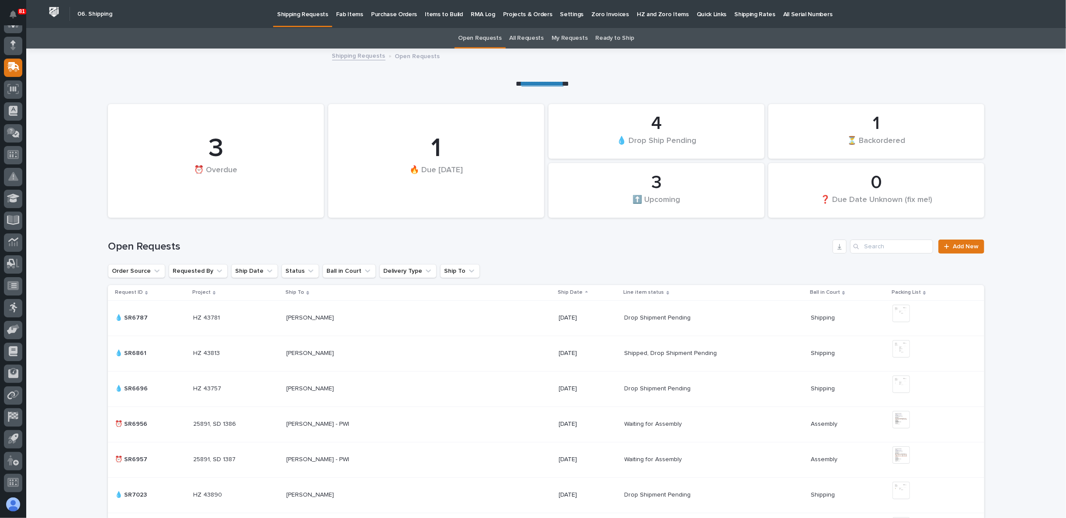
click at [524, 38] on link "All Requests" at bounding box center [527, 38] width 34 height 21
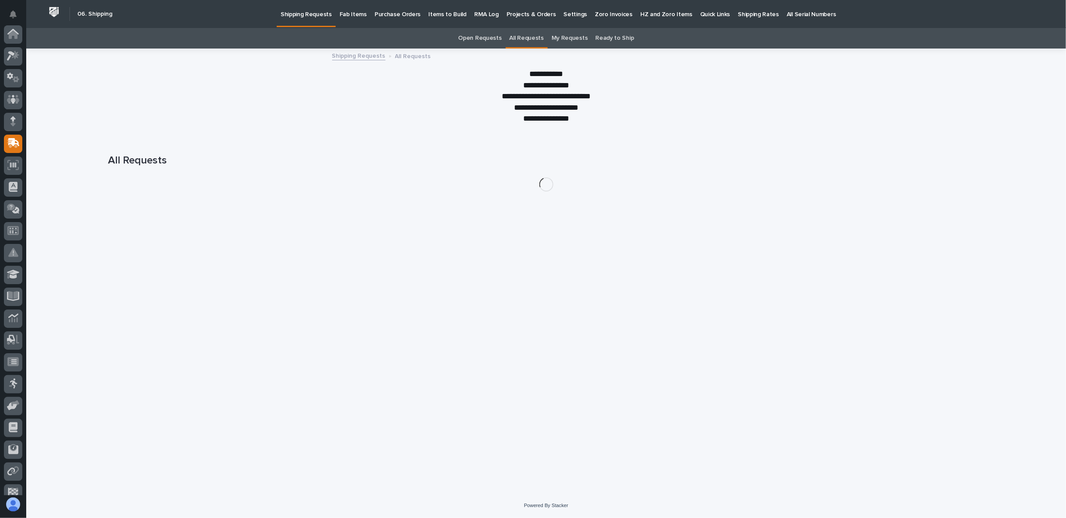
scroll to position [76, 0]
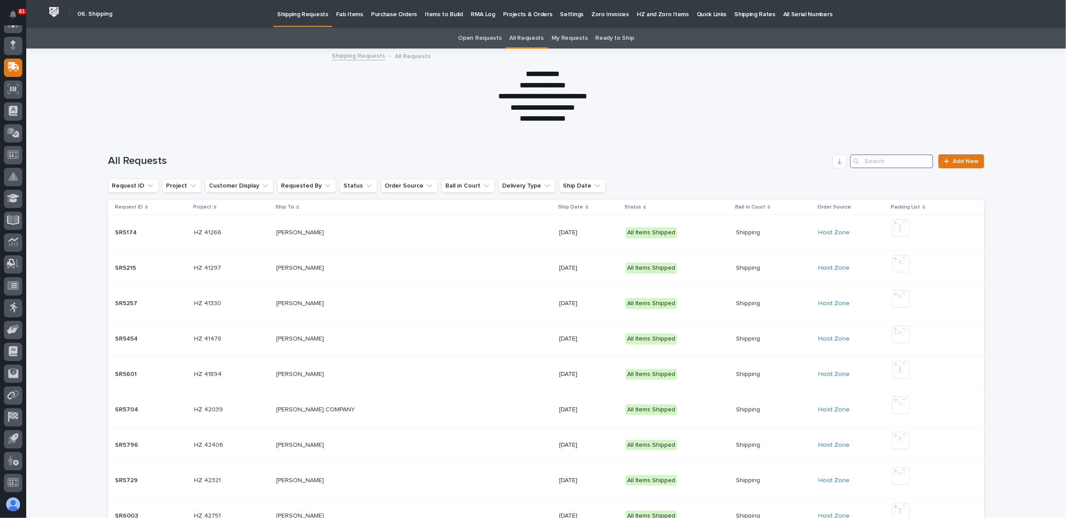
click at [871, 163] on input "Search" at bounding box center [891, 161] width 83 height 14
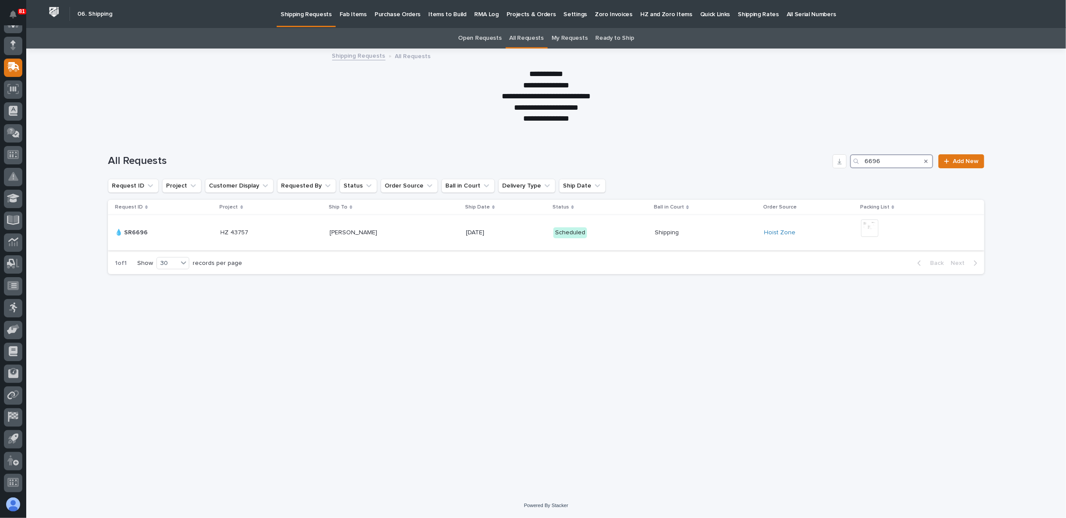
type input "6696"
click at [876, 229] on img at bounding box center [869, 227] width 17 height 17
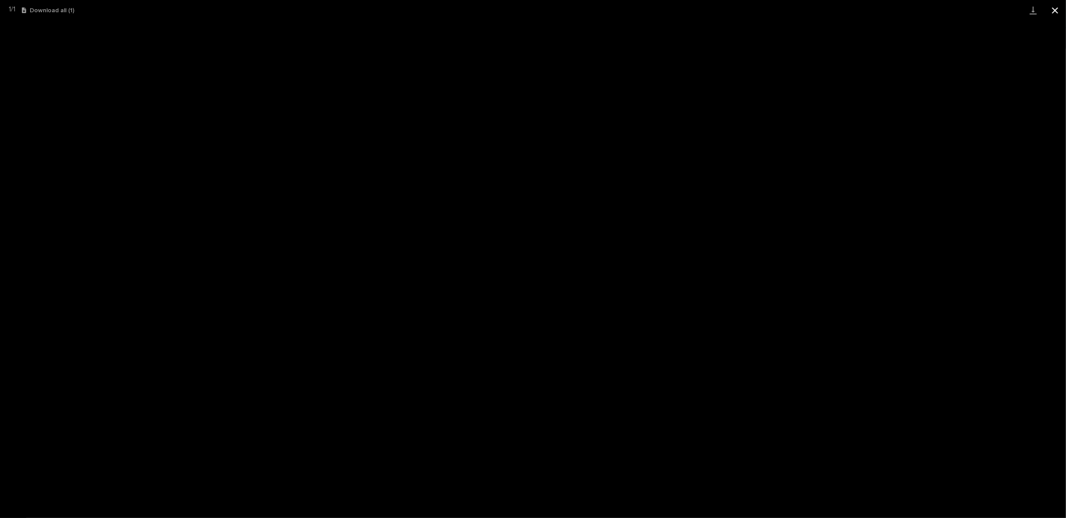
click at [1058, 7] on button "Close gallery" at bounding box center [1055, 10] width 22 height 21
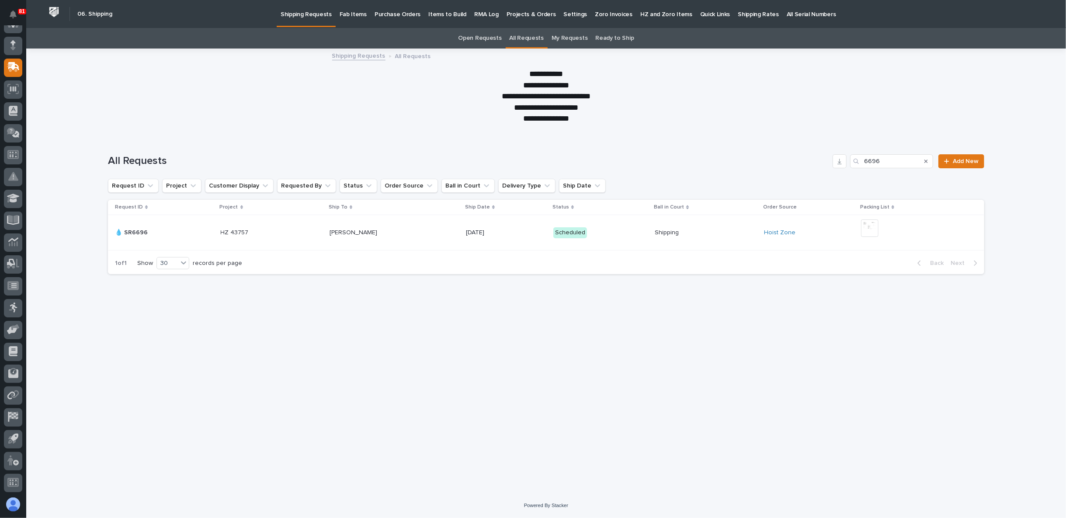
click at [339, 239] on div "CULLEN BRAUN CULLEN BRAUN" at bounding box center [394, 233] width 129 height 14
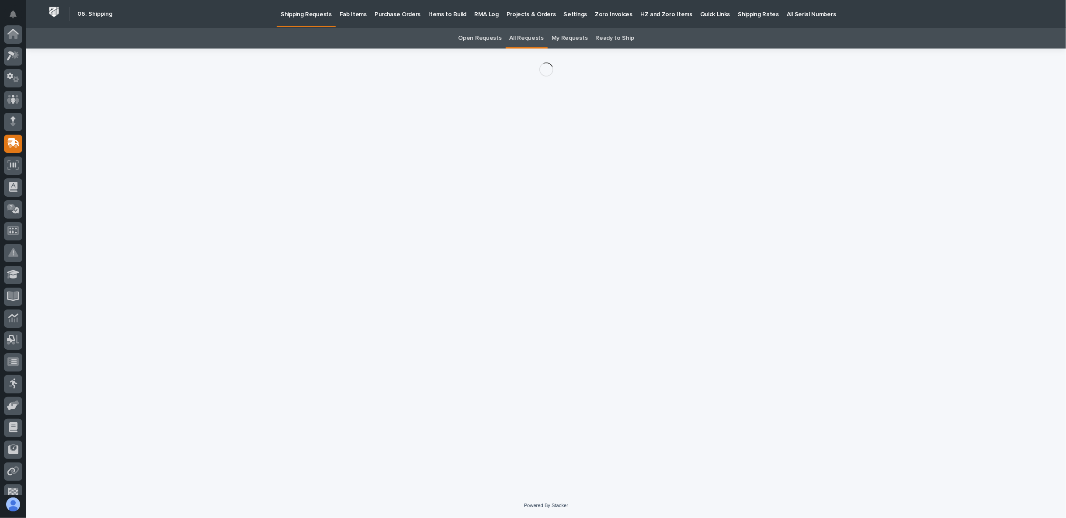
scroll to position [76, 0]
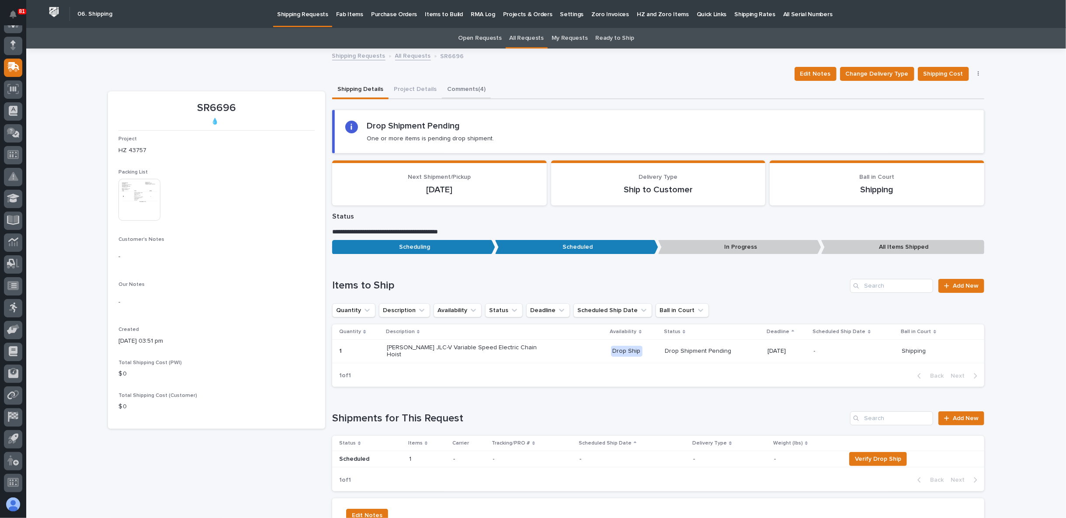
click at [459, 89] on button "Comments (4)" at bounding box center [466, 90] width 49 height 18
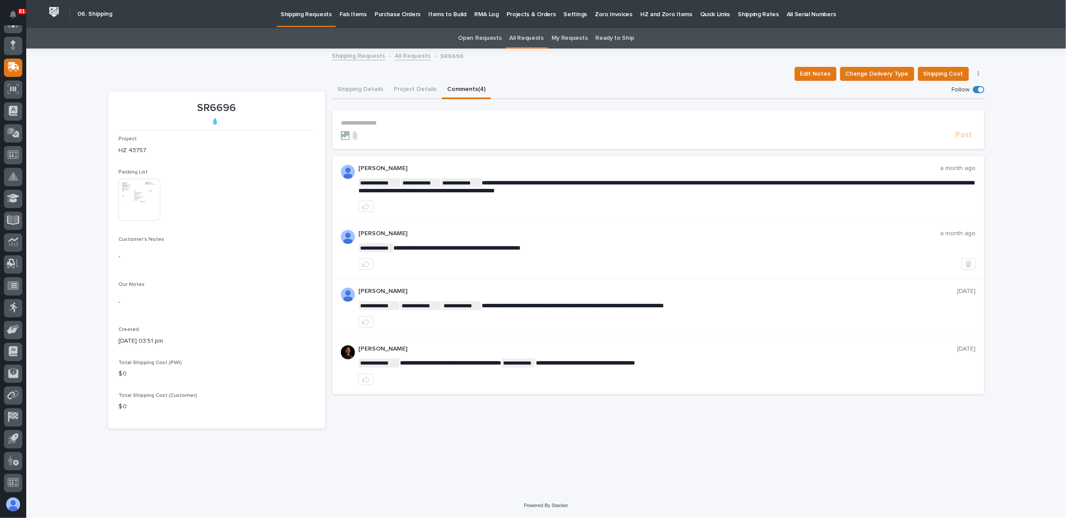
click at [383, 119] on p "**********" at bounding box center [658, 122] width 635 height 7
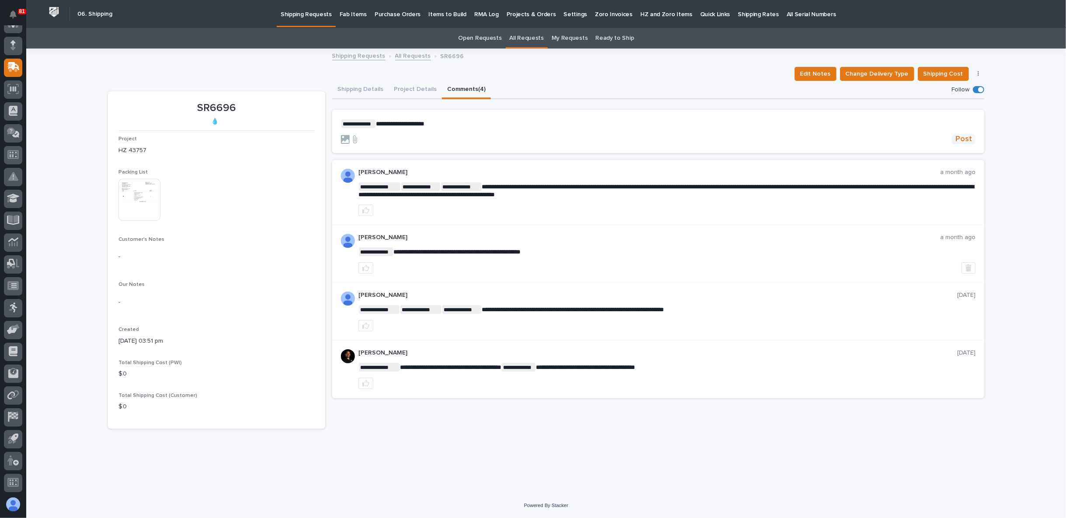
click at [964, 140] on span "Post" at bounding box center [963, 139] width 17 height 10
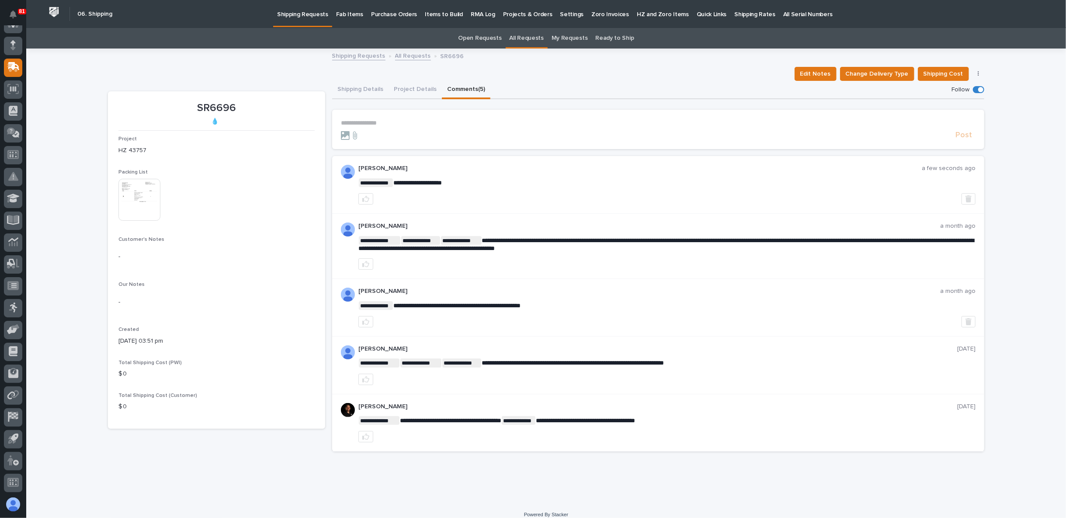
click at [406, 56] on link "All Requests" at bounding box center [413, 55] width 36 height 10
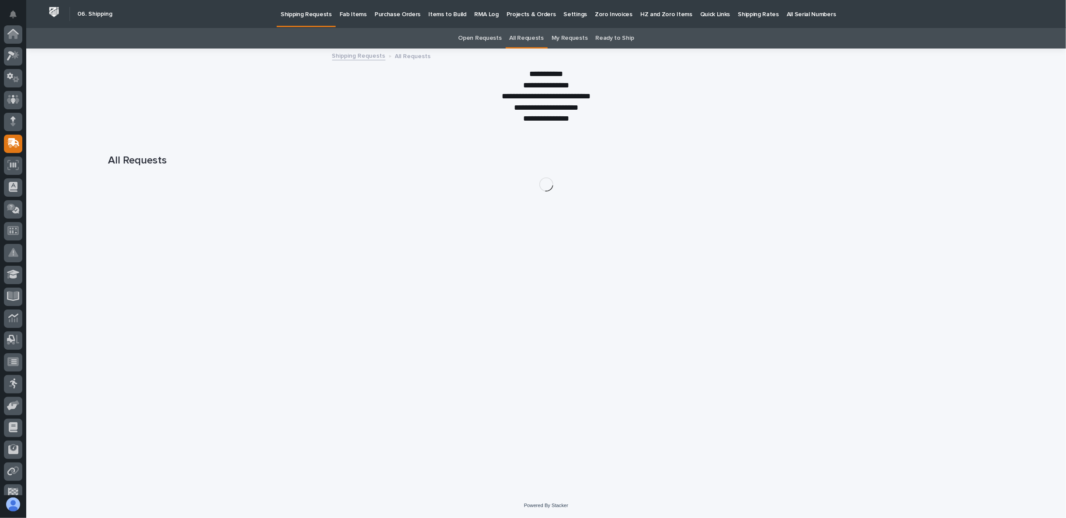
scroll to position [76, 0]
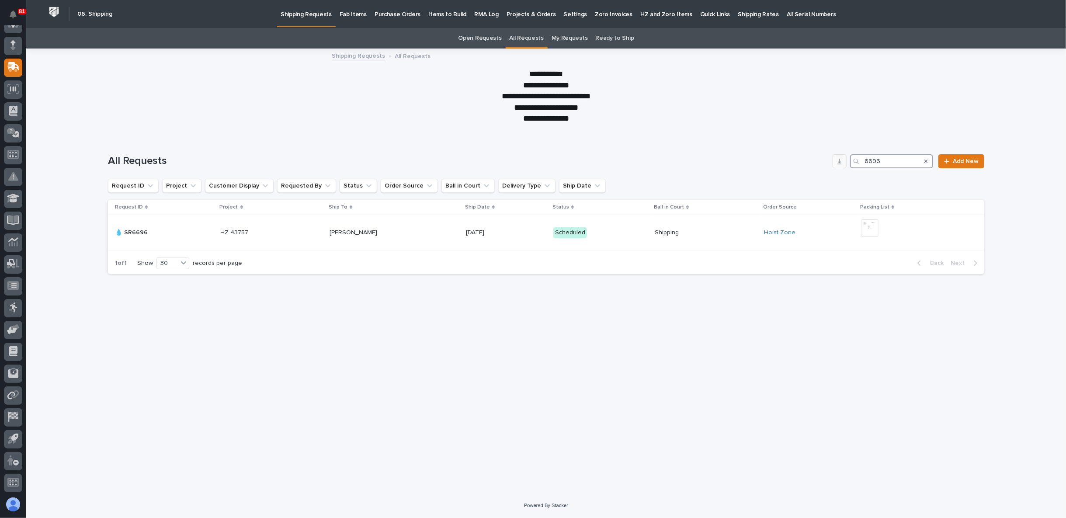
drag, startPoint x: 891, startPoint y: 161, endPoint x: 838, endPoint y: 164, distance: 53.0
click at [838, 164] on div "All Requests 6696 Add New" at bounding box center [546, 161] width 876 height 14
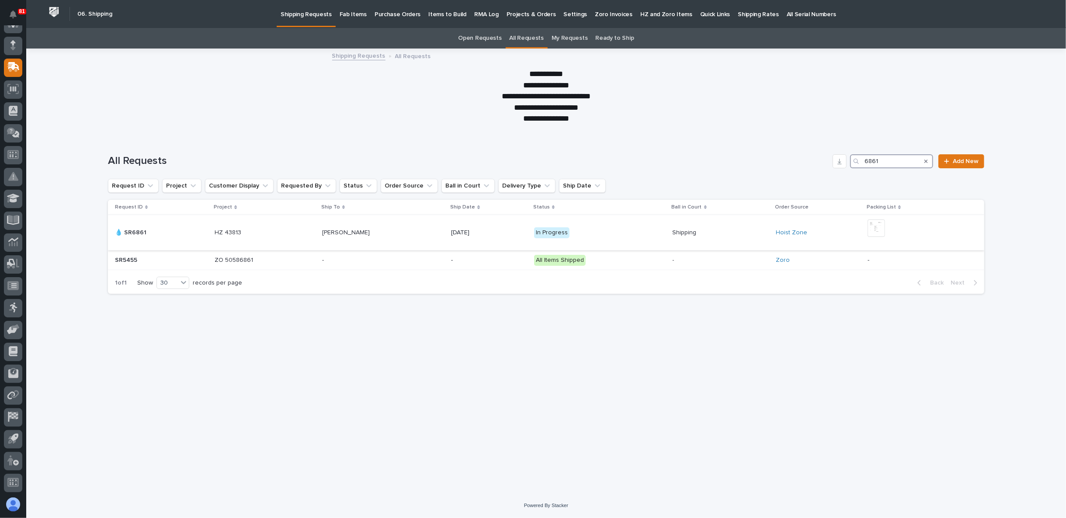
type input "6861"
click at [875, 226] on img at bounding box center [876, 227] width 17 height 17
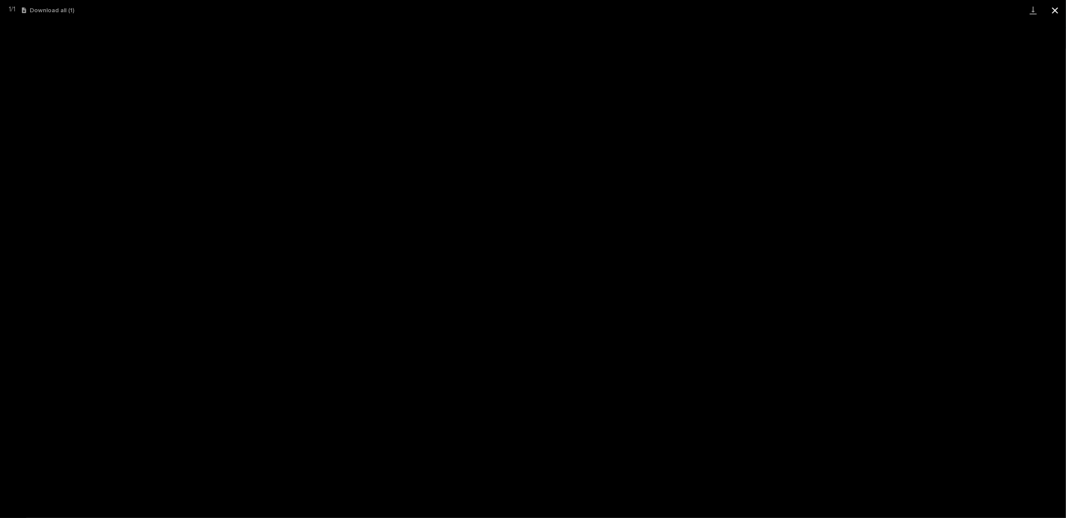
click at [1059, 7] on button "Close gallery" at bounding box center [1055, 10] width 22 height 21
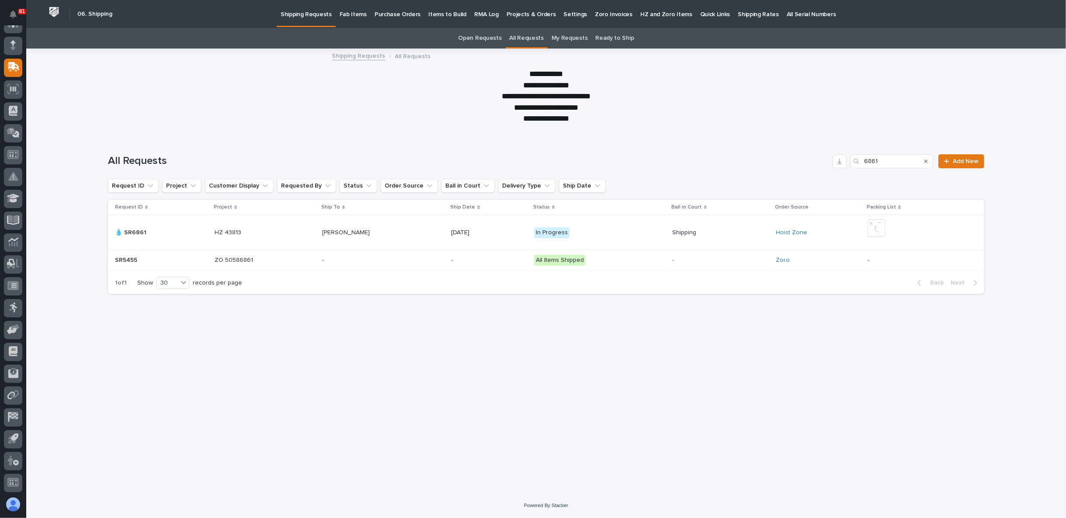
click at [295, 231] on p at bounding box center [265, 232] width 101 height 7
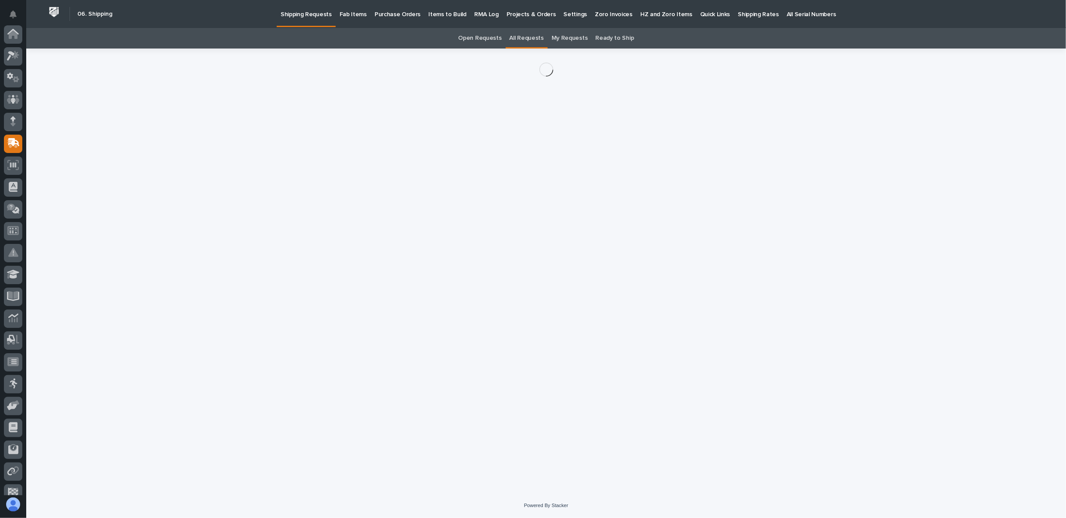
scroll to position [76, 0]
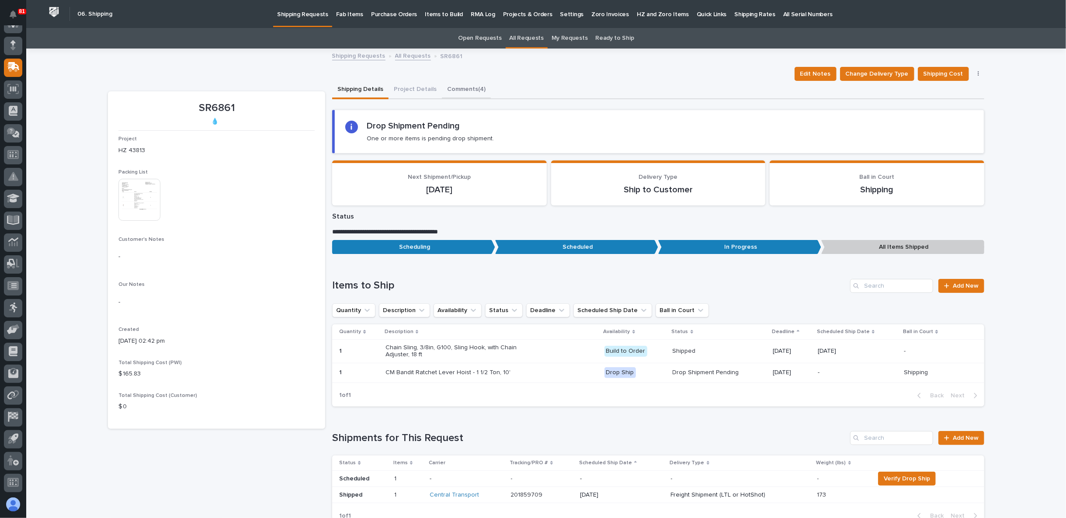
click at [460, 89] on button "Comments (4)" at bounding box center [466, 90] width 49 height 18
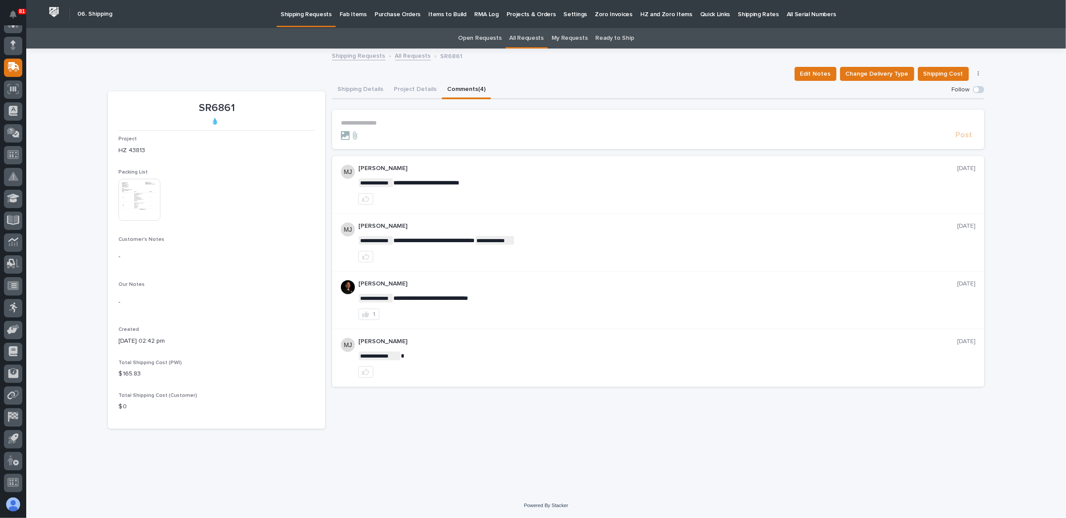
click at [147, 202] on img at bounding box center [139, 200] width 42 height 42
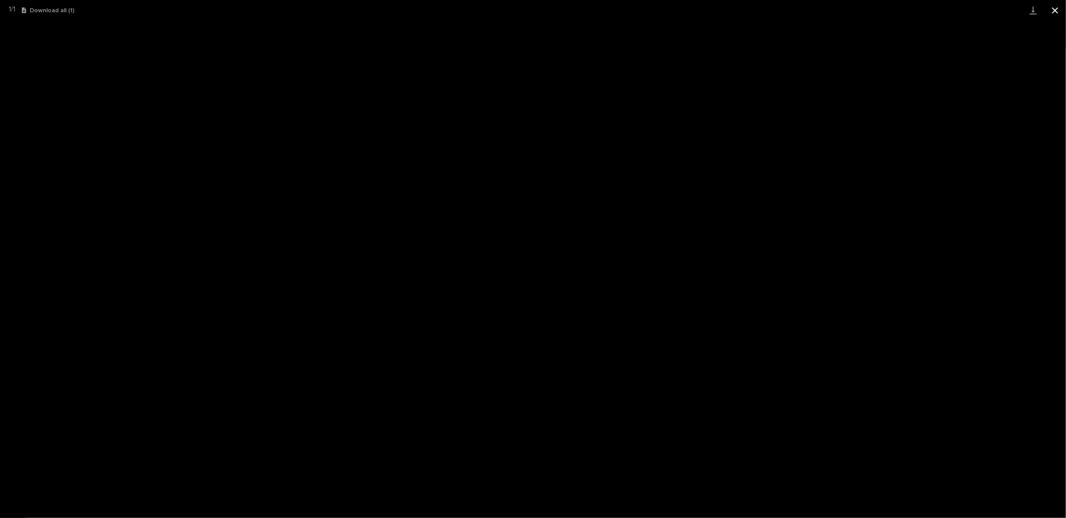
click at [1055, 9] on button "Close gallery" at bounding box center [1055, 10] width 22 height 21
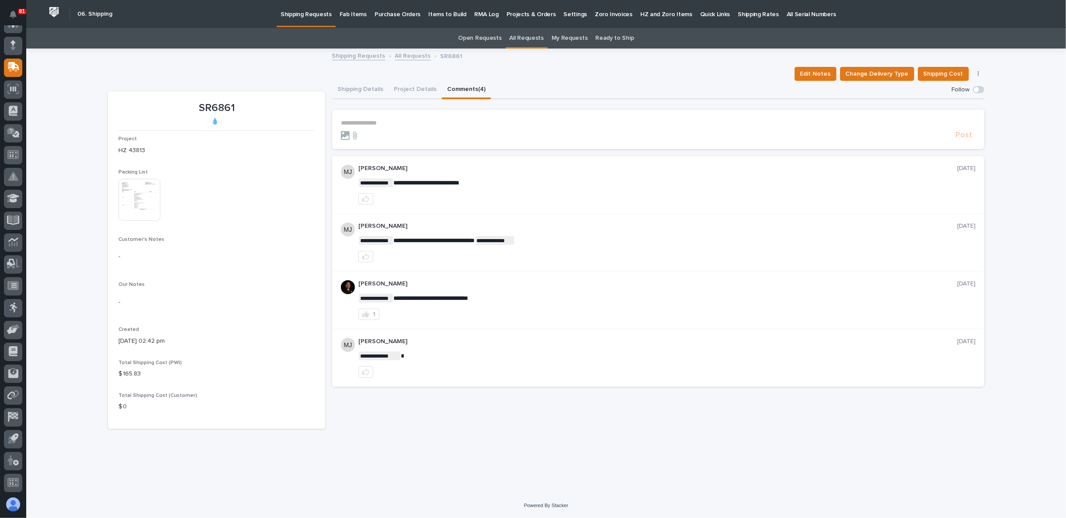
click at [383, 120] on p "**********" at bounding box center [658, 122] width 635 height 7
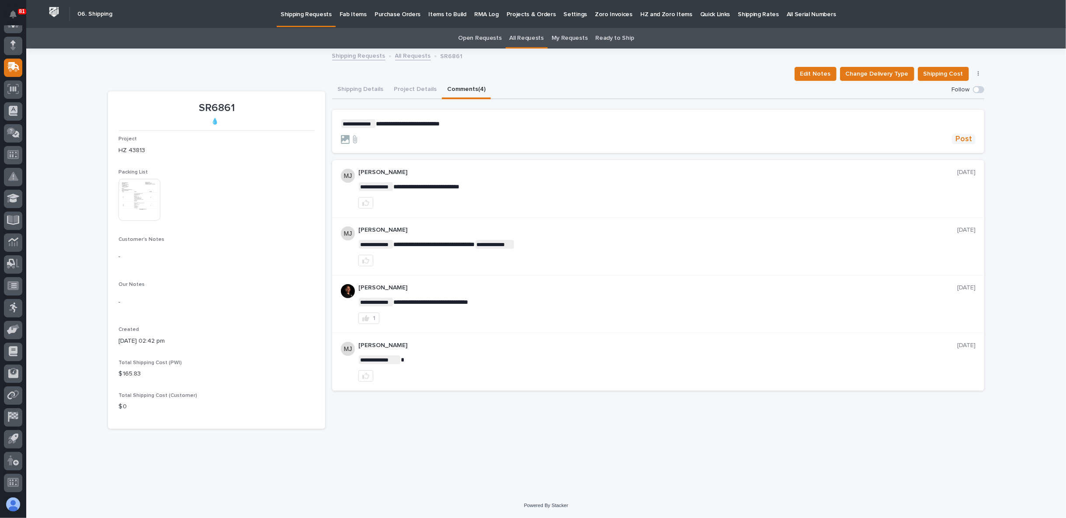
click at [969, 138] on span "Post" at bounding box center [963, 139] width 17 height 10
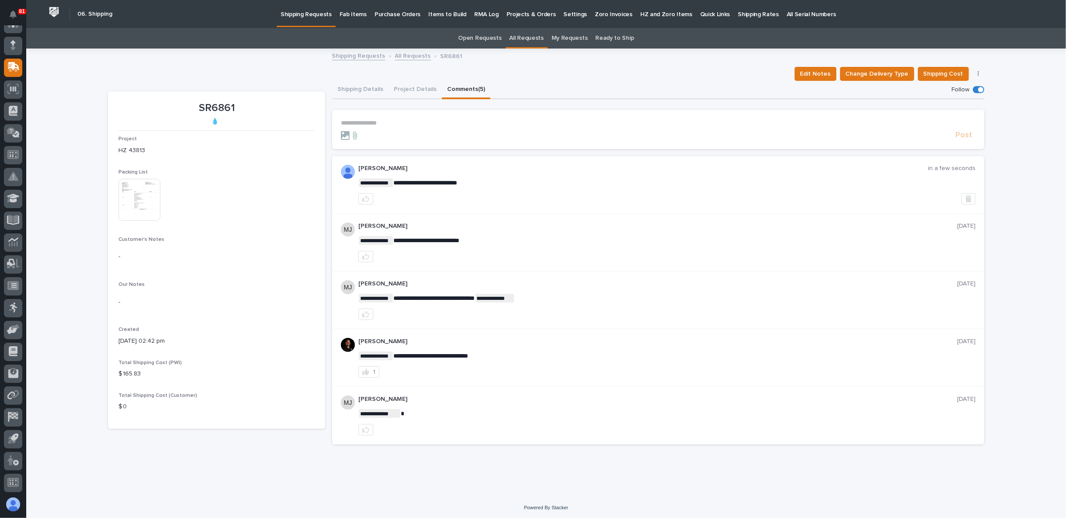
click at [405, 56] on link "All Requests" at bounding box center [413, 55] width 36 height 10
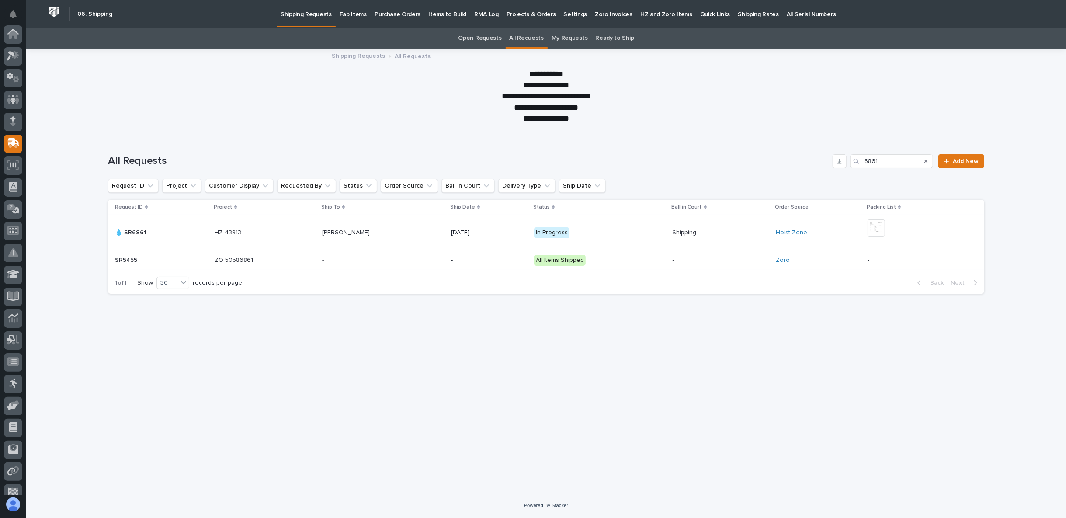
scroll to position [76, 0]
drag, startPoint x: 889, startPoint y: 160, endPoint x: 842, endPoint y: 164, distance: 47.4
click at [845, 164] on div "All Requests 6861 Add New" at bounding box center [546, 161] width 876 height 14
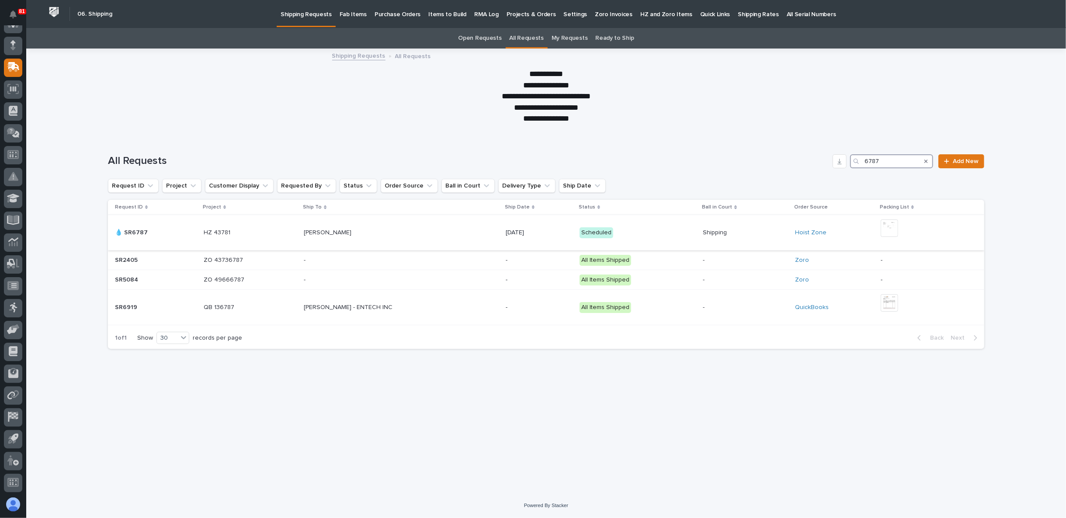
type input "6787"
click at [889, 229] on img at bounding box center [889, 227] width 17 height 17
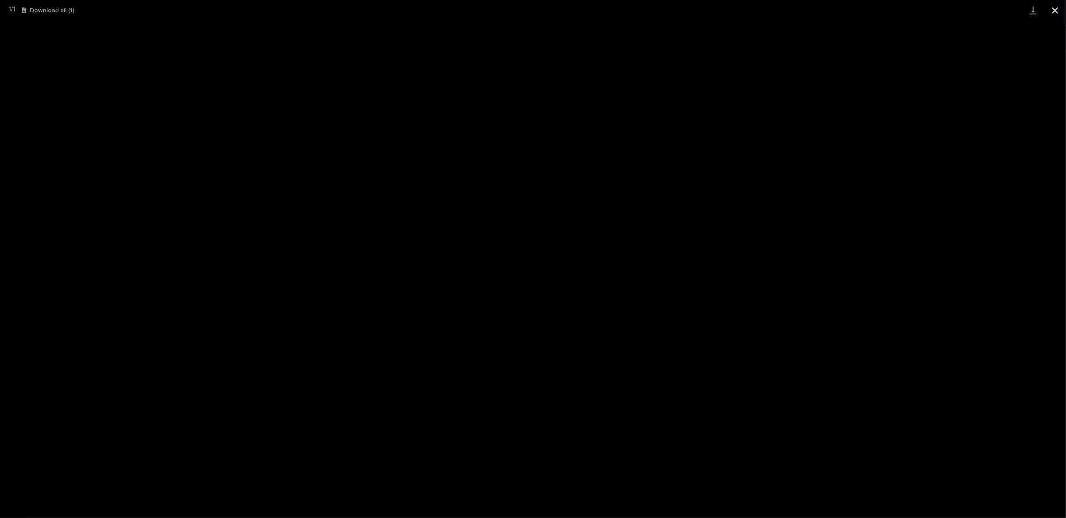
drag, startPoint x: 1055, startPoint y: 8, endPoint x: 1052, endPoint y: 11, distance: 4.6
click at [1055, 7] on button "Close gallery" at bounding box center [1055, 10] width 22 height 21
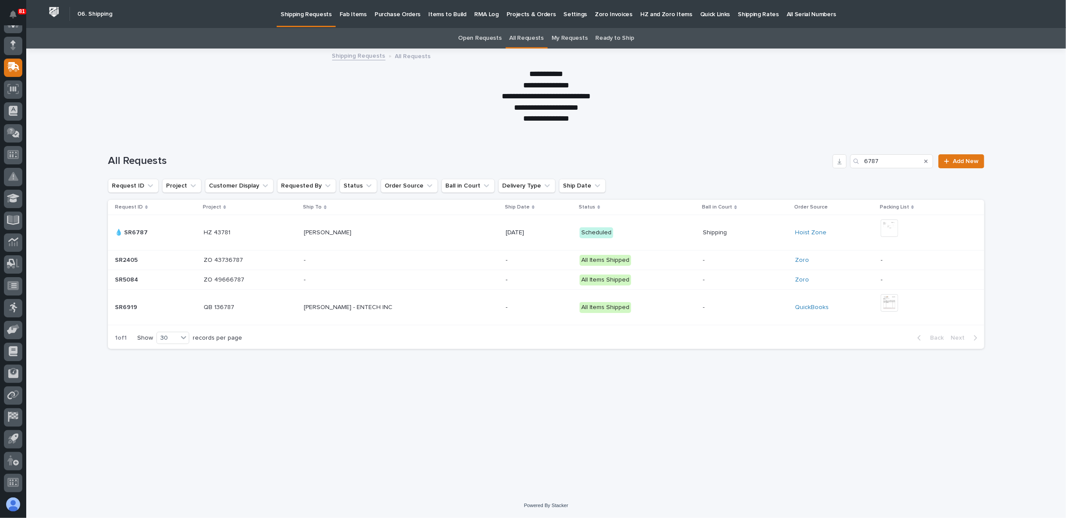
click at [346, 232] on p "[PERSON_NAME]" at bounding box center [328, 231] width 49 height 9
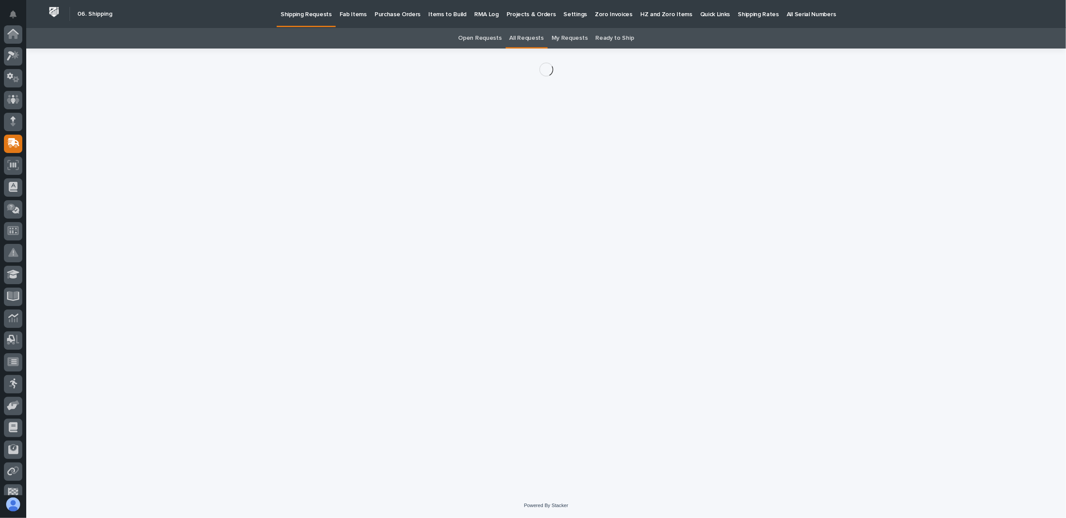
scroll to position [76, 0]
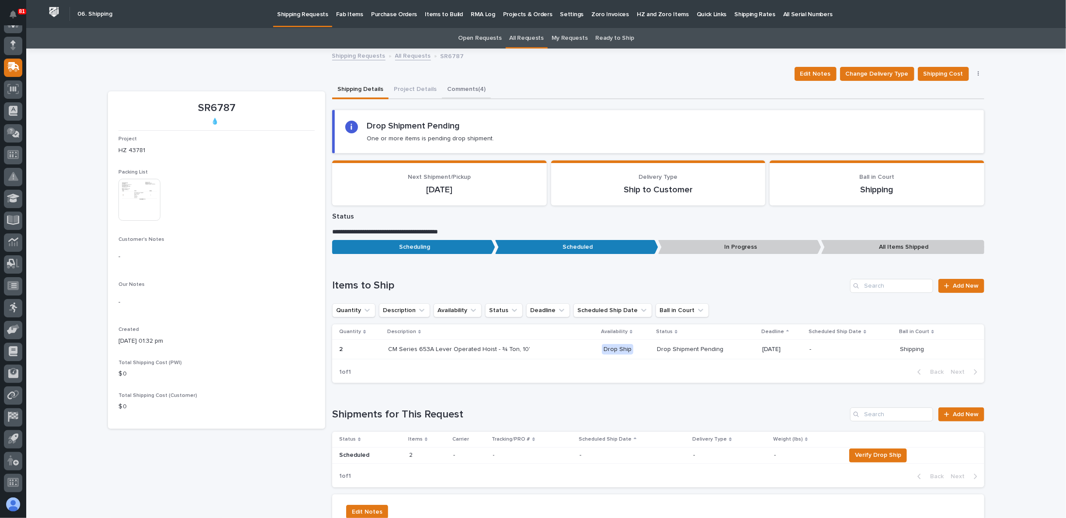
click at [454, 93] on button "Comments (4)" at bounding box center [466, 90] width 49 height 18
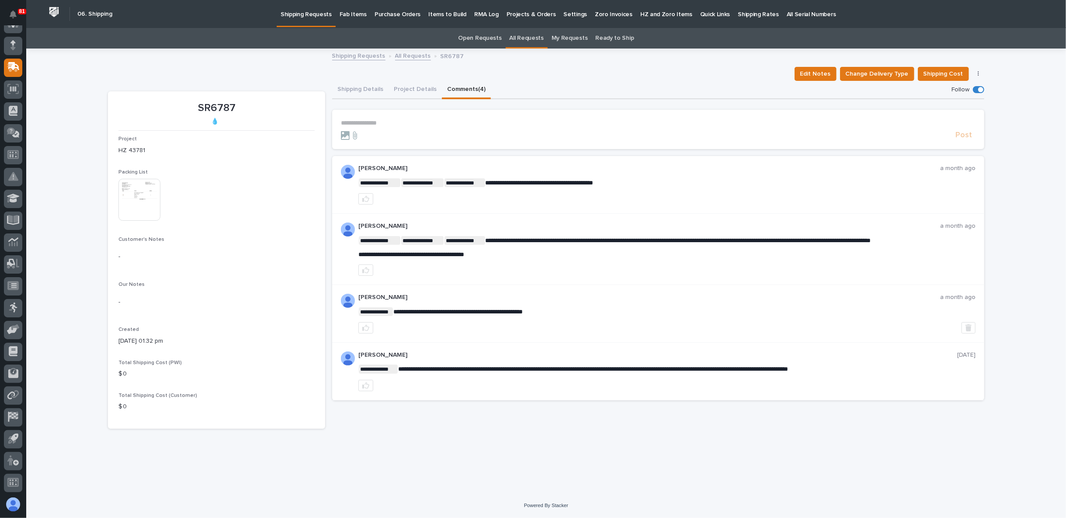
click at [382, 121] on p "**********" at bounding box center [658, 122] width 635 height 7
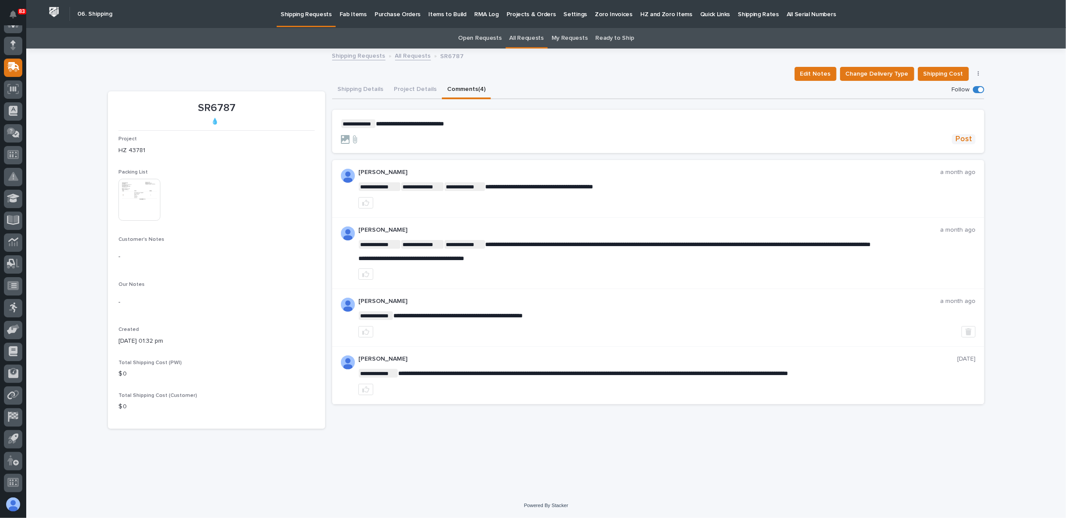
drag, startPoint x: 959, startPoint y: 138, endPoint x: 953, endPoint y: 140, distance: 6.7
click at [960, 138] on span "Post" at bounding box center [963, 139] width 17 height 10
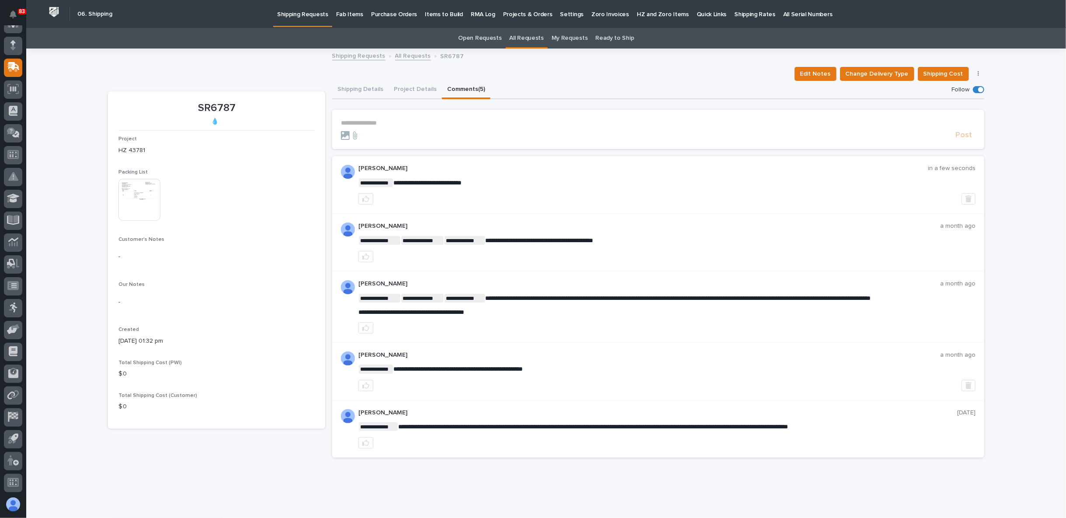
click at [261, 69] on div "Edit Notes Change Delivery Type Shipping Cost Cancel Request" at bounding box center [546, 74] width 876 height 14
click at [70, 451] on div "**********" at bounding box center [546, 278] width 1040 height 459
click at [58, 441] on div "**********" at bounding box center [546, 278] width 1040 height 459
click at [403, 55] on link "All Requests" at bounding box center [413, 55] width 36 height 10
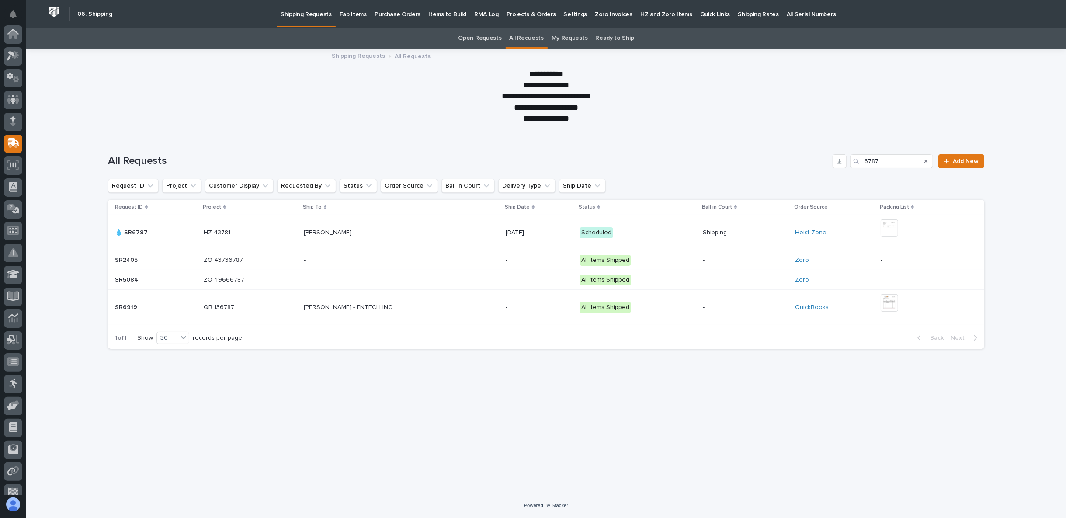
scroll to position [76, 0]
click at [528, 40] on link "All Requests" at bounding box center [527, 38] width 34 height 21
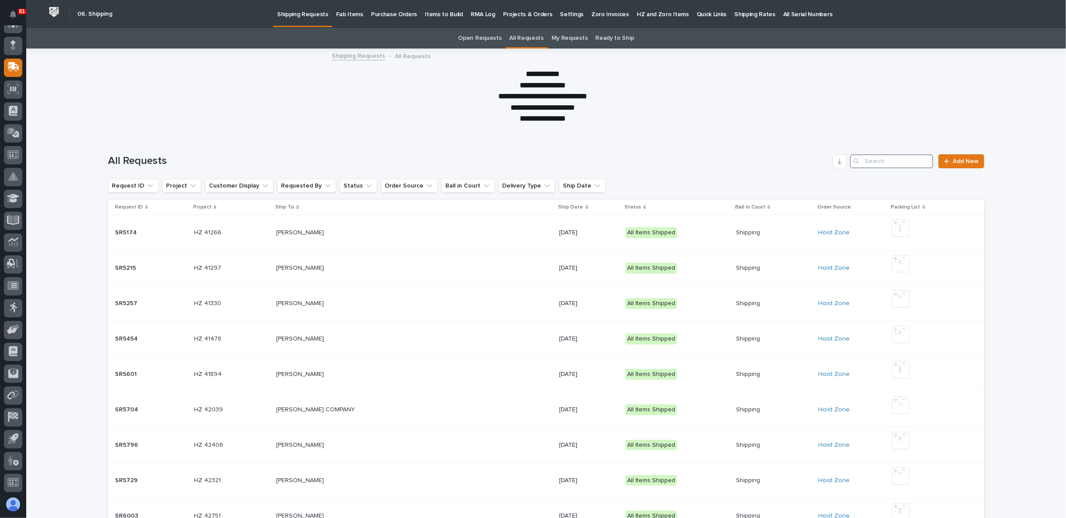
click at [884, 159] on input "Search" at bounding box center [891, 161] width 83 height 14
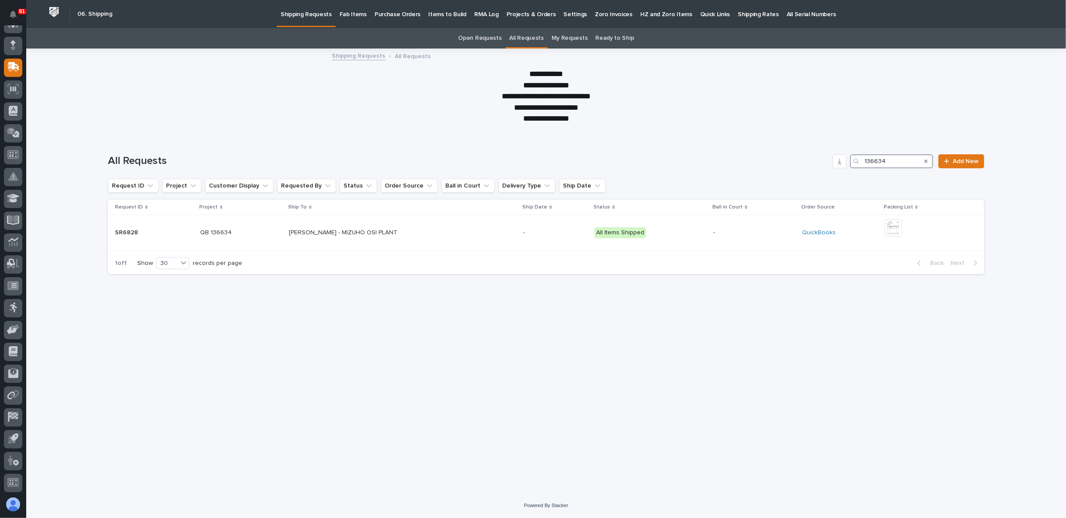
drag, startPoint x: 891, startPoint y: 162, endPoint x: 880, endPoint y: 166, distance: 11.4
click at [880, 166] on input "136634" at bounding box center [891, 161] width 83 height 14
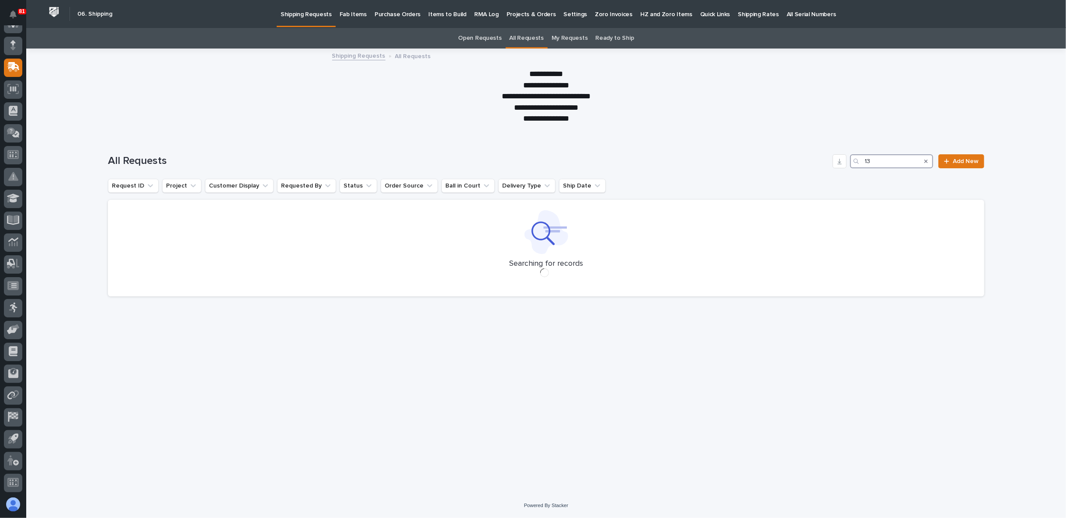
type input "1"
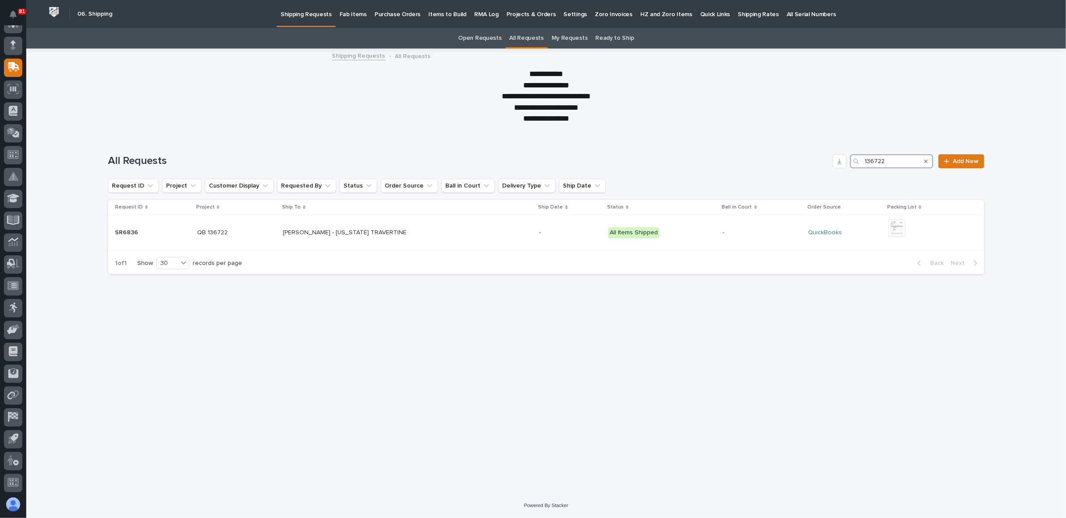
drag, startPoint x: 882, startPoint y: 162, endPoint x: 837, endPoint y: 169, distance: 45.9
click at [837, 168] on div "All Requests 136722 Add New" at bounding box center [546, 158] width 876 height 42
drag, startPoint x: 859, startPoint y: 162, endPoint x: 796, endPoint y: 163, distance: 63.4
click at [796, 163] on div "All Requests 136459 Add New" at bounding box center [546, 161] width 876 height 14
drag, startPoint x: 896, startPoint y: 161, endPoint x: 812, endPoint y: 163, distance: 84.8
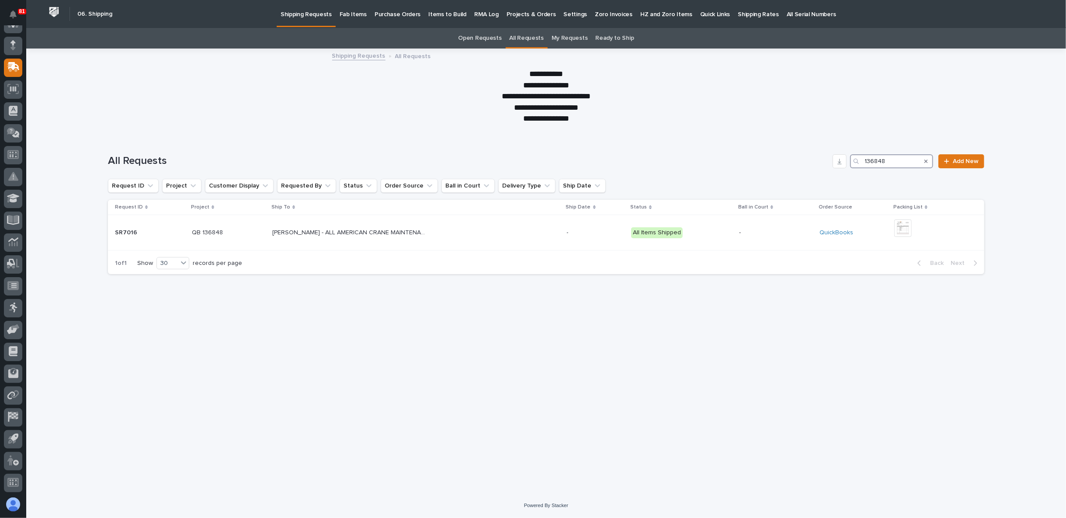
click at [812, 163] on div "All Requests 136848 Add New" at bounding box center [546, 161] width 876 height 14
drag, startPoint x: 886, startPoint y: 162, endPoint x: 807, endPoint y: 164, distance: 78.7
click at [807, 164] on div "All Requests 136896 Add New" at bounding box center [546, 161] width 876 height 14
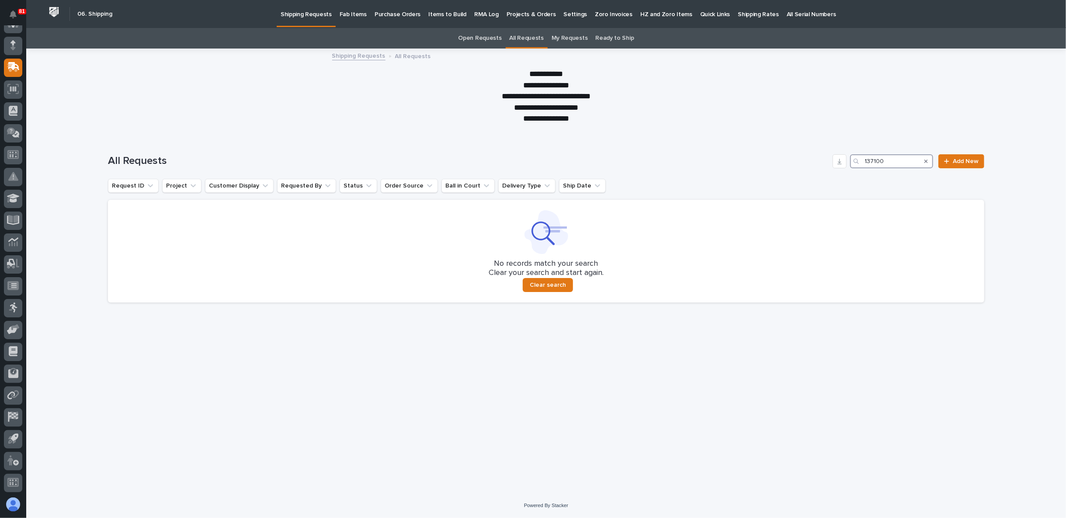
click at [889, 159] on input "137100" at bounding box center [891, 161] width 83 height 14
drag, startPoint x: 875, startPoint y: 158, endPoint x: 841, endPoint y: 161, distance: 33.4
click at [844, 159] on div "All Requests 137125 Add New" at bounding box center [546, 161] width 876 height 14
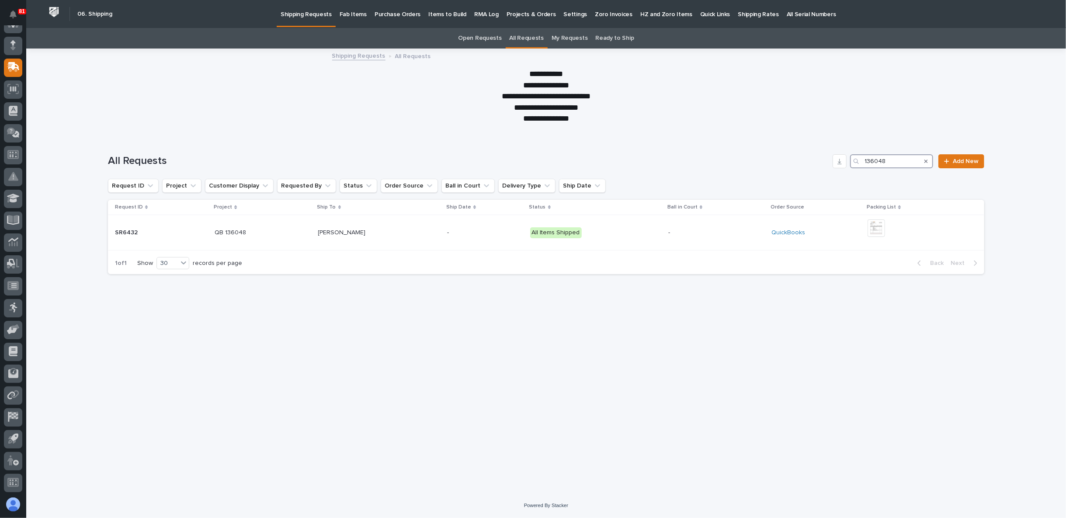
drag, startPoint x: 851, startPoint y: 162, endPoint x: 804, endPoint y: 162, distance: 46.8
click at [807, 162] on div "All Requests 136048 Add New" at bounding box center [546, 161] width 876 height 14
type input "136997"
click at [871, 227] on img at bounding box center [866, 227] width 17 height 17
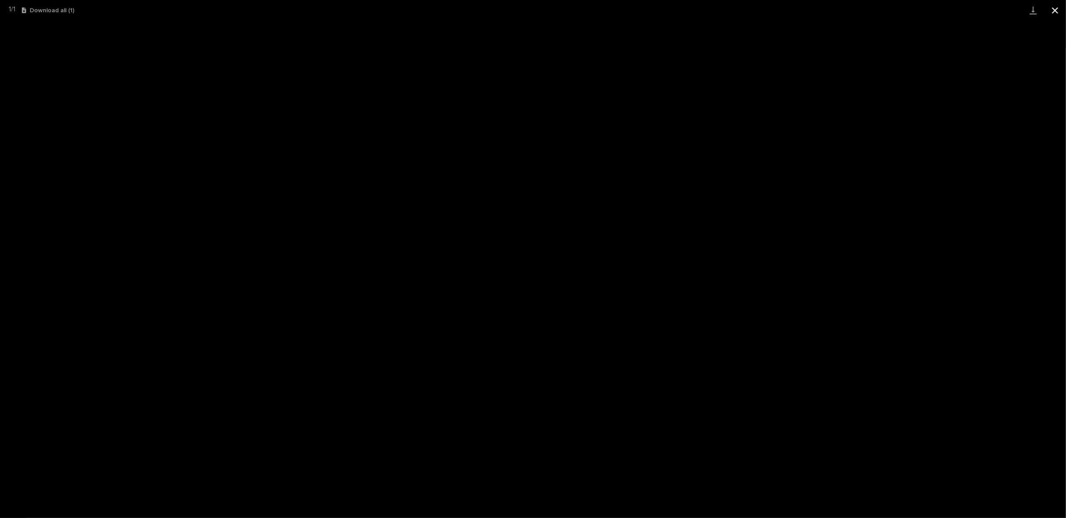
drag, startPoint x: 1053, startPoint y: 12, endPoint x: 1042, endPoint y: 15, distance: 11.3
click at [1053, 12] on button "Close gallery" at bounding box center [1055, 10] width 22 height 21
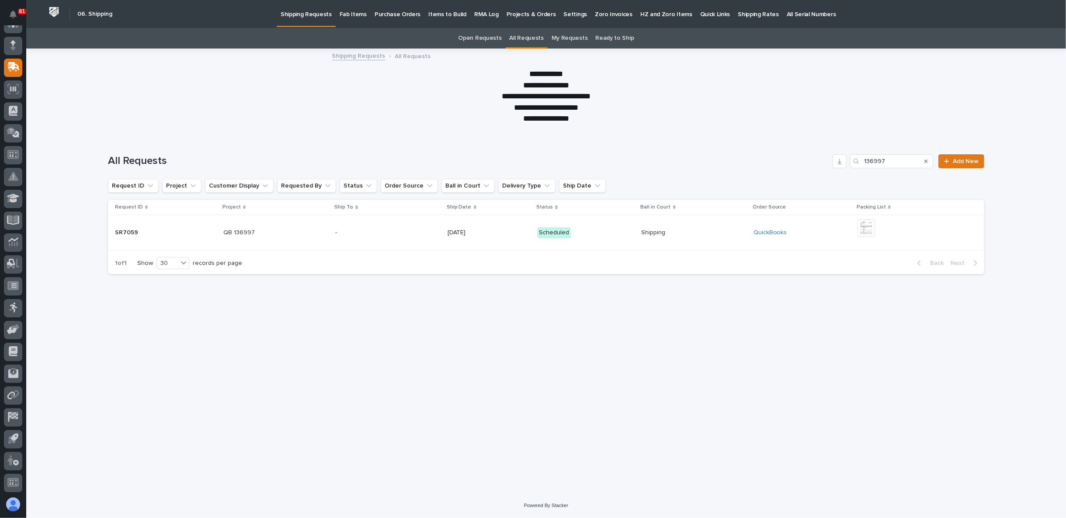
click at [347, 236] on div "- -" at bounding box center [387, 233] width 105 height 14
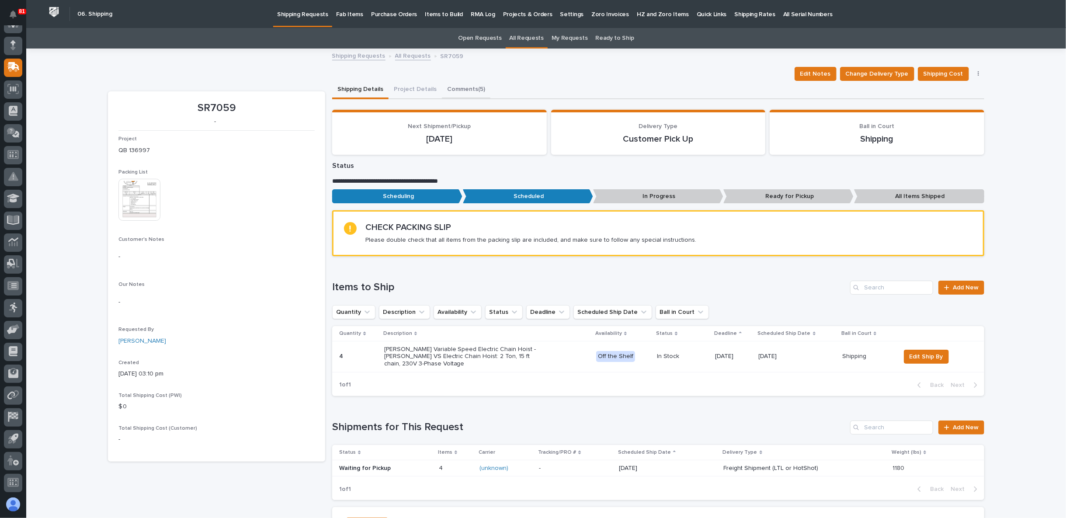
click at [448, 89] on button "Comments (5)" at bounding box center [466, 90] width 49 height 18
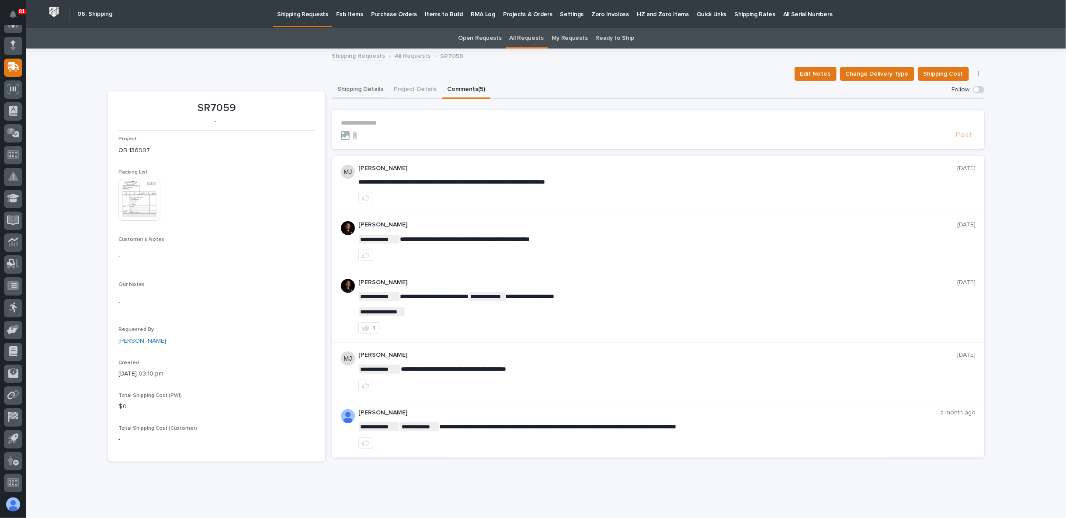
click at [362, 87] on button "Shipping Details" at bounding box center [360, 90] width 56 height 18
